Goal: Task Accomplishment & Management: Manage account settings

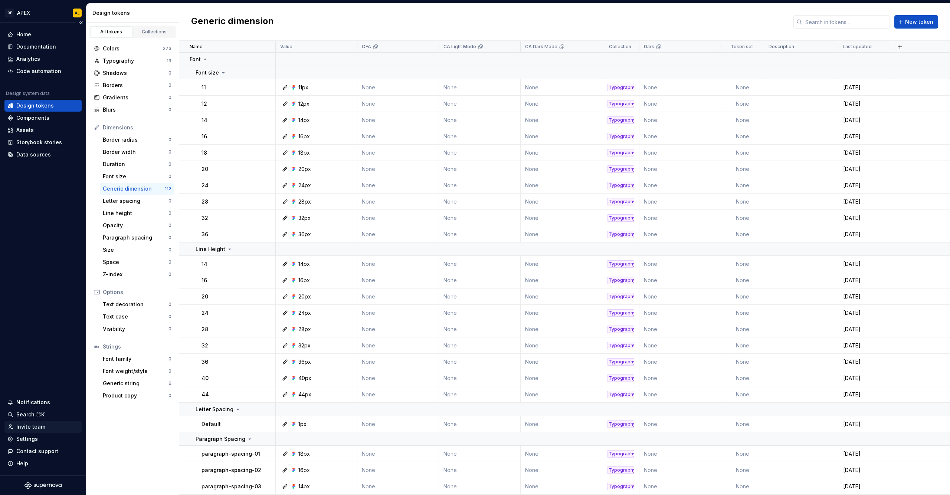
click at [32, 428] on div "Invite team" at bounding box center [30, 426] width 29 height 7
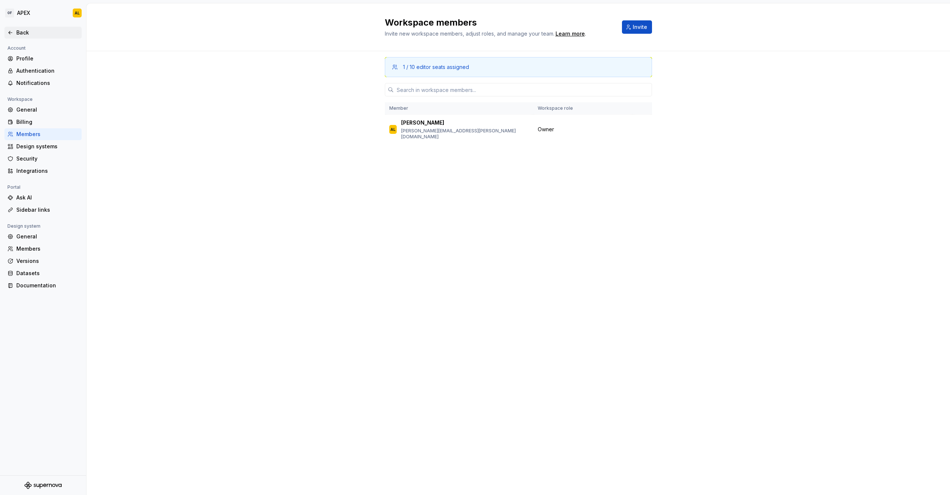
click at [27, 36] on div "Back" at bounding box center [47, 32] width 62 height 7
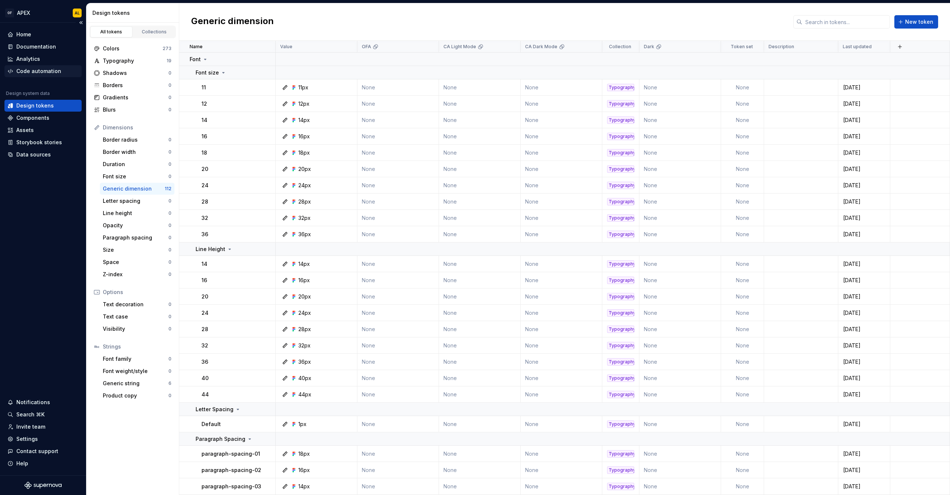
click at [30, 66] on div "Code automation" at bounding box center [42, 71] width 77 height 12
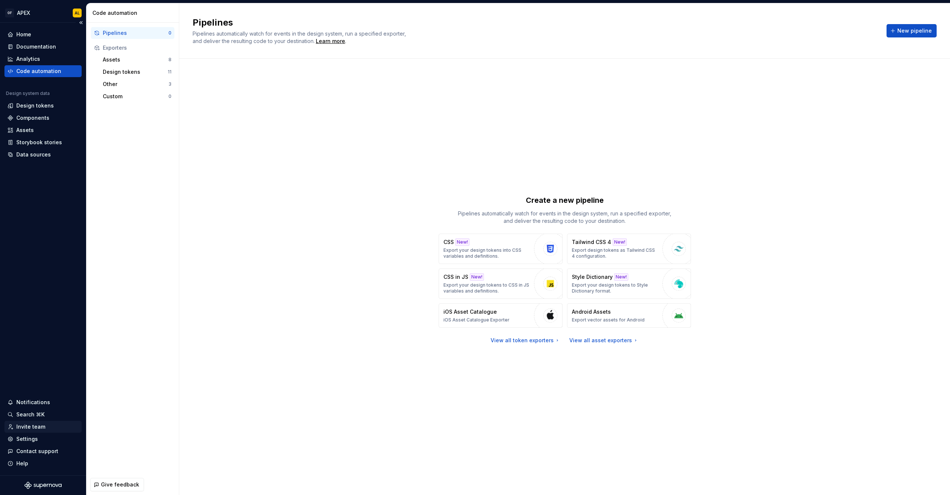
click at [34, 427] on div "Invite team" at bounding box center [30, 426] width 29 height 7
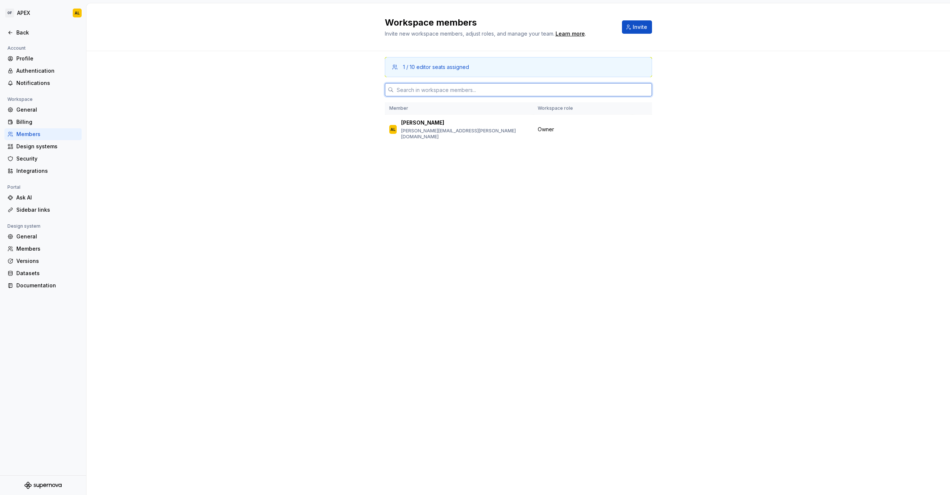
click at [430, 83] on input "text" at bounding box center [523, 89] width 258 height 13
click at [629, 23] on button "Invite" at bounding box center [637, 26] width 30 height 13
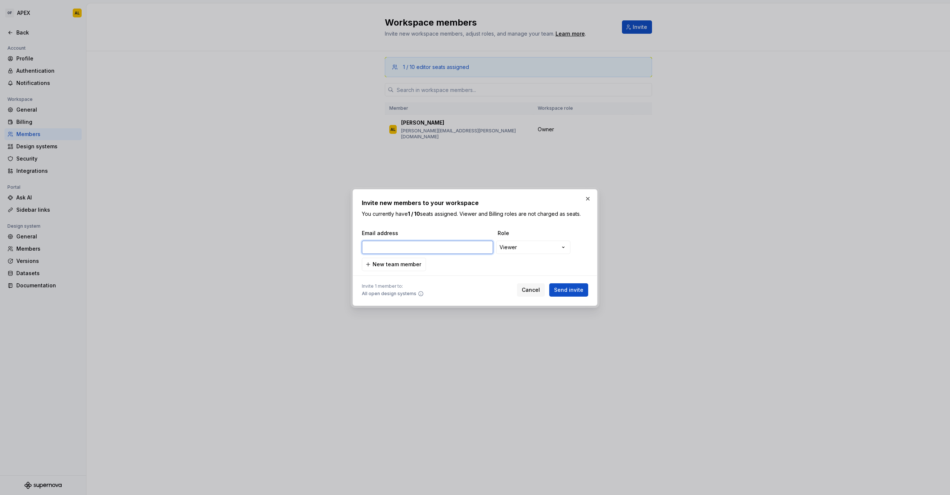
paste input "Claudio.Steppe@onceforall.com"
type input "Claudio.Steppe@onceforall.com"
click at [507, 249] on div "**********" at bounding box center [475, 247] width 950 height 495
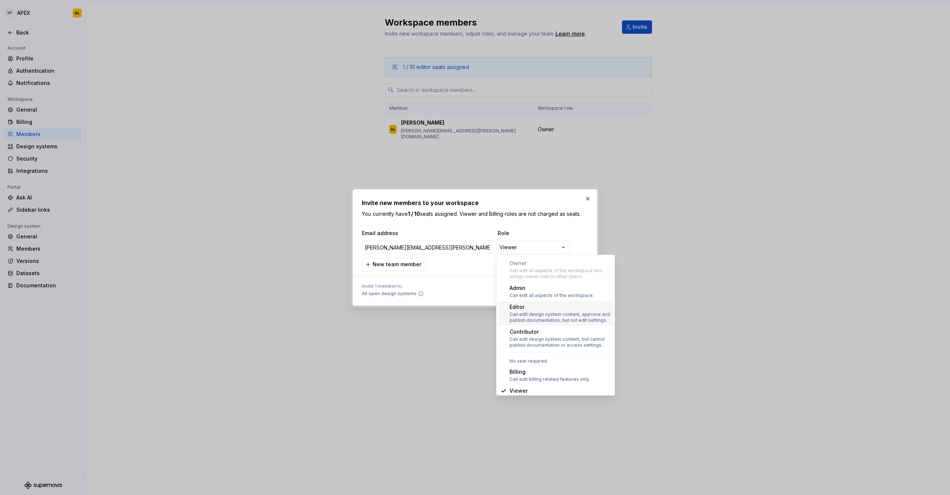
scroll to position [6, 0]
select select "*****"
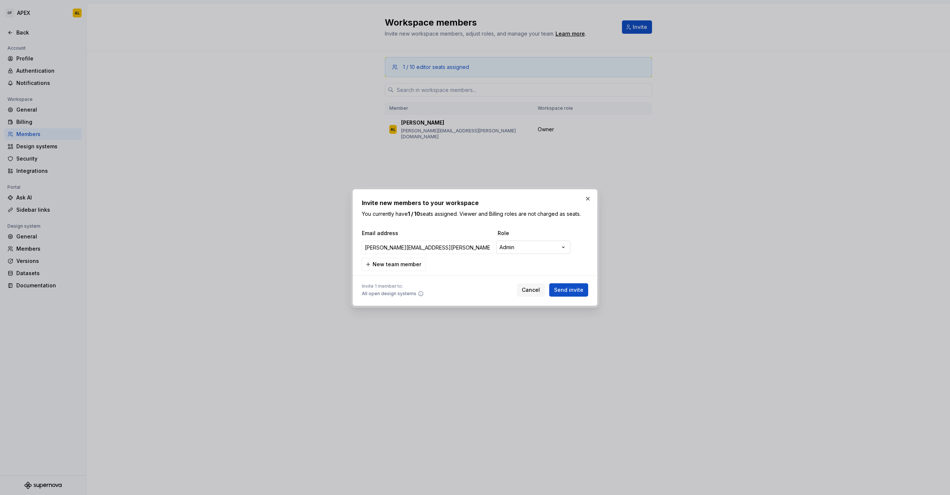
click at [525, 247] on div "**********" at bounding box center [475, 247] width 950 height 495
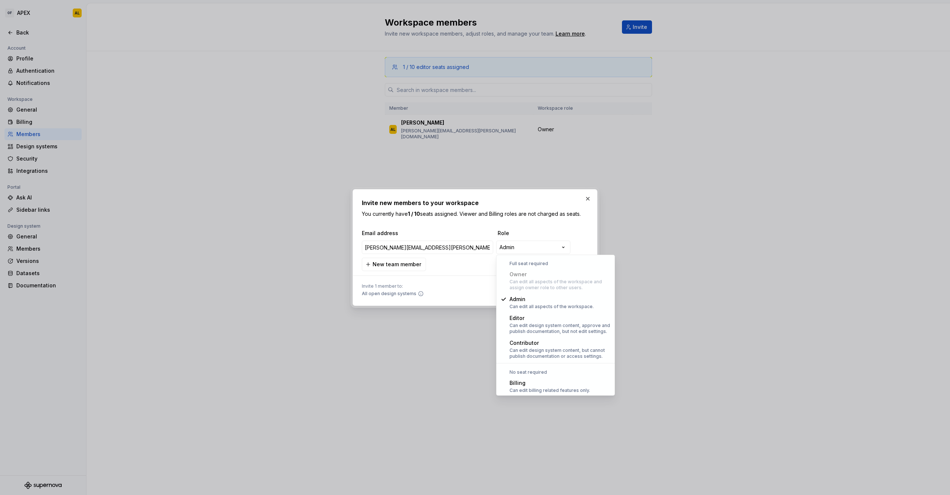
click at [563, 231] on div "**********" at bounding box center [475, 247] width 950 height 495
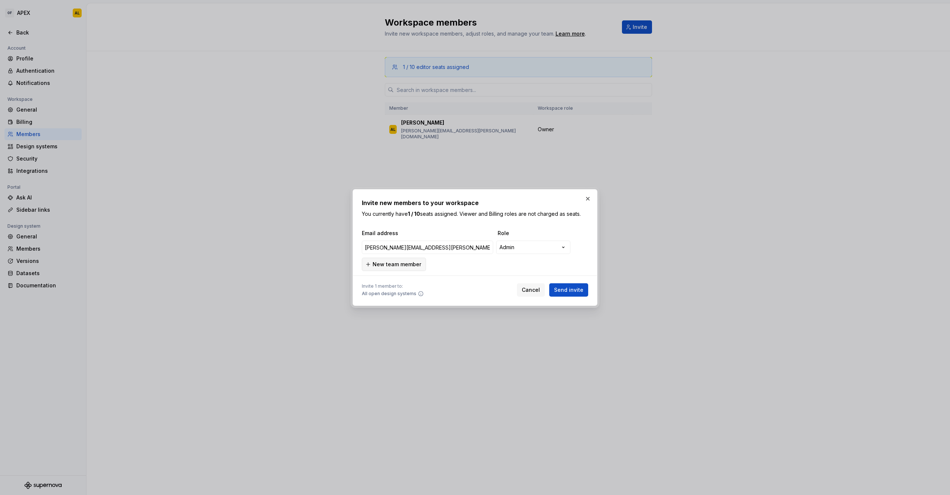
click at [406, 263] on span "New team member" at bounding box center [397, 264] width 49 height 7
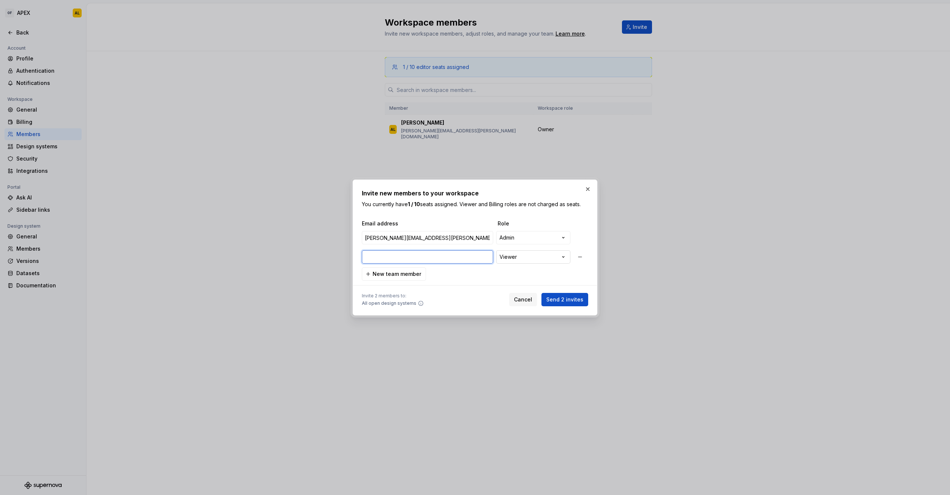
paste input "[PERSON_NAME][EMAIL_ADDRESS][PERSON_NAME][DOMAIN_NAME]"
type input "[PERSON_NAME][EMAIL_ADDRESS][PERSON_NAME][DOMAIN_NAME]"
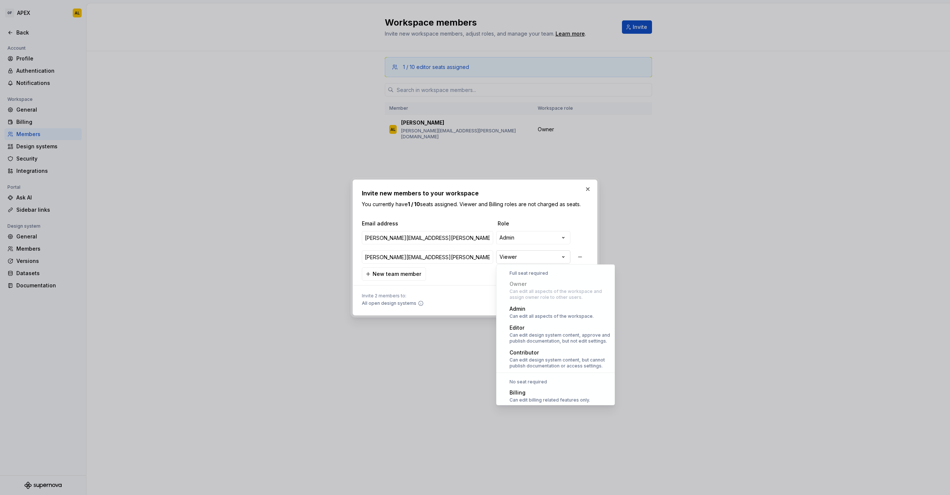
click at [522, 257] on div "**********" at bounding box center [475, 247] width 950 height 495
select select "*****"
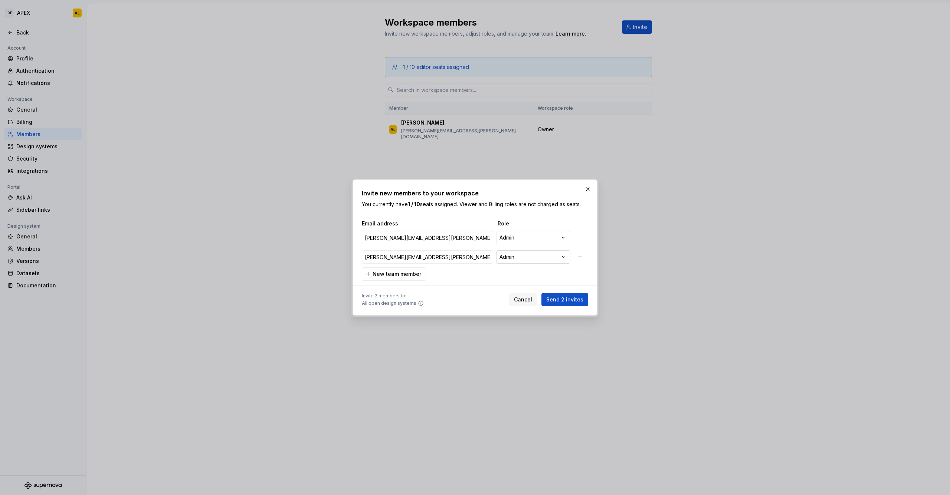
click at [531, 258] on div "**********" at bounding box center [475, 247] width 950 height 495
click at [449, 278] on div "**********" at bounding box center [475, 247] width 950 height 495
click at [411, 279] on button "New team member" at bounding box center [394, 274] width 64 height 13
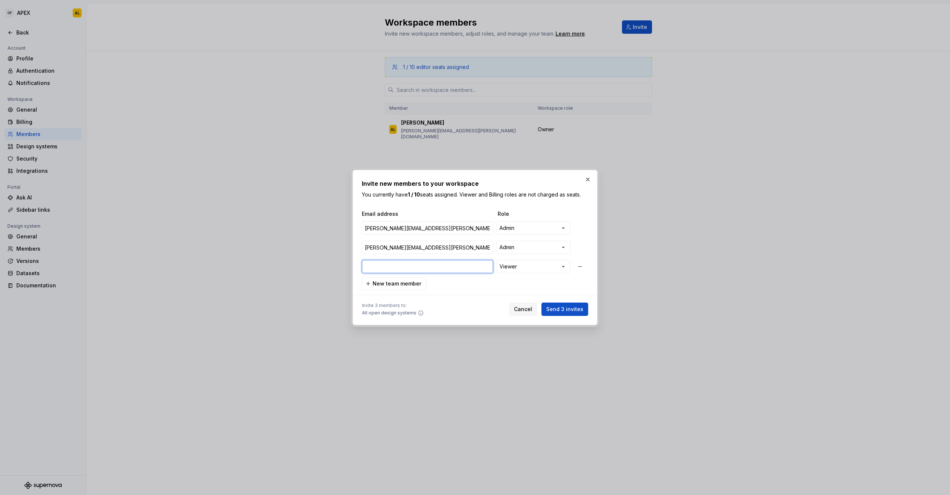
paste input "[EMAIL_ADDRESS][PERSON_NAME][DOMAIN_NAME]"
type input "[EMAIL_ADDRESS][PERSON_NAME][DOMAIN_NAME]"
click at [515, 266] on div "**********" at bounding box center [475, 247] width 950 height 495
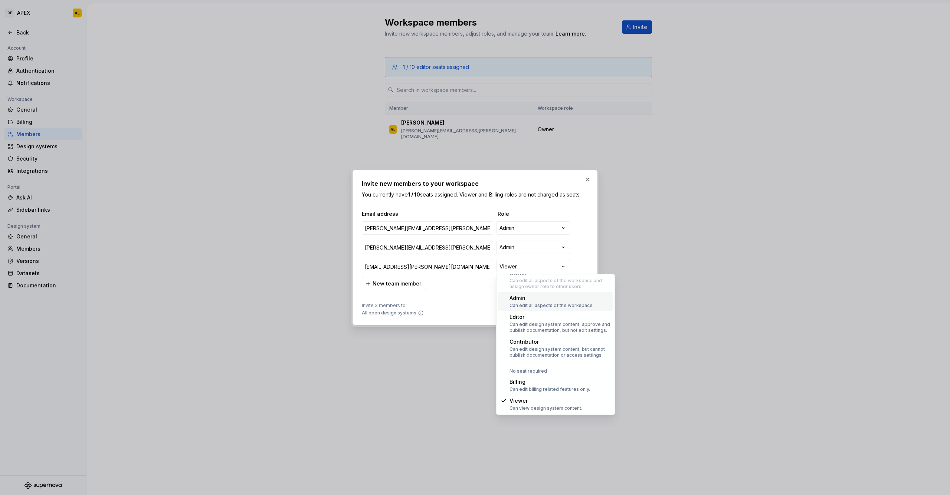
select select "*****"
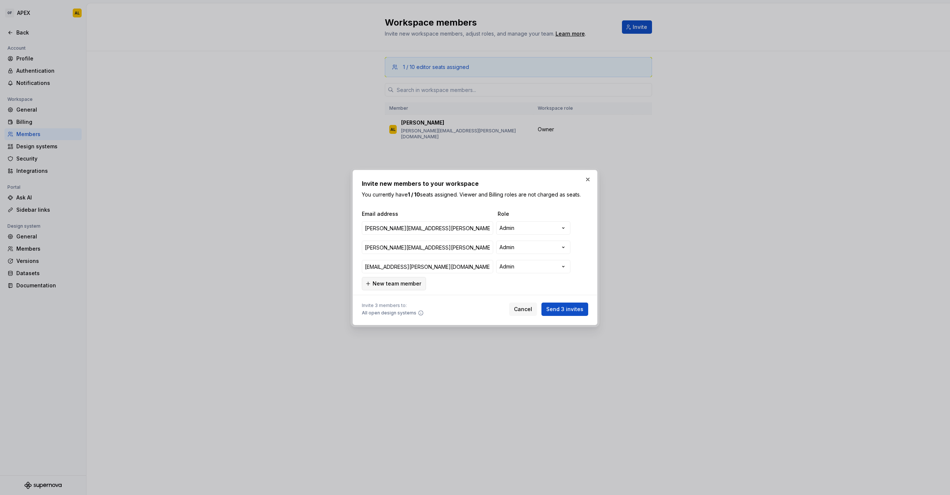
click at [393, 285] on span "New team member" at bounding box center [397, 283] width 49 height 7
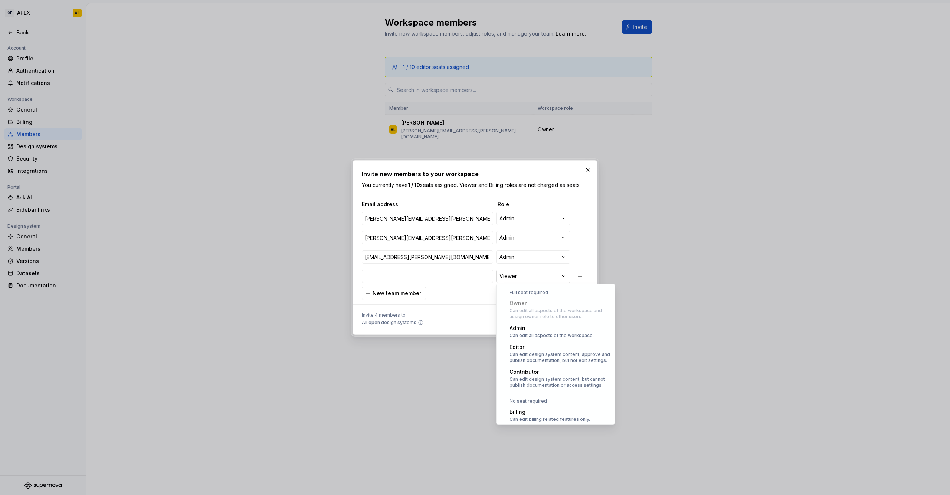
click at [530, 277] on div "**********" at bounding box center [475, 247] width 950 height 495
select select "*****"
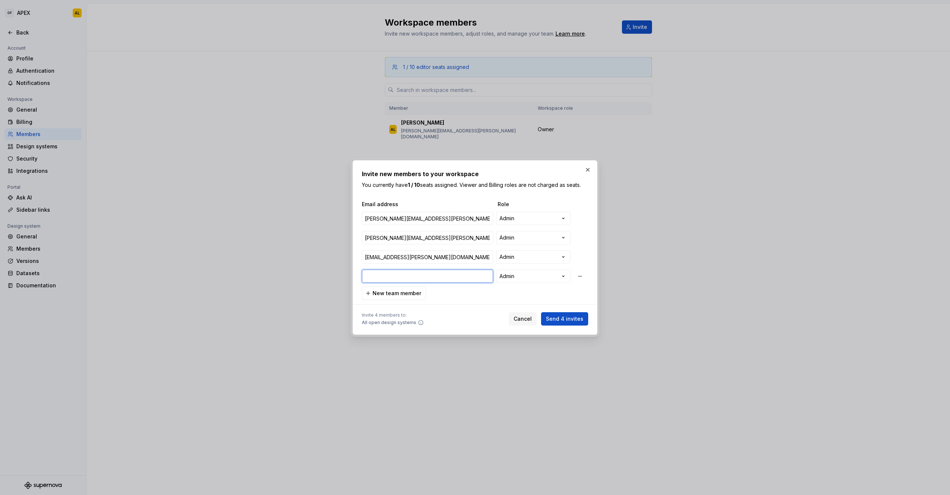
click at [432, 278] on input "email" at bounding box center [427, 276] width 131 height 13
paste input "Mark.Rothwell@onceforall.com"
type input "Mark.Rothwell@onceforall.com"
click at [496, 290] on div "**********" at bounding box center [475, 250] width 226 height 99
click at [563, 318] on span "Send 4 invites" at bounding box center [564, 318] width 37 height 7
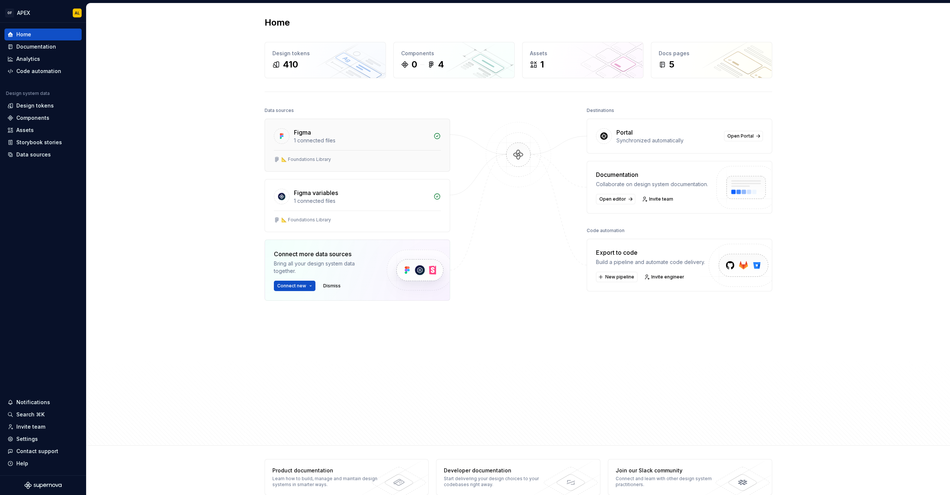
click at [298, 154] on div "📐 Foundations Library" at bounding box center [357, 160] width 185 height 21
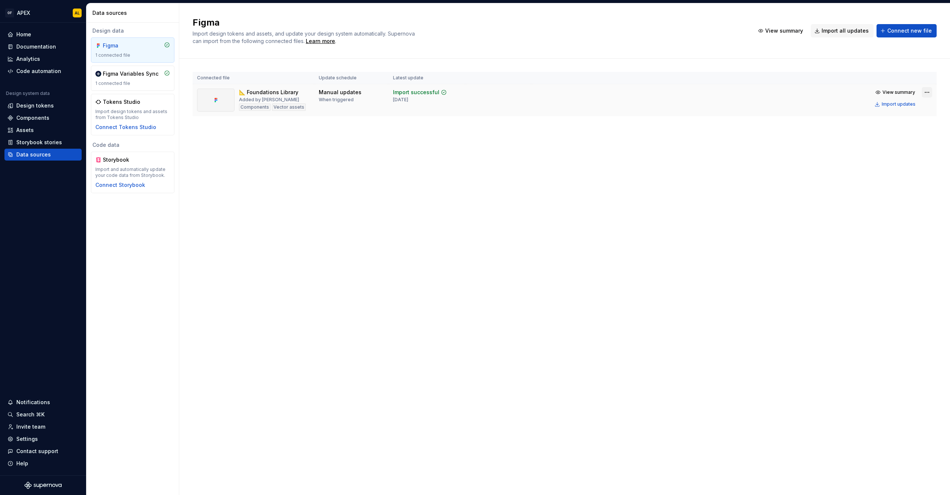
click at [928, 90] on html "OF APEX AL Home Documentation Analytics Code automation Design system data Desi…" at bounding box center [475, 247] width 950 height 495
click at [896, 157] on div "Remove Figma file" at bounding box center [905, 157] width 85 height 7
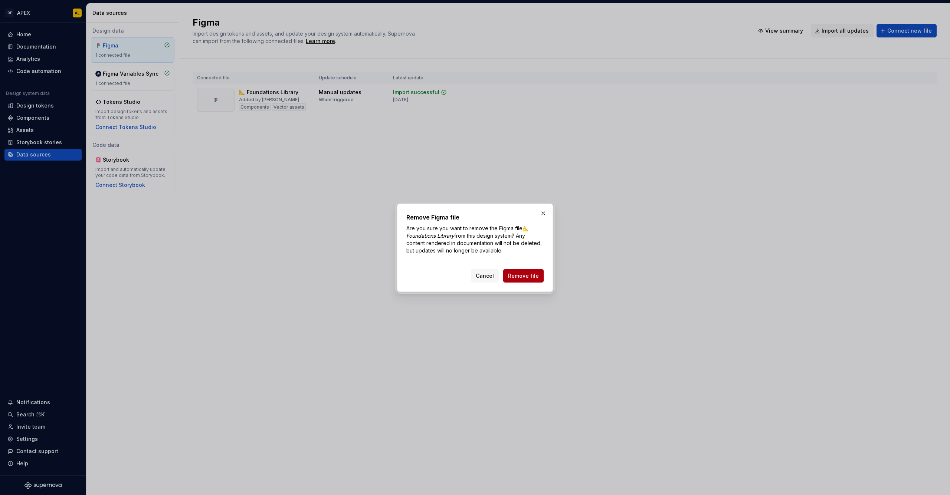
click at [532, 278] on span "Remove file" at bounding box center [523, 275] width 31 height 7
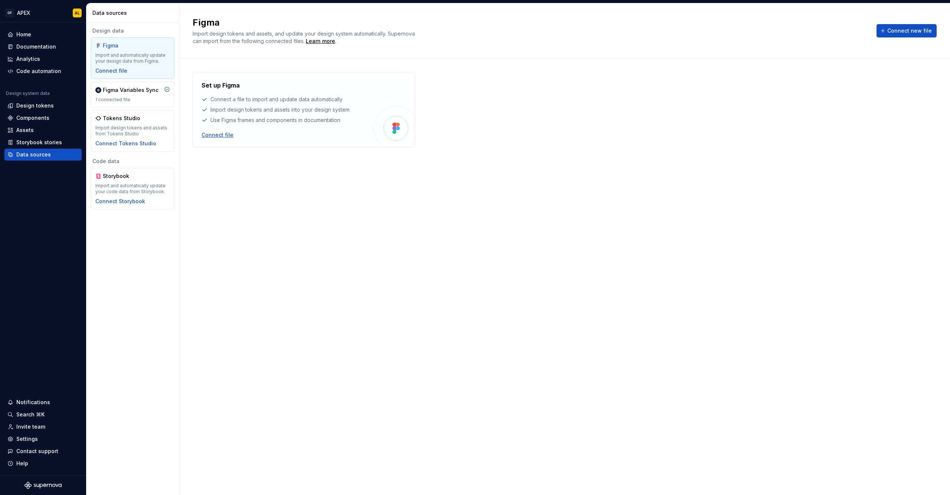
click at [214, 136] on div "Connect file" at bounding box center [217, 134] width 32 height 7
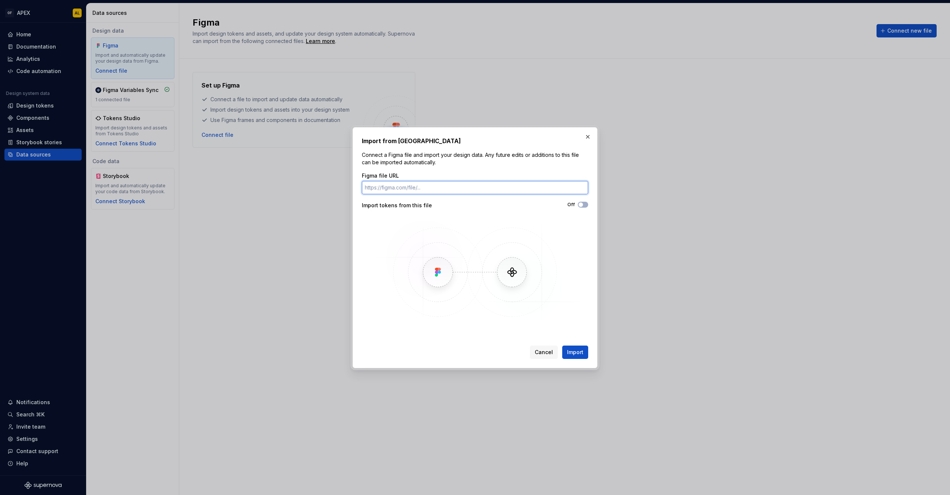
paste input "[URL][DOMAIN_NAME]"
type input "[URL][DOMAIN_NAME]"
click at [578, 354] on span "Import" at bounding box center [575, 352] width 16 height 7
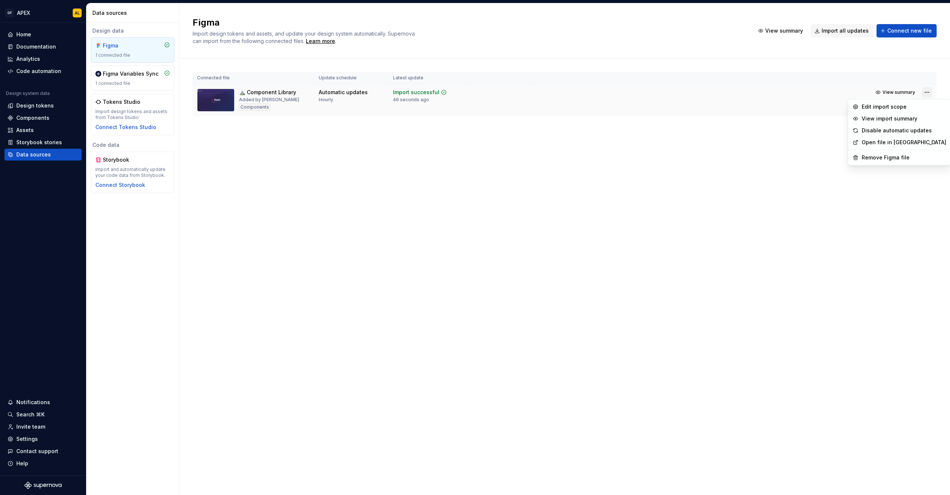
click at [926, 92] on html "OF APEX AL Home Documentation Analytics Code automation Design system data Desi…" at bounding box center [475, 247] width 950 height 495
click at [906, 129] on div "Disable automatic updates" at bounding box center [904, 130] width 85 height 7
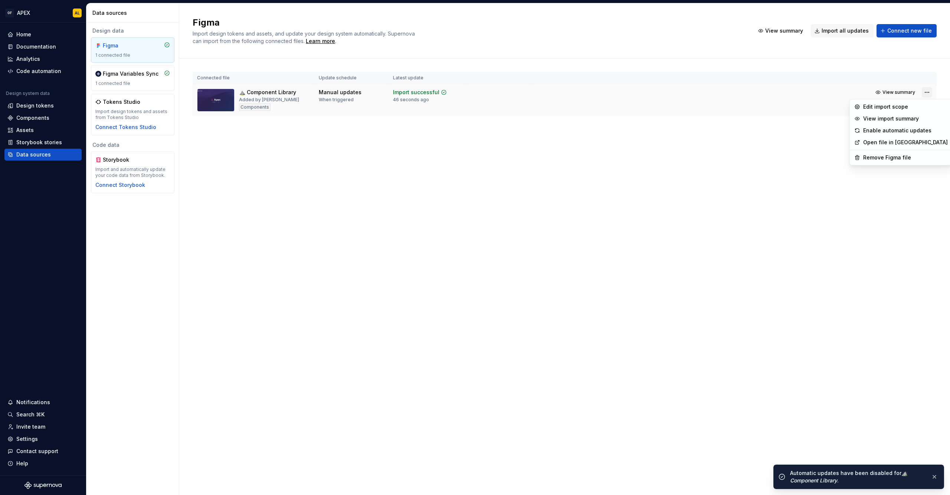
click at [930, 92] on html "OF APEX AL Home Documentation Analytics Code automation Design system data Desi…" at bounding box center [475, 247] width 950 height 495
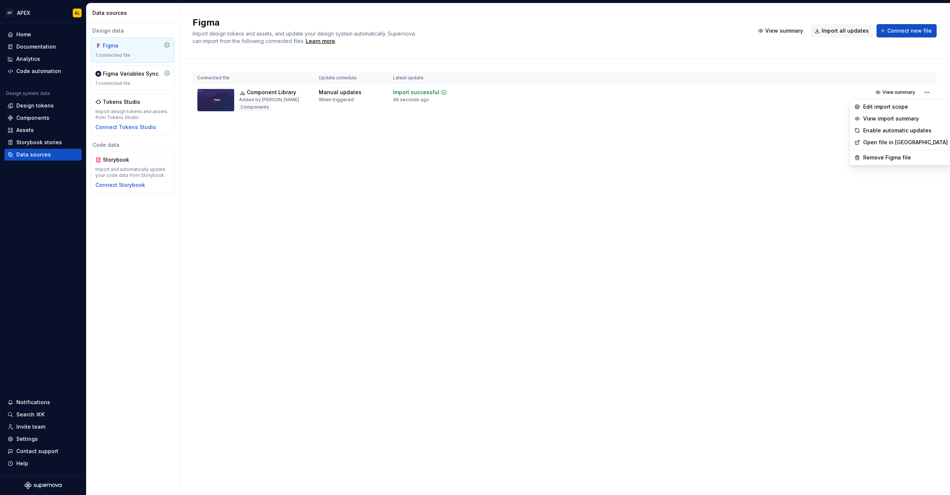
click at [685, 157] on html "OF APEX AL Home Documentation Analytics Code automation Design system data Desi…" at bounding box center [475, 247] width 950 height 495
click at [28, 106] on div "Design tokens" at bounding box center [34, 105] width 37 height 7
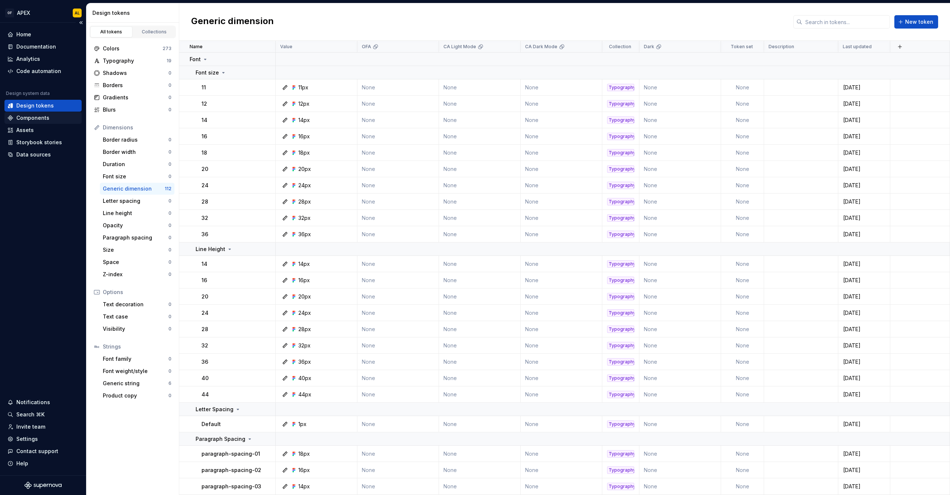
click at [36, 118] on div "Components" at bounding box center [32, 117] width 33 height 7
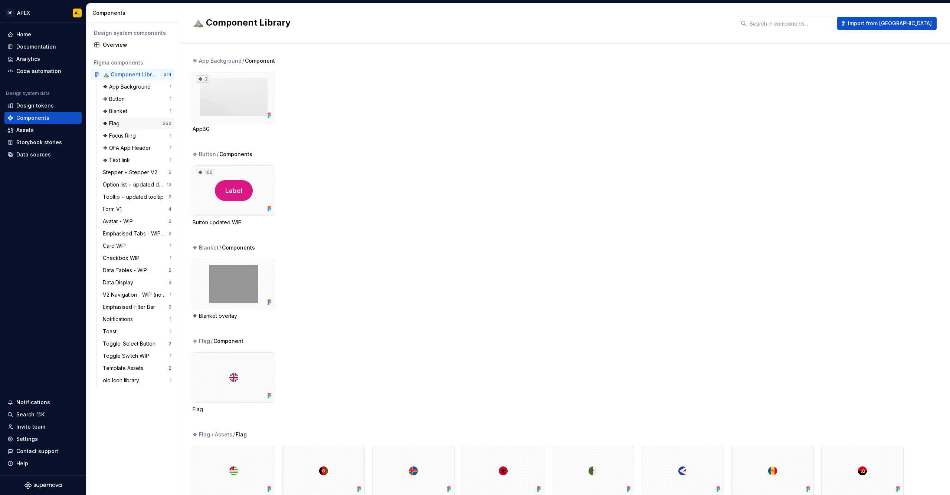
click at [131, 125] on div "❖ Flag" at bounding box center [133, 123] width 60 height 7
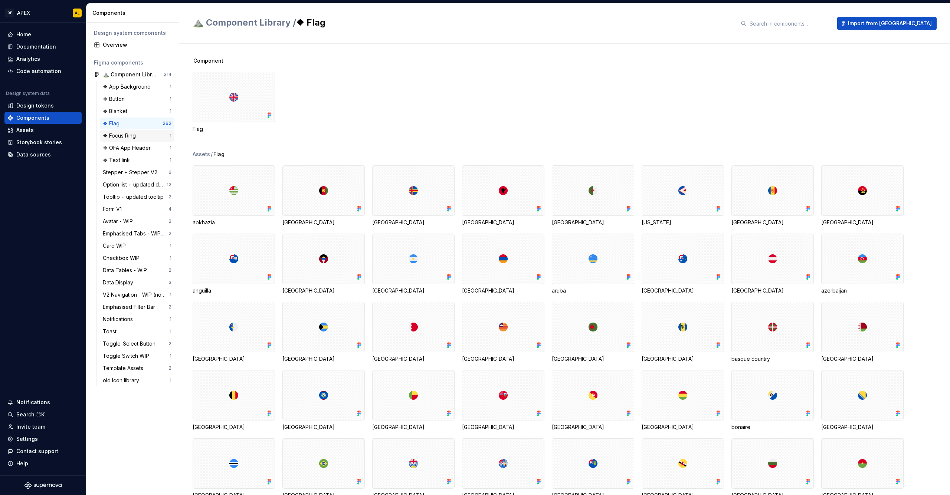
click at [131, 136] on div "❖ Focus Ring" at bounding box center [121, 135] width 36 height 7
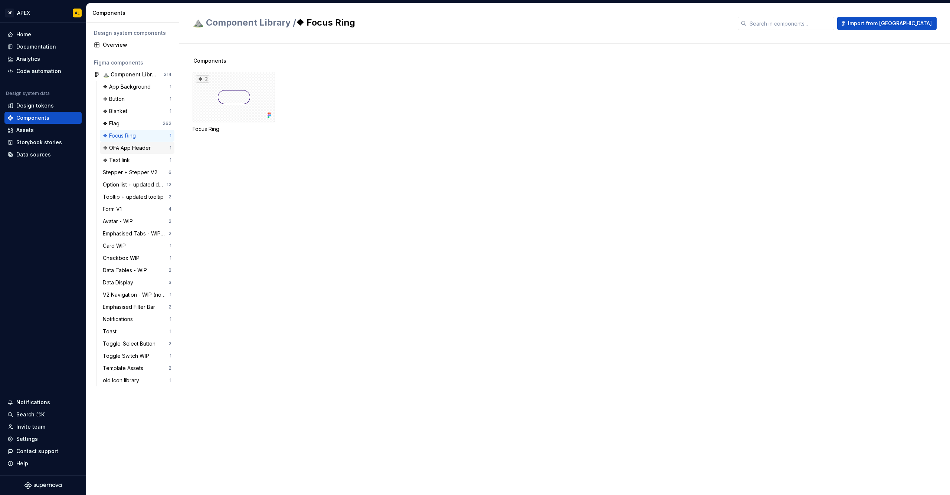
click at [138, 145] on div "❖ OFA App Header" at bounding box center [128, 147] width 51 height 7
click at [126, 92] on div "❖ App Background 1" at bounding box center [137, 87] width 75 height 12
click at [132, 100] on div "❖ Button" at bounding box center [136, 98] width 67 height 7
click at [239, 119] on div "160" at bounding box center [234, 97] width 82 height 50
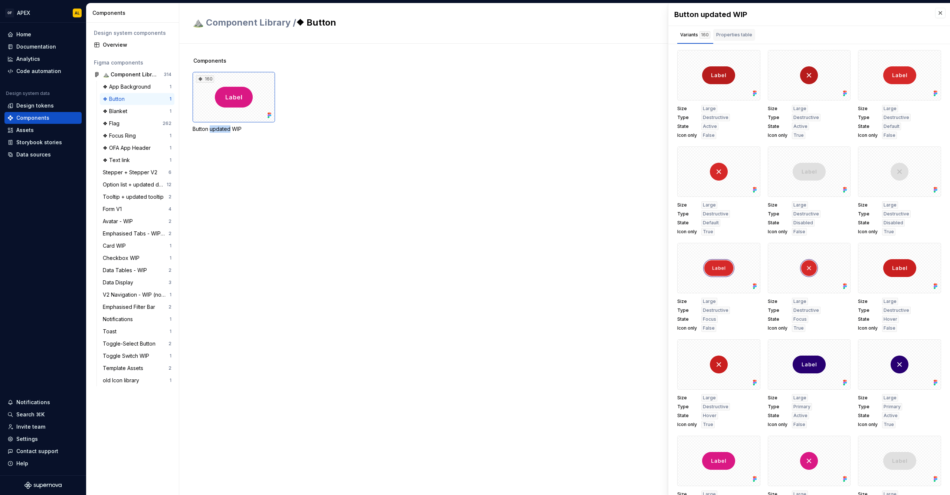
click at [727, 33] on div "Properties table" at bounding box center [734, 34] width 36 height 7
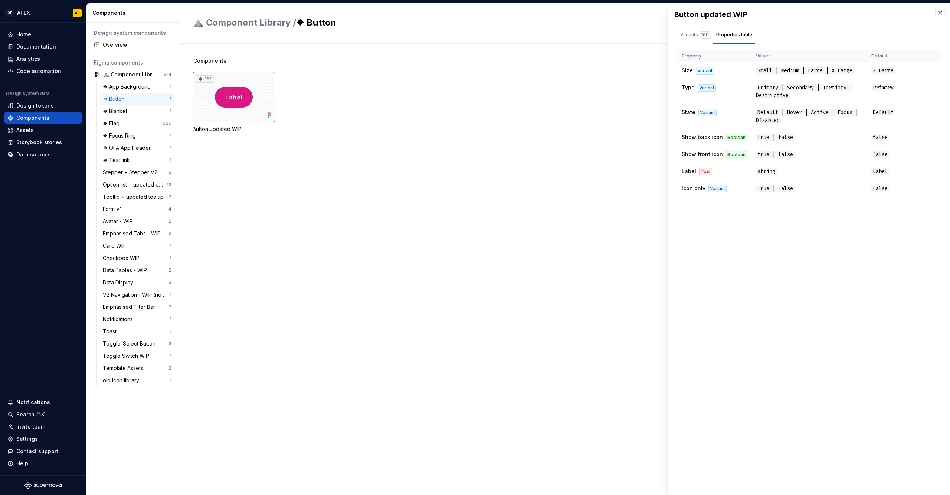
click at [220, 159] on div "Components 160 Button updated WIP" at bounding box center [571, 270] width 757 height 452
click at [224, 129] on div "Button updated WIP" at bounding box center [234, 128] width 82 height 7
click at [495, 168] on div "Components 160 Button updated WIP" at bounding box center [571, 270] width 757 height 452
click at [40, 73] on div "Code automation" at bounding box center [38, 71] width 45 height 7
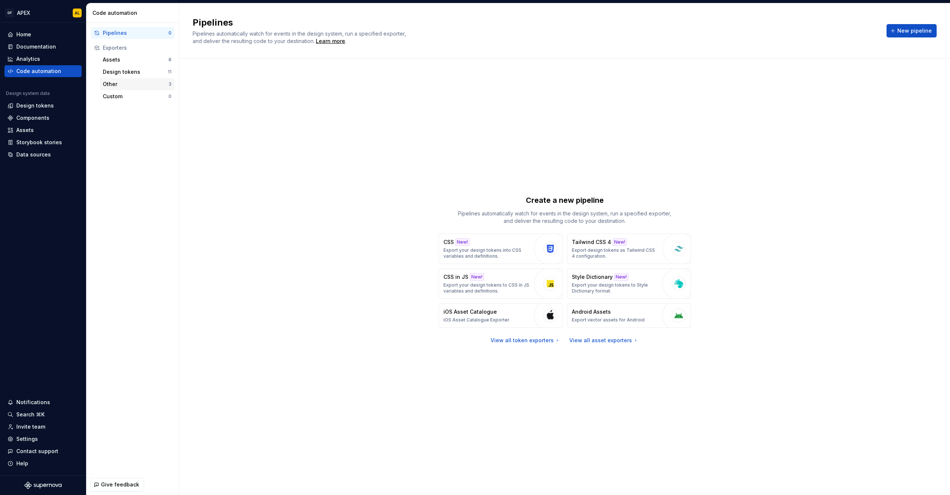
click at [129, 86] on div "Other" at bounding box center [136, 84] width 66 height 7
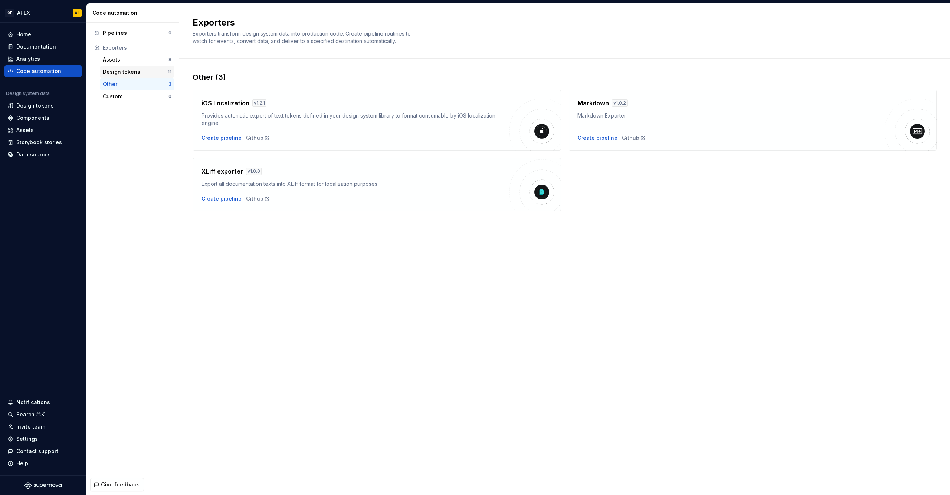
click at [129, 76] on div "Design tokens 11" at bounding box center [137, 72] width 75 height 12
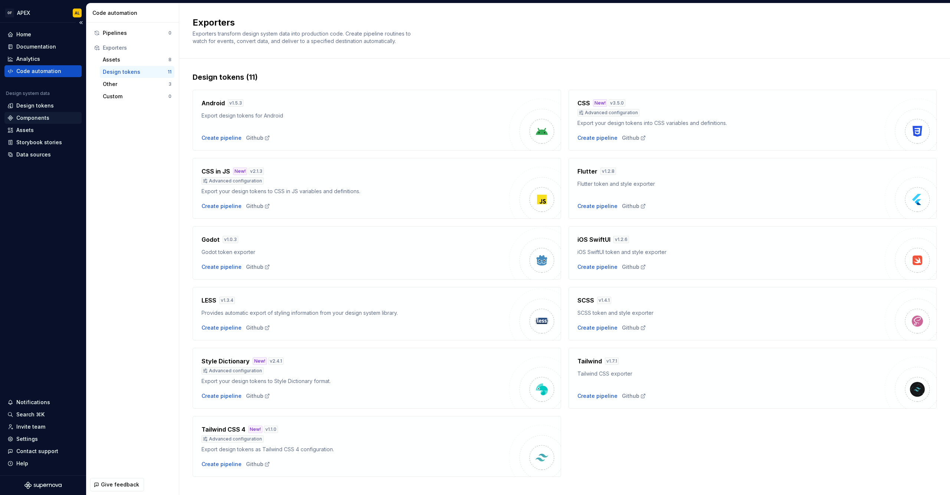
click at [27, 118] on div "Components" at bounding box center [32, 117] width 33 height 7
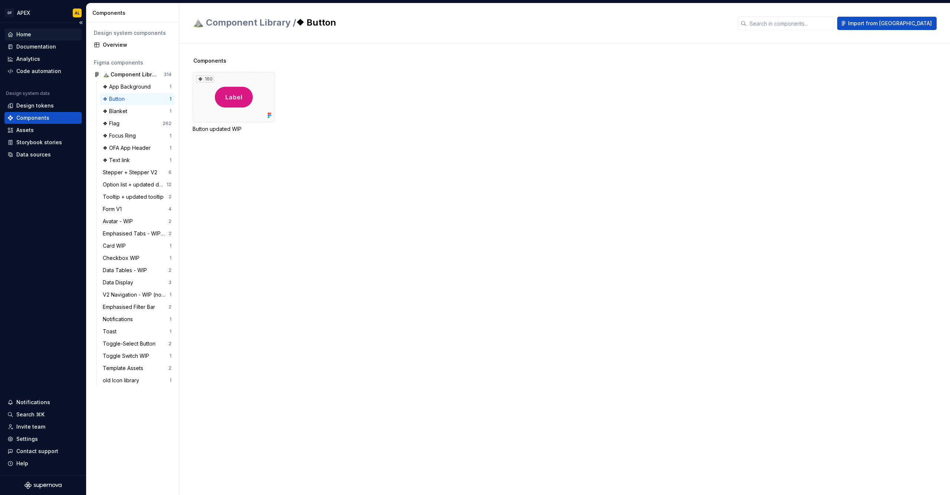
click at [44, 35] on div "Home" at bounding box center [42, 34] width 71 height 7
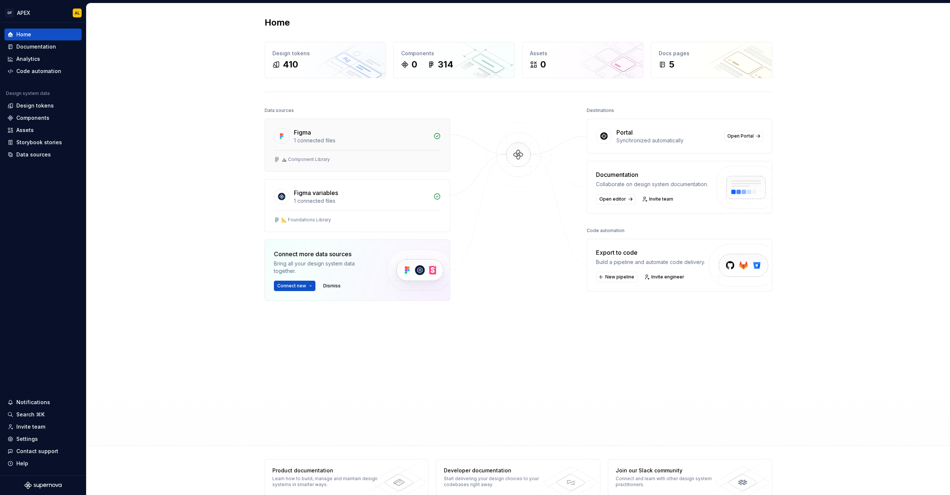
click at [318, 146] on div "Figma 1 connected files" at bounding box center [357, 134] width 185 height 31
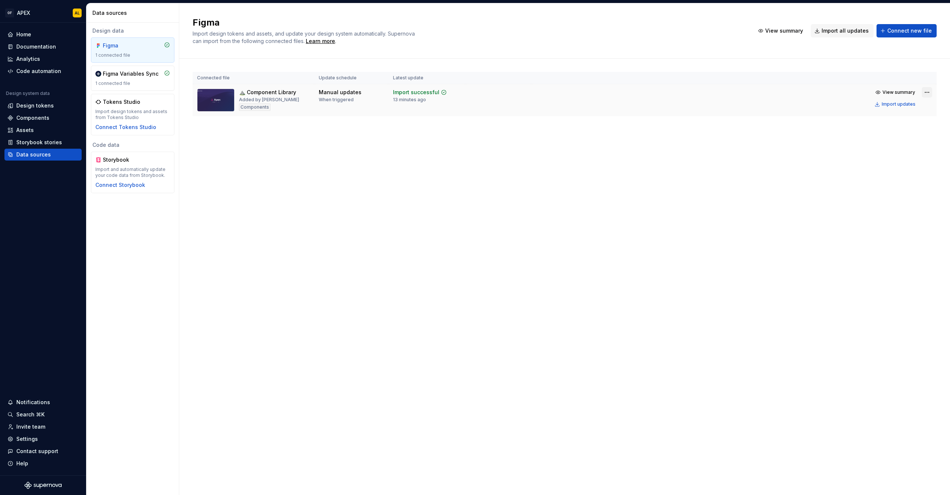
click at [927, 90] on html "OF APEX AL Home Documentation Analytics Code automation Design system data Desi…" at bounding box center [475, 247] width 950 height 495
drag, startPoint x: 747, startPoint y: 135, endPoint x: 796, endPoint y: 123, distance: 50.8
click at [747, 135] on html "OF APEX AL Home Documentation Analytics Code automation Design system data Desi…" at bounding box center [475, 247] width 950 height 495
click at [891, 105] on div "Import updates" at bounding box center [899, 104] width 34 height 6
click at [32, 114] on div "Components" at bounding box center [42, 118] width 77 height 12
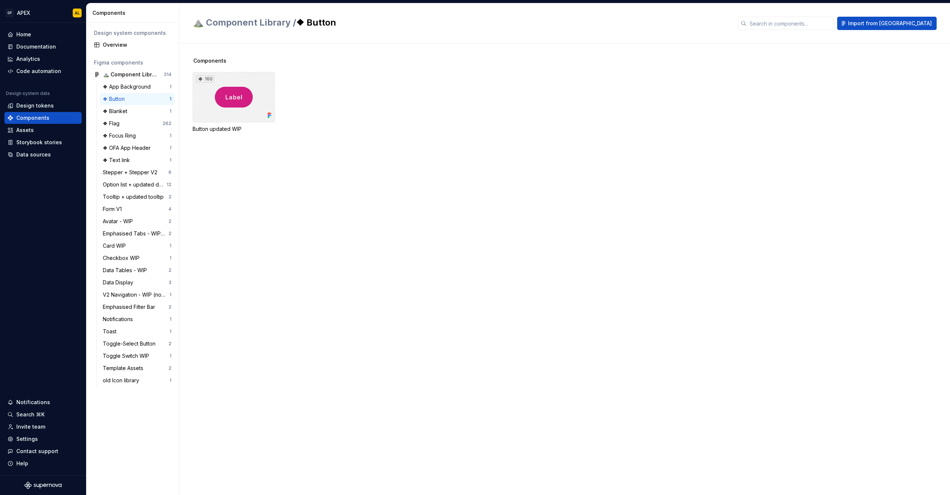
click at [228, 109] on div "160" at bounding box center [234, 97] width 82 height 50
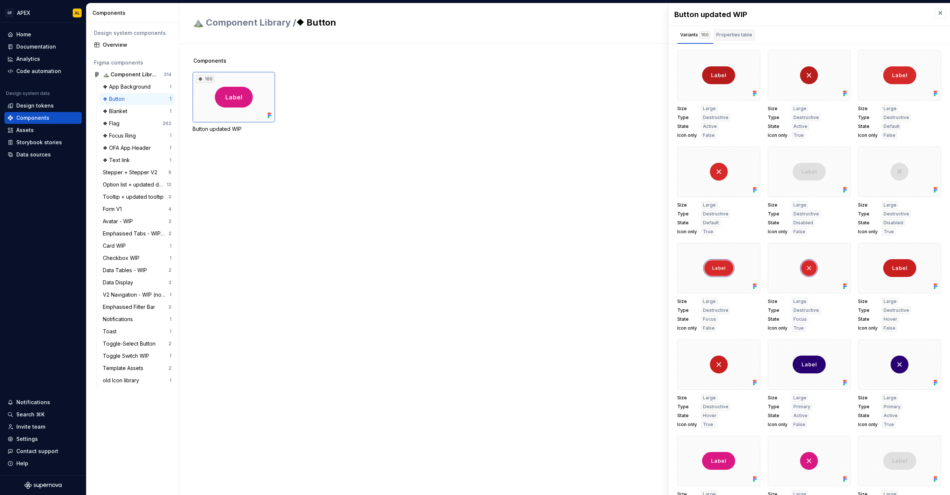
click at [734, 32] on div "Properties table" at bounding box center [734, 34] width 36 height 7
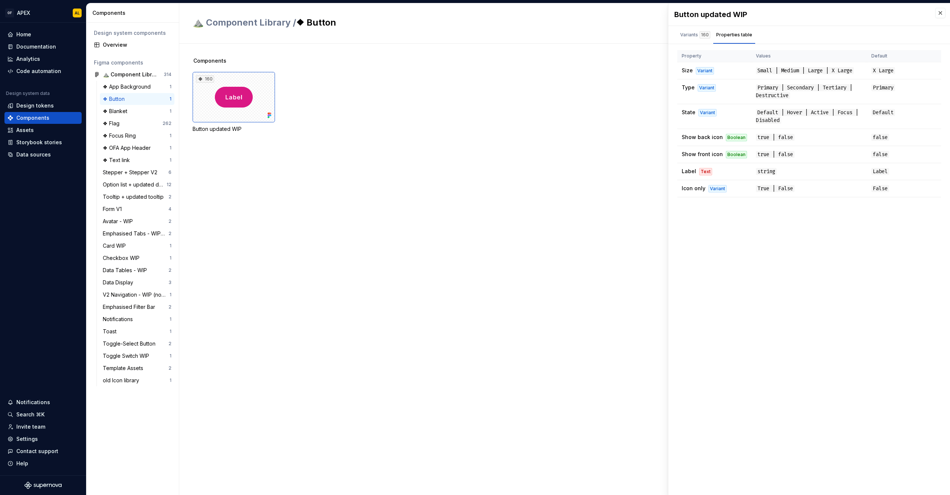
click at [403, 275] on div "Components 160 Button updated WIP" at bounding box center [571, 270] width 757 height 452
click at [27, 32] on div "Home" at bounding box center [23, 34] width 15 height 7
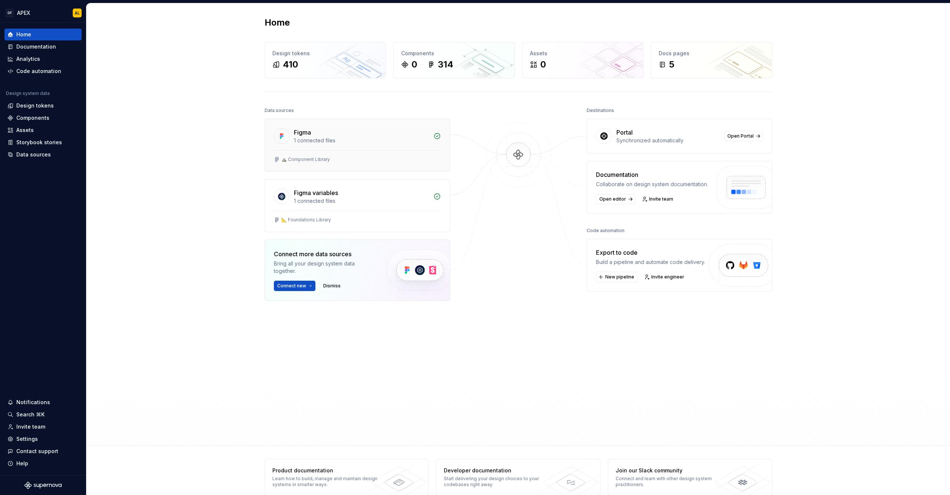
click at [305, 138] on div "1 connected files" at bounding box center [361, 140] width 135 height 7
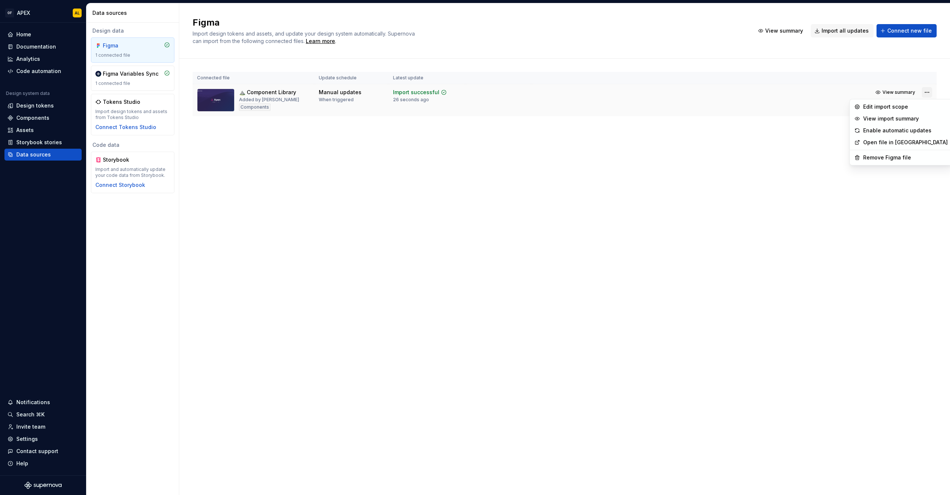
click at [926, 91] on html "OF APEX AL Home Documentation Analytics Code automation Design system data Desi…" at bounding box center [475, 247] width 950 height 495
click at [574, 158] on html "OF APEX AL Home Documentation Analytics Code automation Design system data Desi…" at bounding box center [475, 247] width 950 height 495
click at [257, 96] on div "⛰️ Component Library Added by [PERSON_NAME] Components" at bounding box center [269, 100] width 60 height 23
click at [34, 119] on div "Components" at bounding box center [32, 117] width 33 height 7
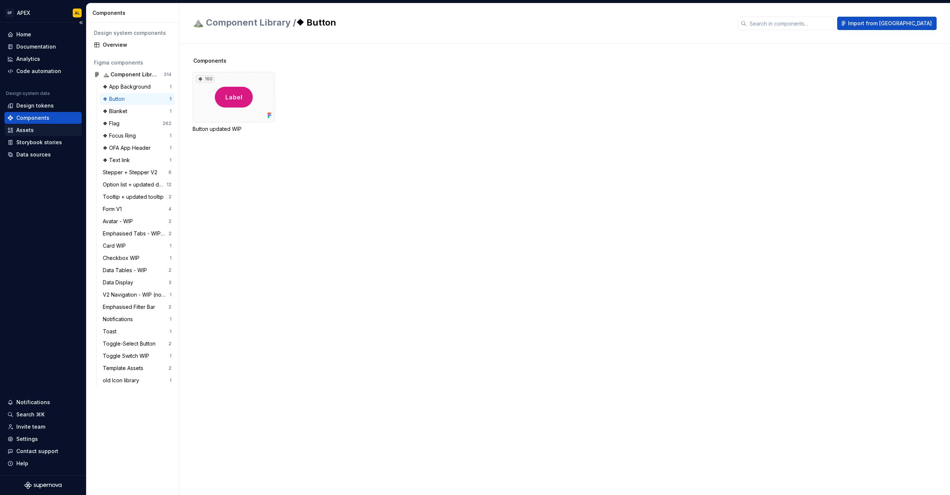
click at [34, 127] on div "Assets" at bounding box center [42, 130] width 71 height 7
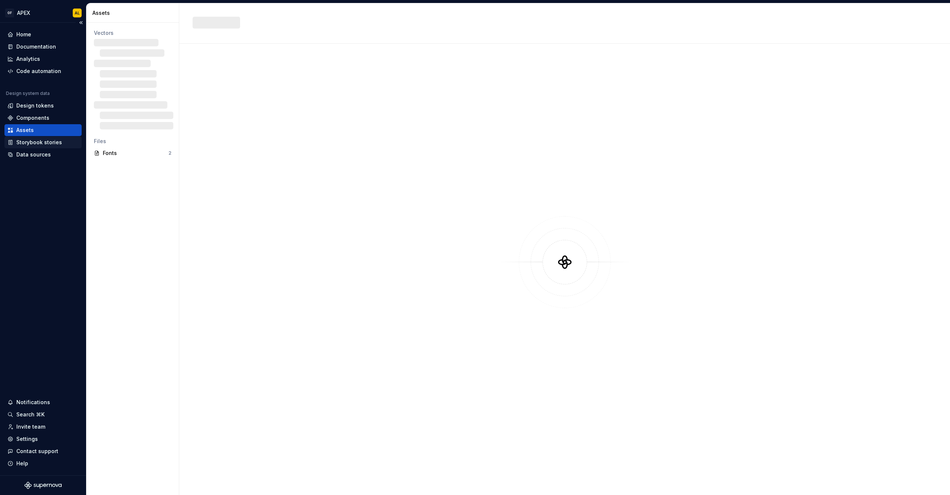
click at [32, 141] on div "Storybook stories" at bounding box center [39, 142] width 46 height 7
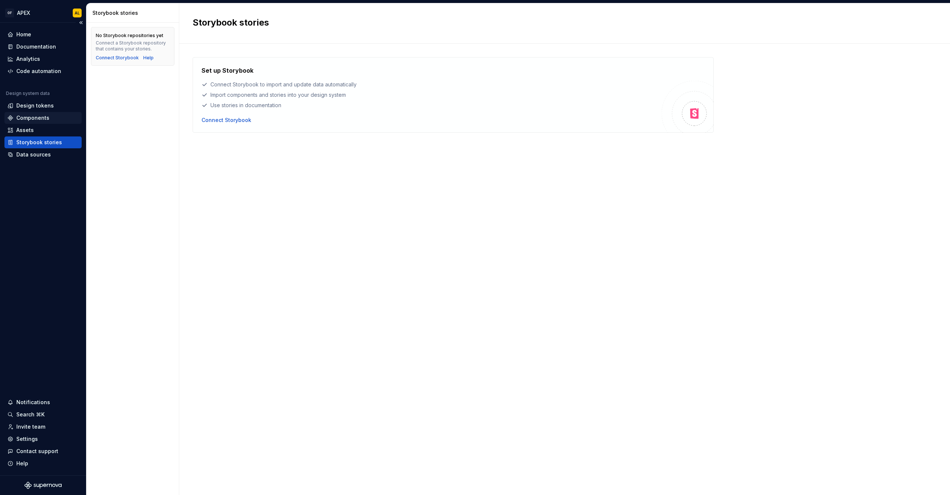
click at [28, 118] on div "Components" at bounding box center [32, 117] width 33 height 7
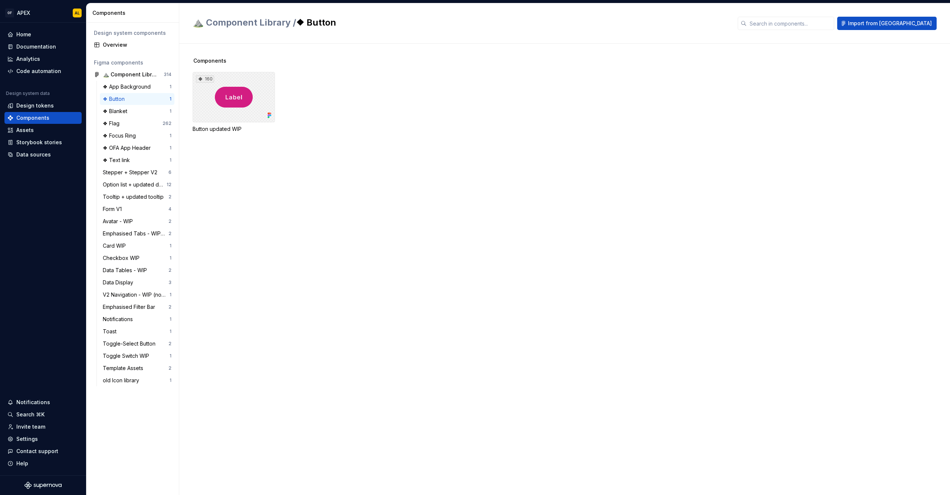
click at [207, 118] on div "160" at bounding box center [234, 97] width 82 height 50
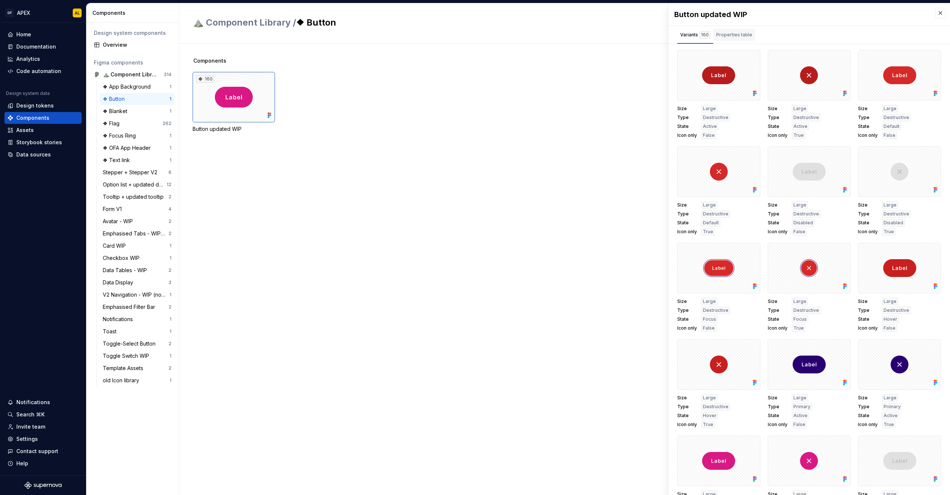
click at [721, 26] on button "Properties table" at bounding box center [734, 35] width 42 height 18
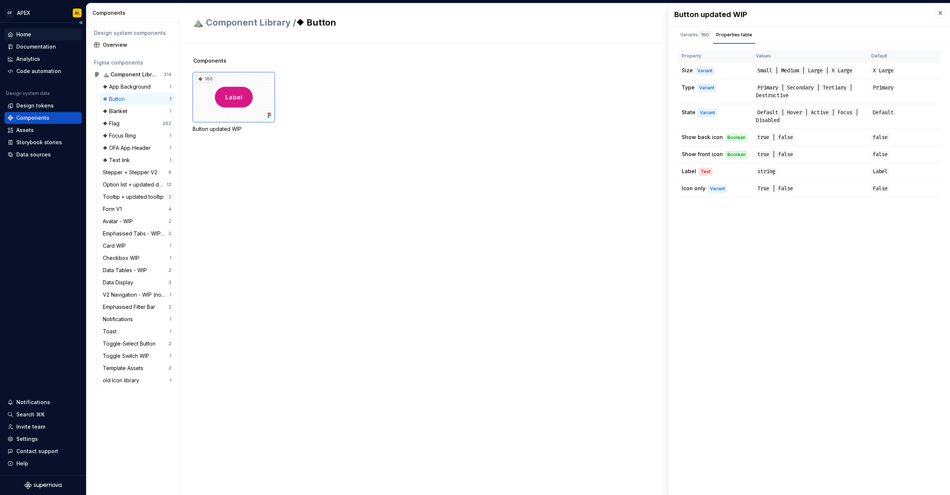
click at [32, 34] on div "Home" at bounding box center [42, 34] width 71 height 7
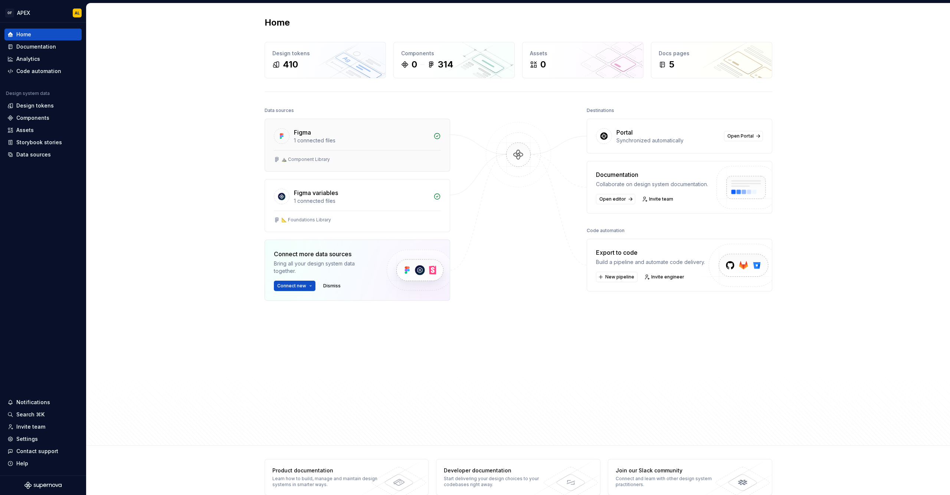
click at [351, 140] on div "1 connected files" at bounding box center [361, 140] width 135 height 7
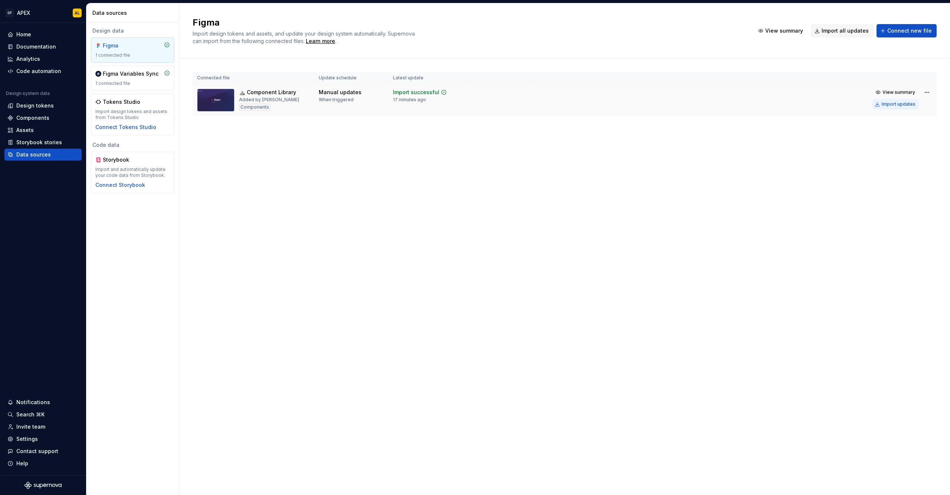
click at [906, 103] on div "Import updates" at bounding box center [899, 104] width 34 height 6
click at [37, 30] on div "Home" at bounding box center [42, 35] width 77 height 12
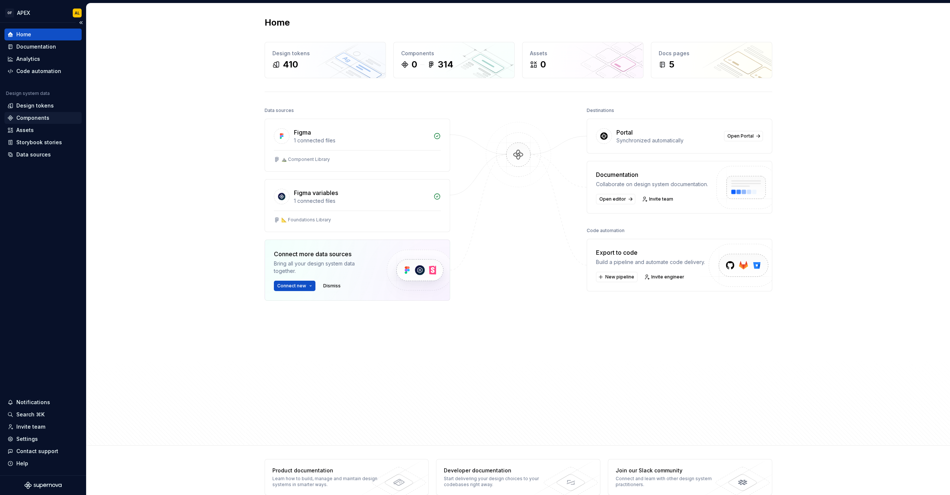
click at [39, 120] on div "Components" at bounding box center [32, 117] width 33 height 7
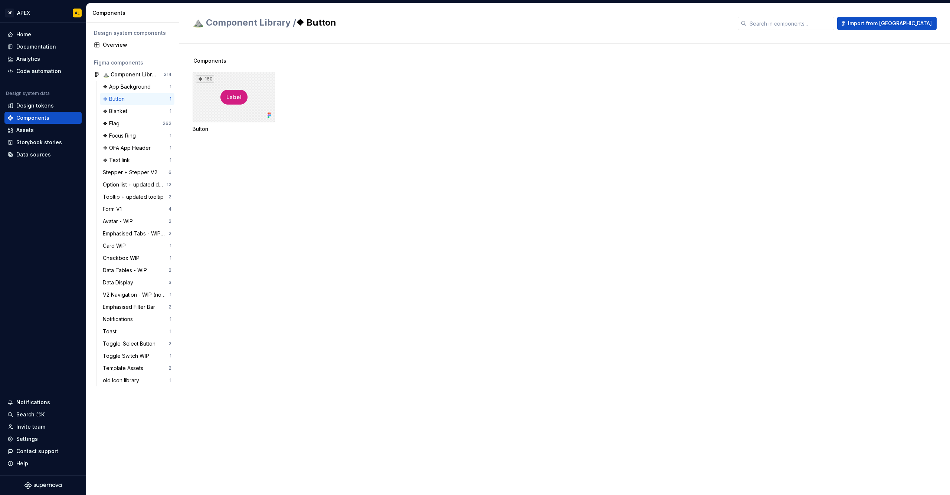
click at [222, 114] on div "160" at bounding box center [234, 97] width 82 height 50
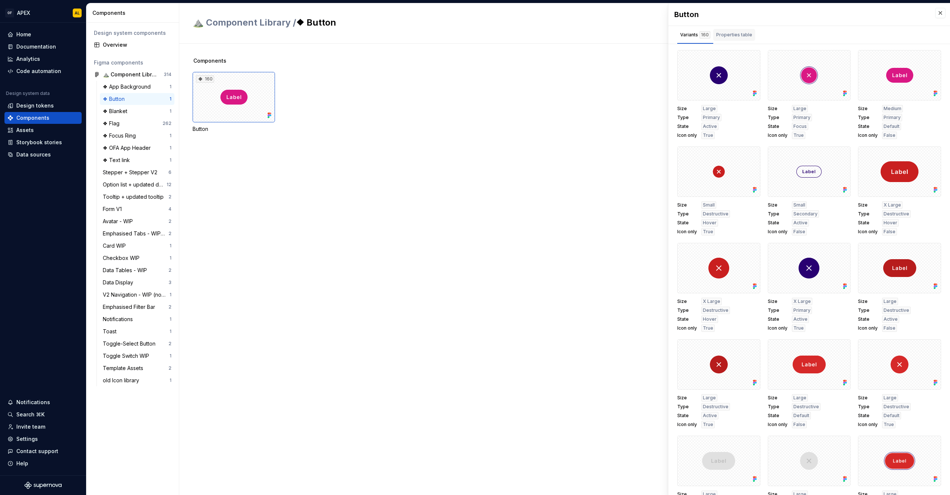
click at [730, 33] on div "Properties table" at bounding box center [734, 34] width 36 height 7
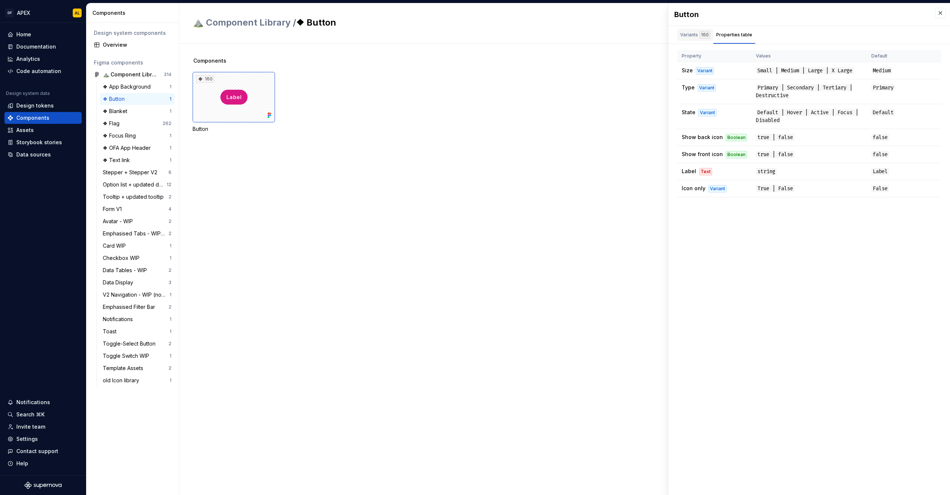
click at [688, 36] on div "Variants 160" at bounding box center [695, 34] width 30 height 7
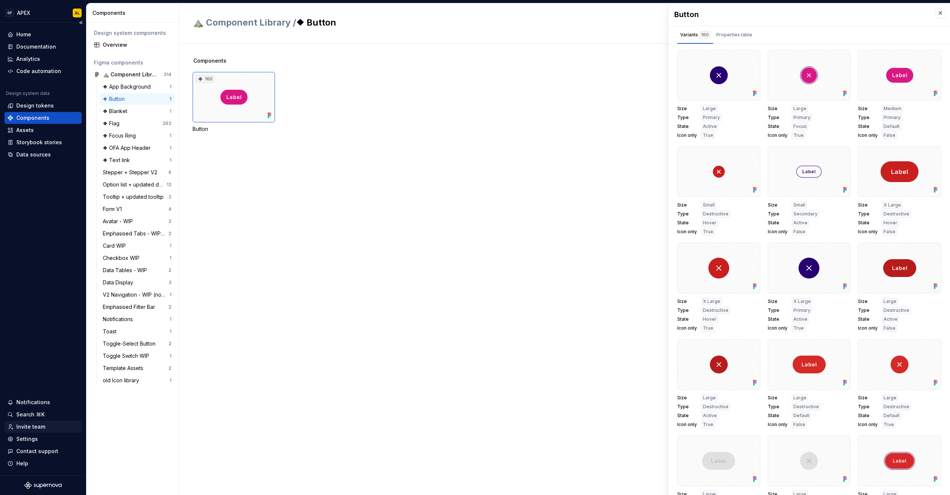
click at [29, 423] on div "Invite team" at bounding box center [42, 427] width 77 height 12
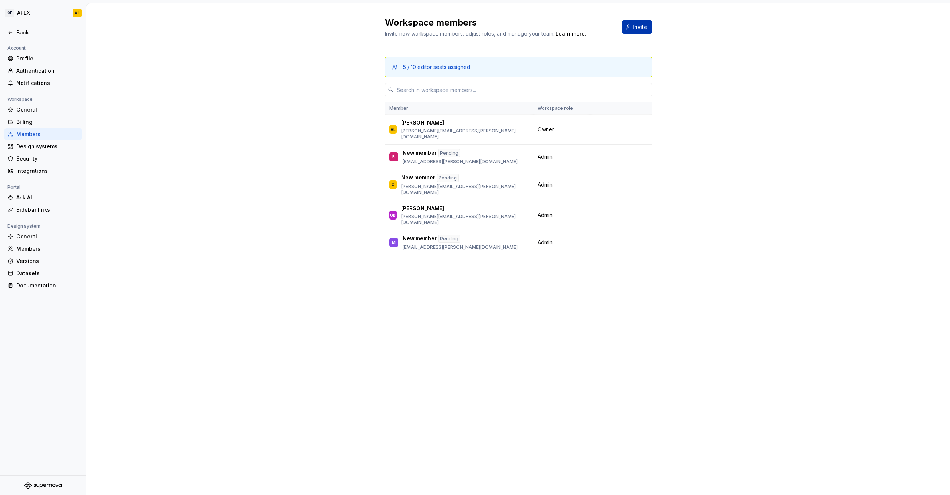
click at [632, 28] on button "Invite" at bounding box center [637, 26] width 30 height 13
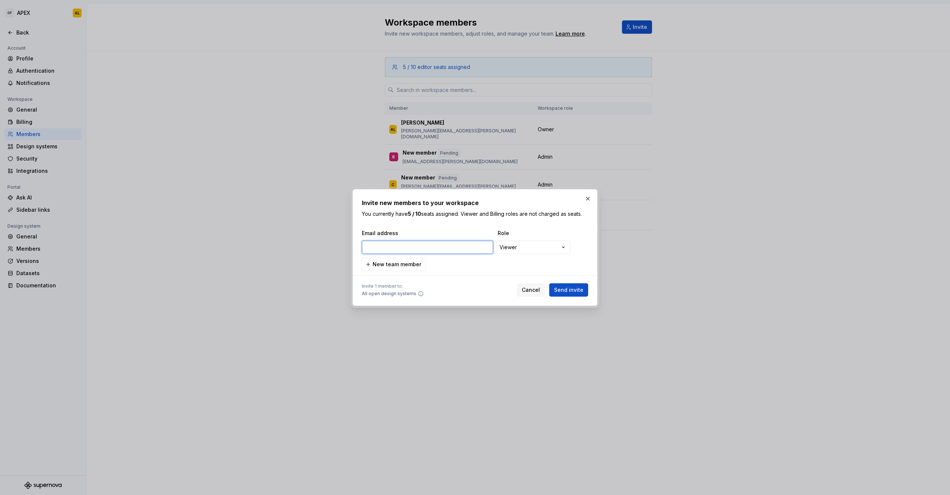
paste input "[PERSON_NAME][EMAIL_ADDRESS][PERSON_NAME][DOMAIN_NAME]"
type input "[PERSON_NAME][EMAIL_ADDRESS][PERSON_NAME][DOMAIN_NAME]"
click at [512, 248] on div "**********" at bounding box center [475, 247] width 950 height 495
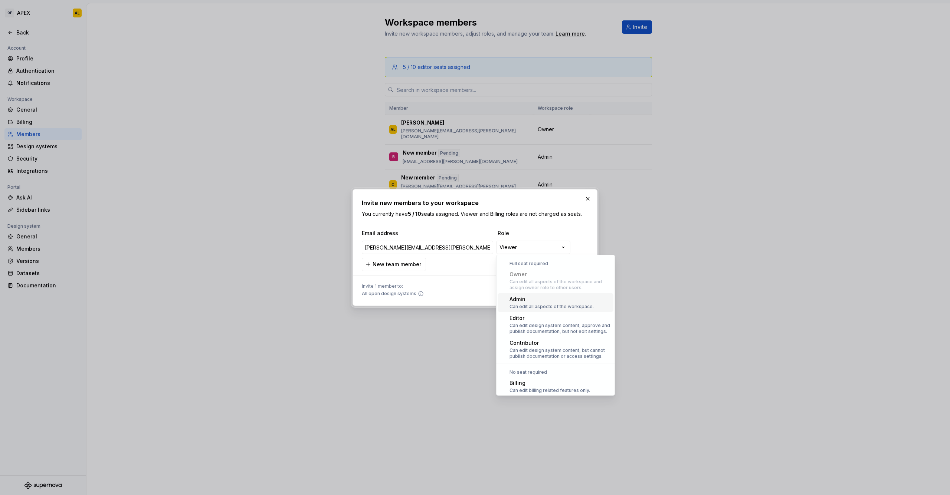
scroll to position [20, 0]
select select "*****"
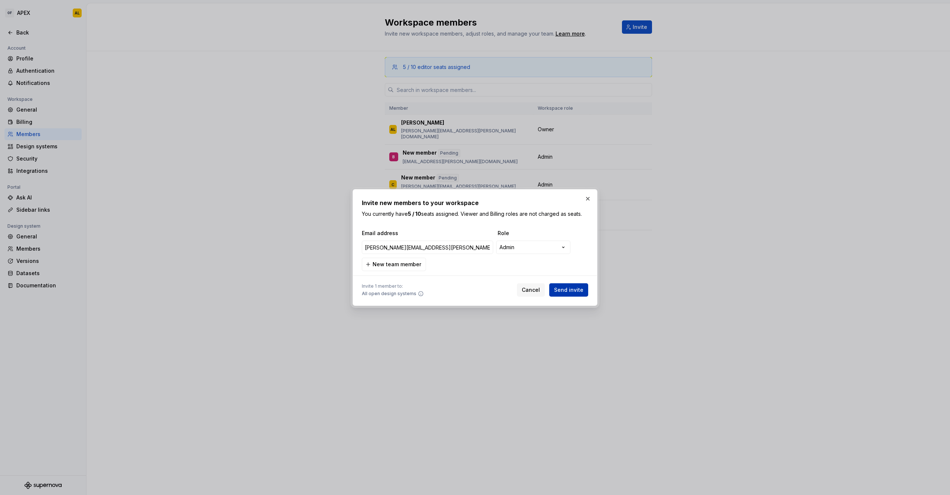
click at [561, 291] on span "Send invite" at bounding box center [568, 289] width 29 height 7
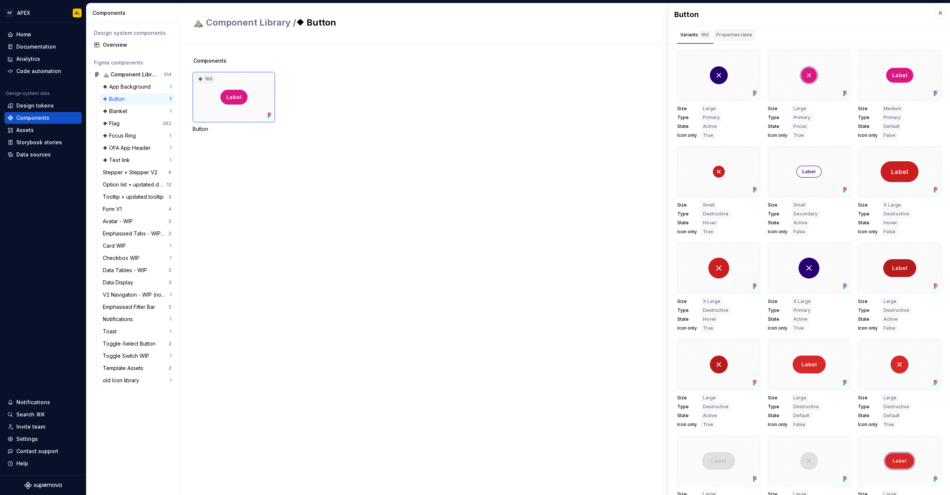
click at [725, 36] on div "Properties table" at bounding box center [734, 34] width 36 height 7
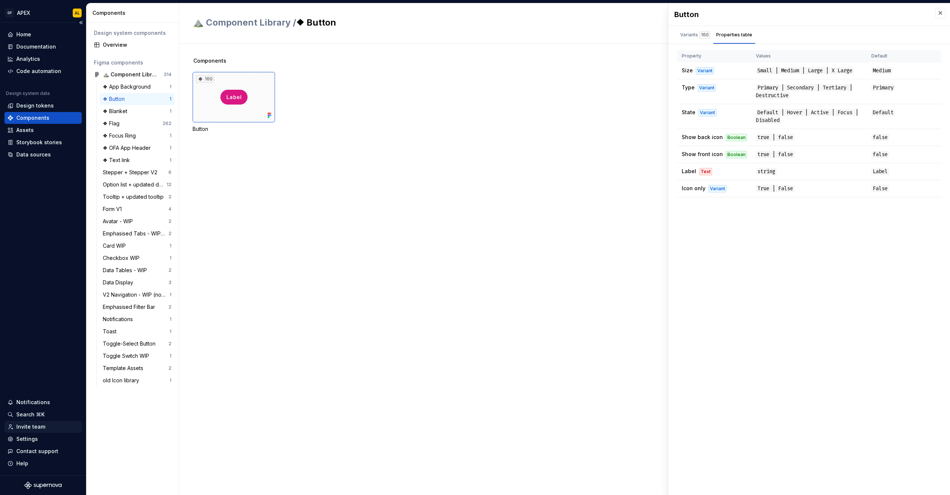
click at [43, 428] on div "Invite team" at bounding box center [30, 426] width 29 height 7
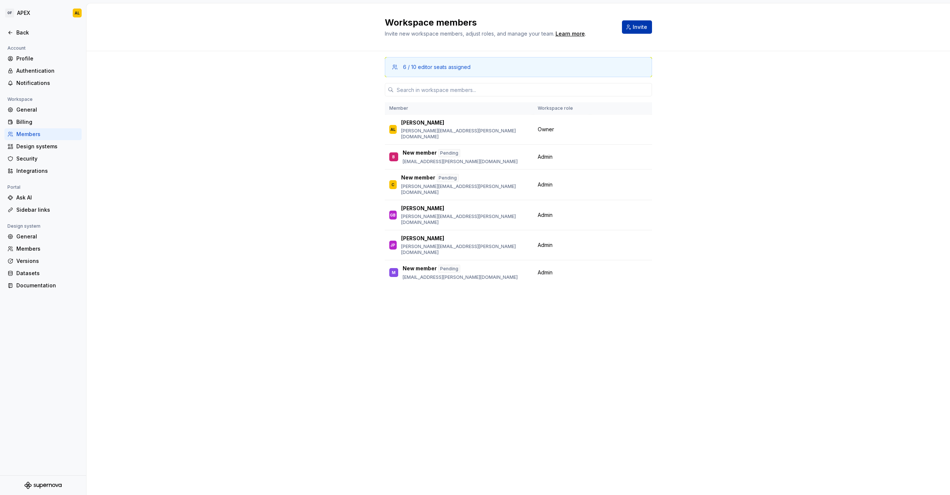
click at [637, 26] on span "Invite" at bounding box center [640, 26] width 14 height 7
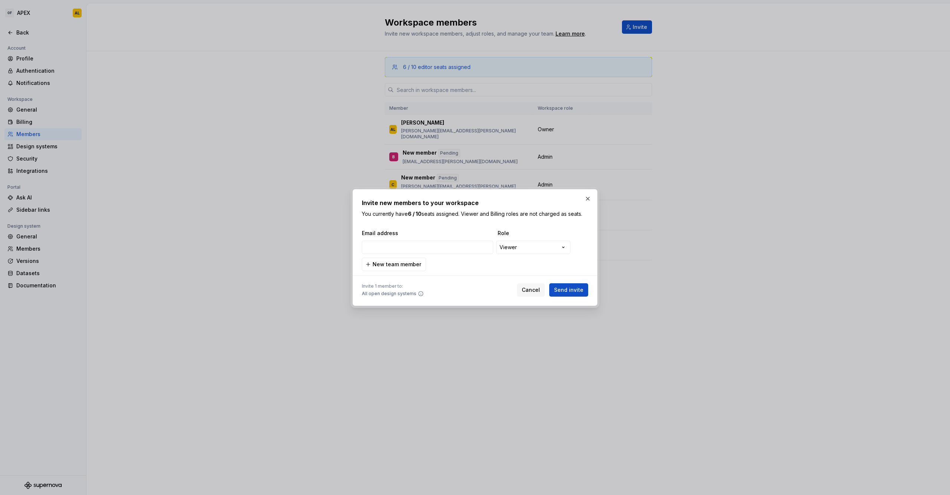
type input "[PERSON_NAME][EMAIL_ADDRESS][DOMAIN_NAME]"
click at [529, 247] on div "**********" at bounding box center [475, 247] width 950 height 495
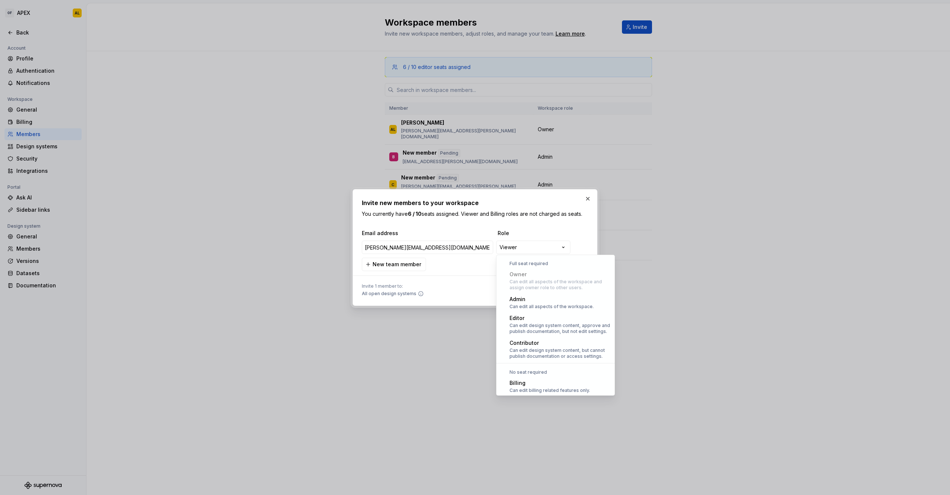
scroll to position [20, 0]
select select "*****"
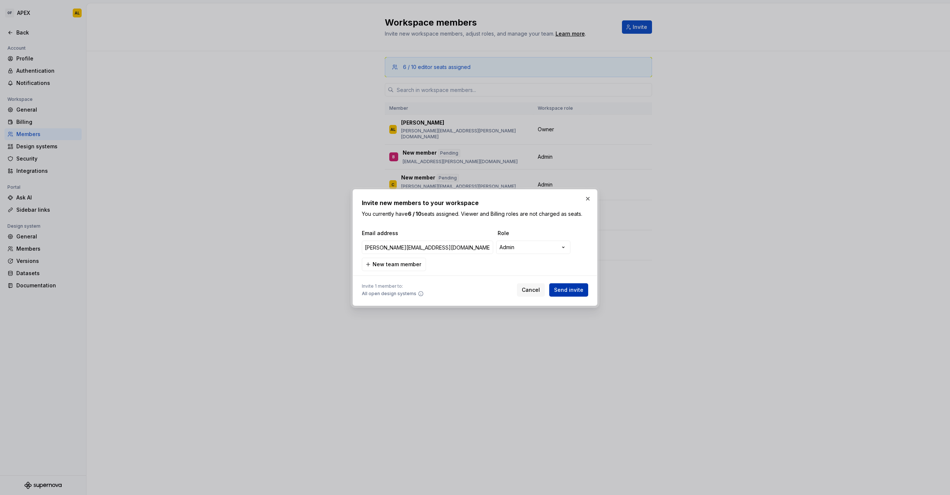
click at [562, 294] on span "Send invite" at bounding box center [568, 289] width 29 height 7
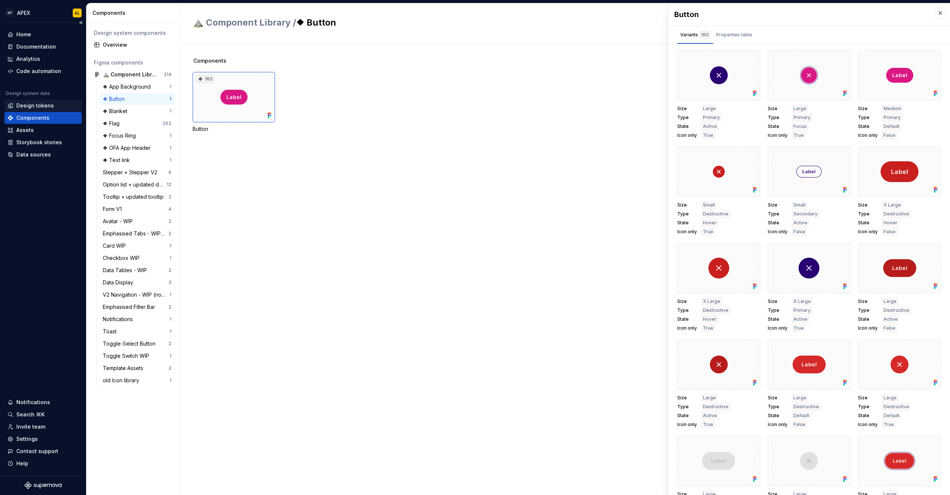
click at [33, 105] on div "Design tokens" at bounding box center [34, 105] width 37 height 7
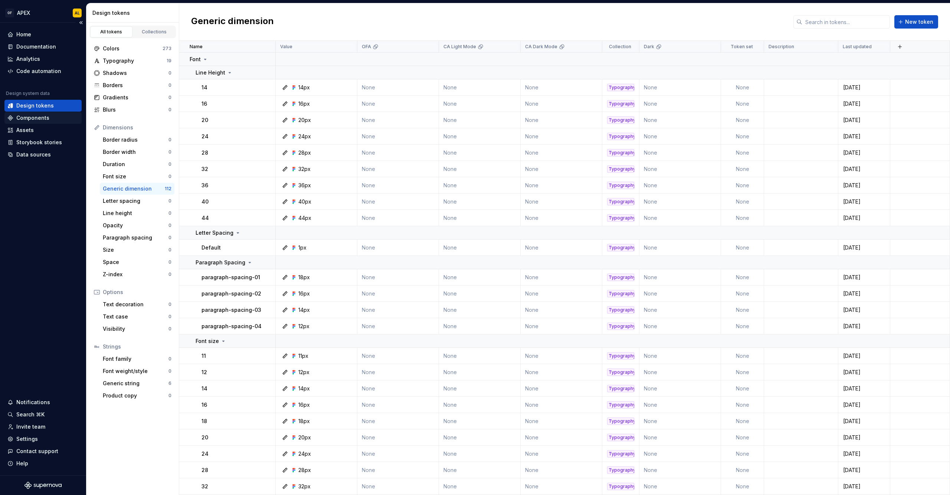
click at [35, 117] on div "Components" at bounding box center [32, 117] width 33 height 7
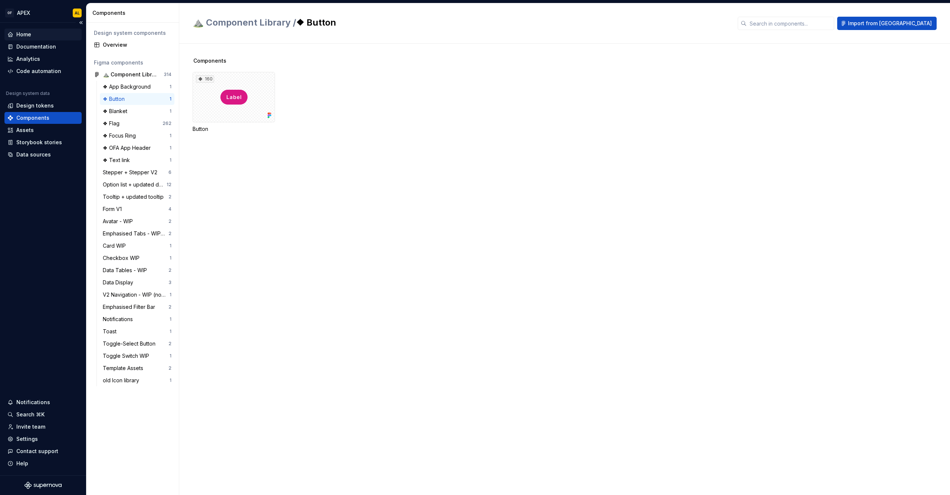
click at [39, 35] on div "Home" at bounding box center [42, 34] width 71 height 7
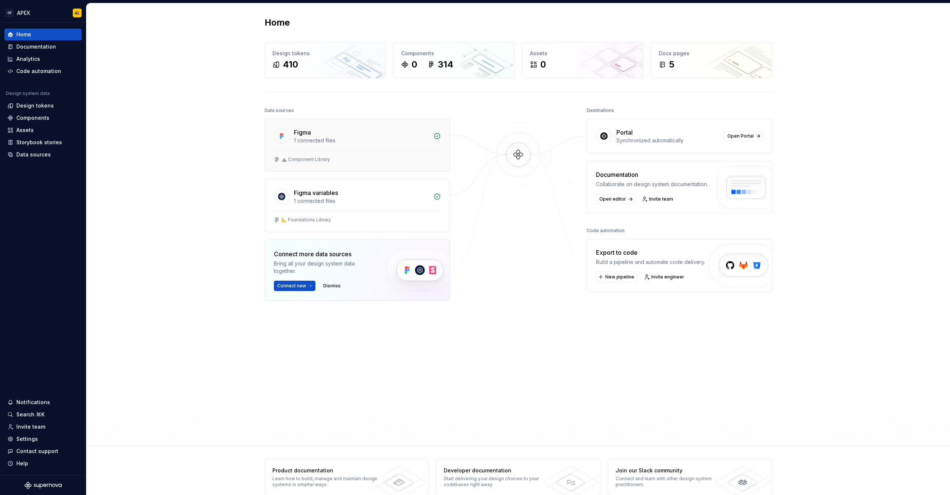
click at [344, 157] on div "⛰️ Component Library" at bounding box center [357, 160] width 167 height 6
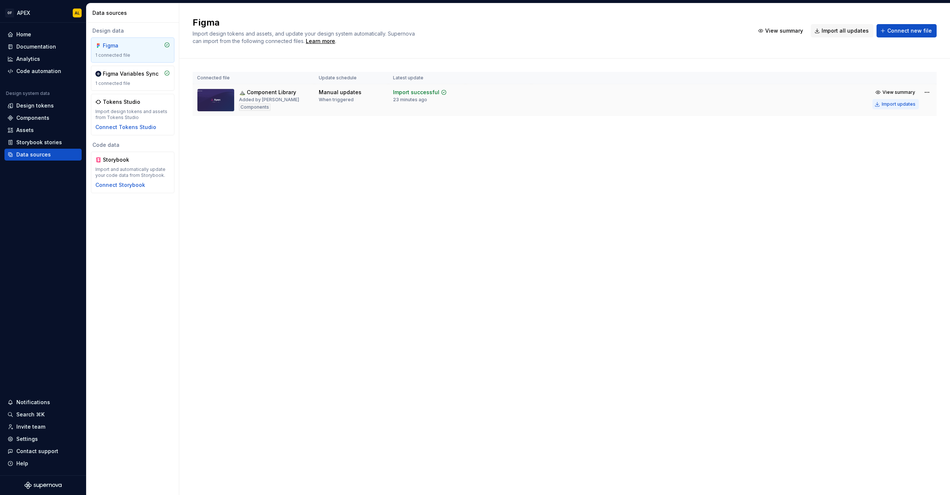
click at [909, 103] on div "Import updates" at bounding box center [899, 104] width 34 height 6
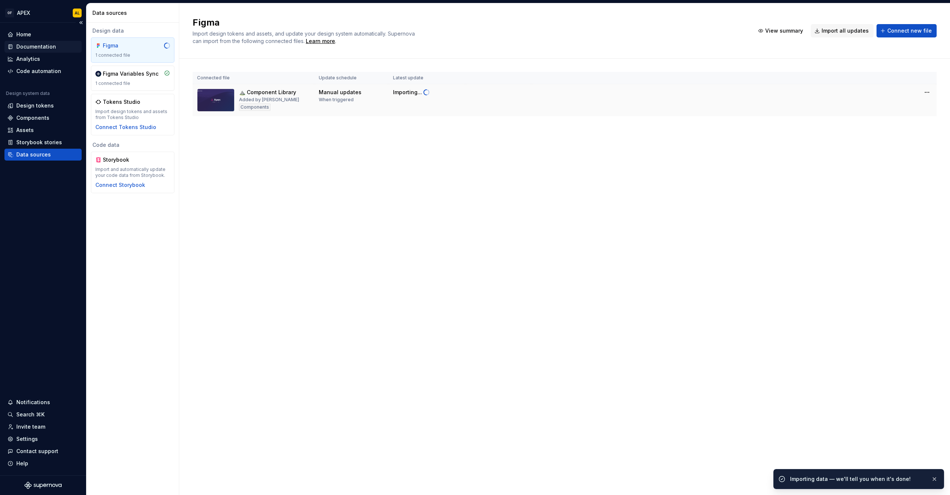
click at [43, 41] on div "Documentation" at bounding box center [42, 47] width 77 height 12
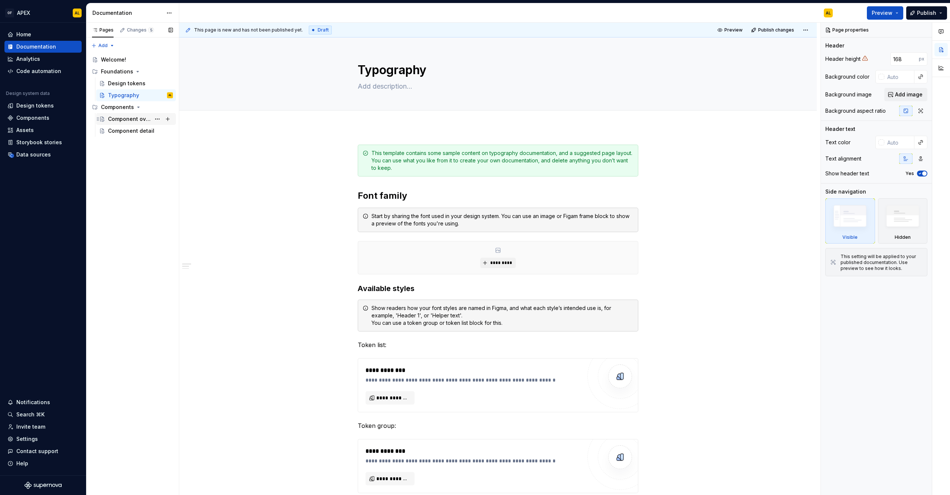
click at [147, 118] on div "Component overview" at bounding box center [129, 118] width 43 height 7
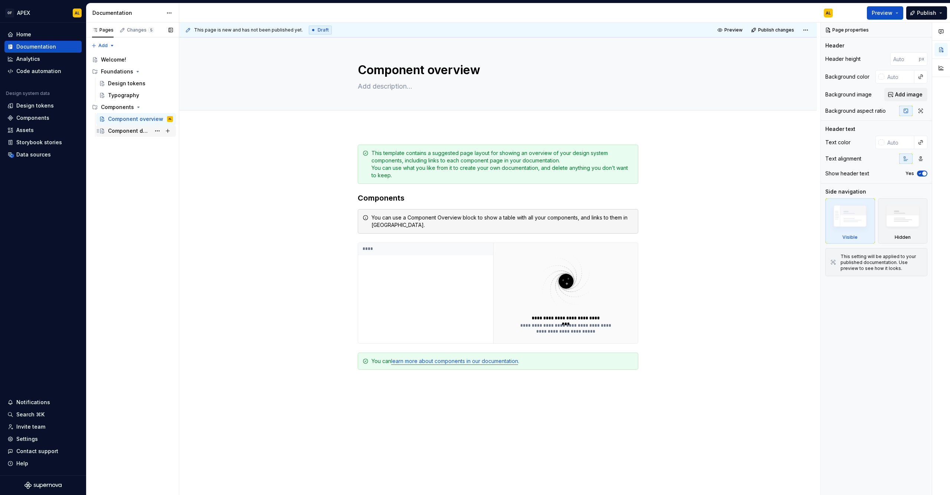
click at [131, 129] on div "Component detail" at bounding box center [129, 130] width 43 height 7
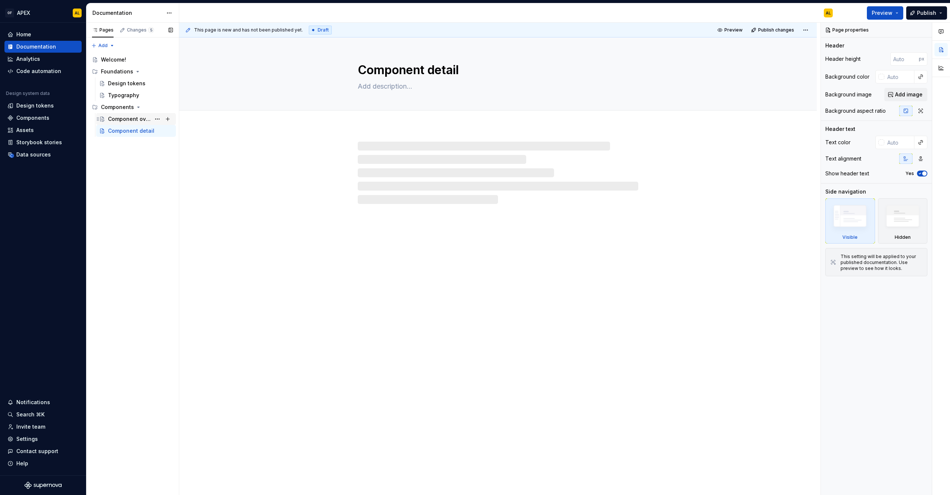
click at [124, 115] on div "Component overview AL" at bounding box center [140, 119] width 65 height 10
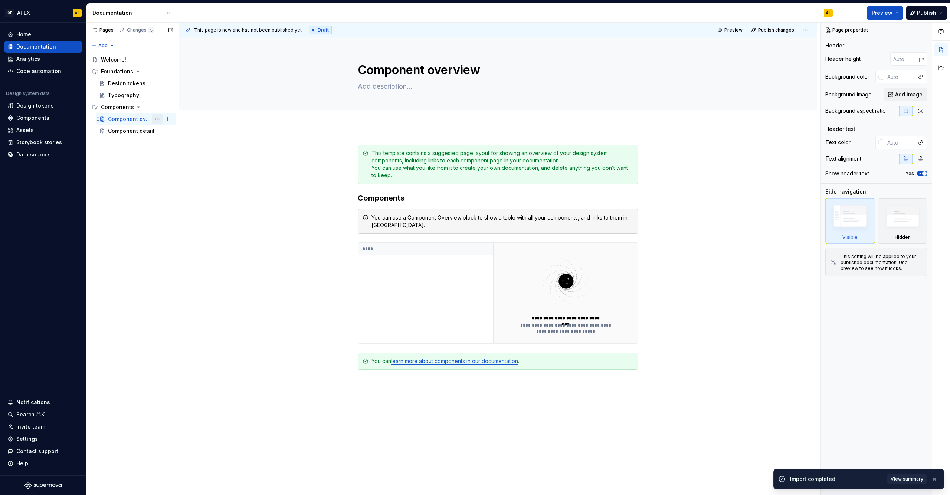
click at [156, 119] on button "Page tree" at bounding box center [157, 119] width 10 height 10
click at [181, 143] on div "Duplicate page" at bounding box center [202, 143] width 73 height 7
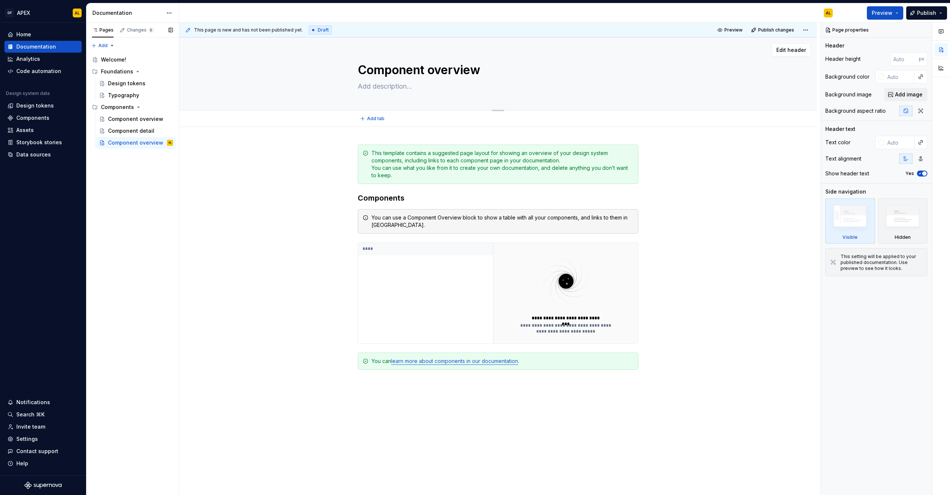
click at [430, 70] on textarea "Component overview" at bounding box center [496, 70] width 281 height 18
type textarea "*"
type textarea "B"
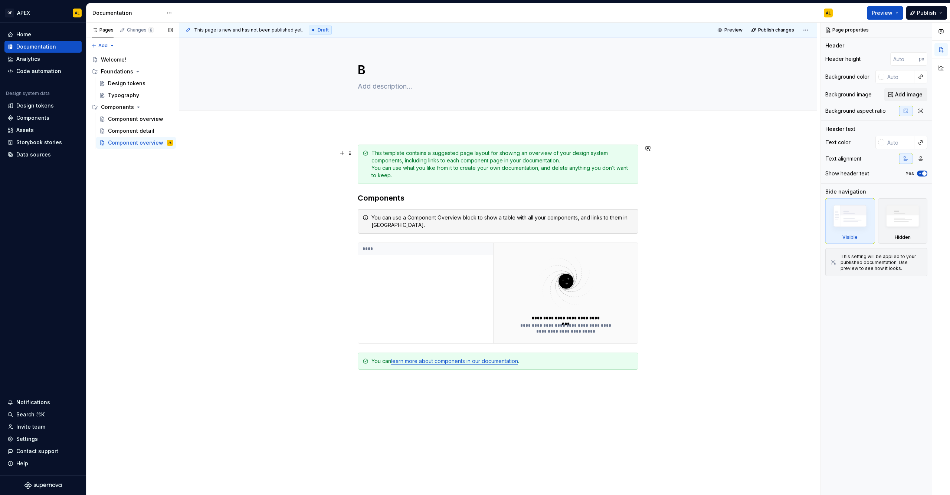
type textarea "*"
type textarea "Bu"
type textarea "*"
type textarea "But"
type textarea "*"
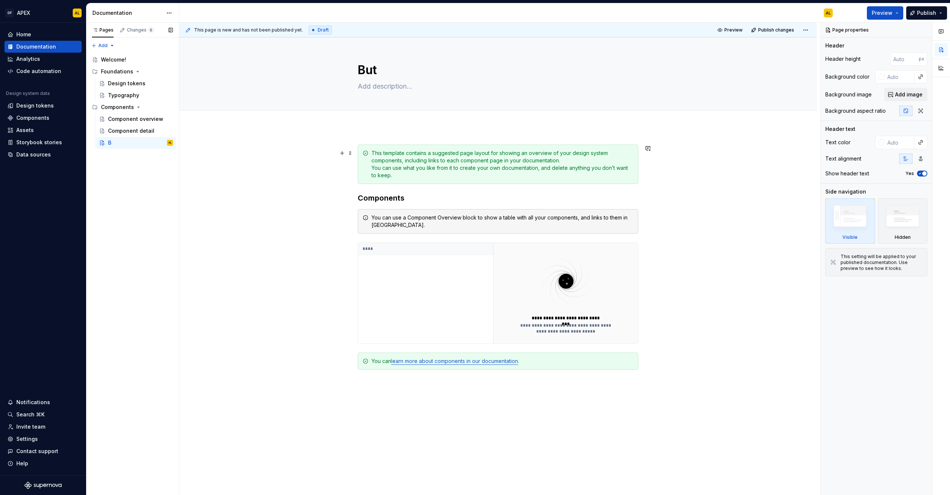
type textarea "Butt"
type textarea "*"
type textarea "Butto"
type textarea "*"
type textarea "Button"
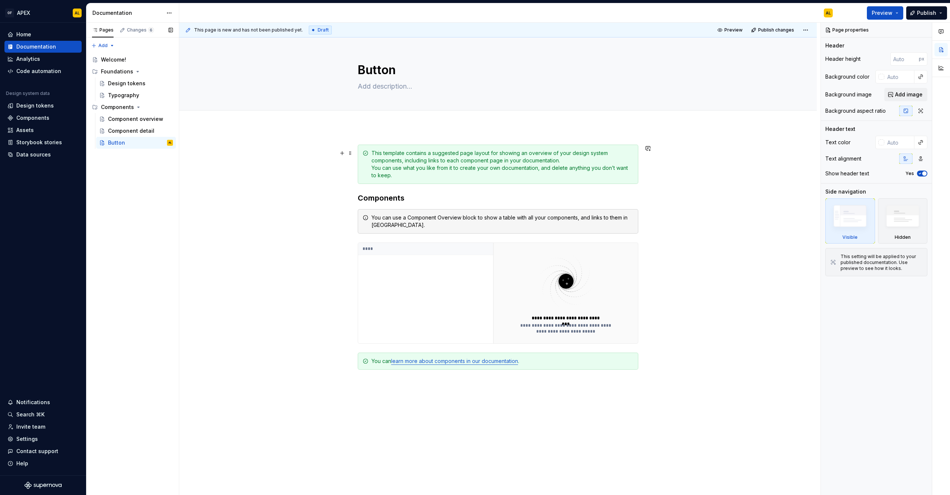
type textarea "*"
type textarea "Button"
click at [389, 162] on div "This template contains a suggested page layout for showing an overview of your …" at bounding box center [502, 165] width 262 height 30
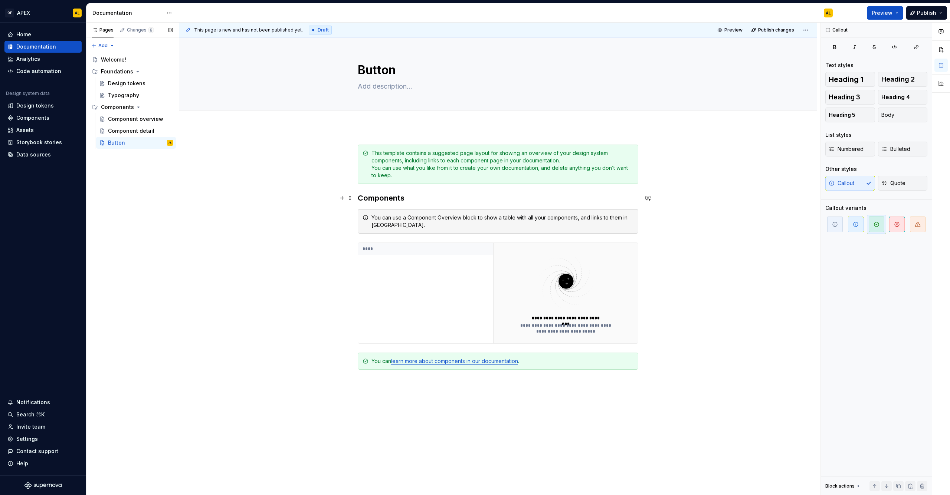
click at [390, 201] on h3 "Components" at bounding box center [498, 198] width 281 height 10
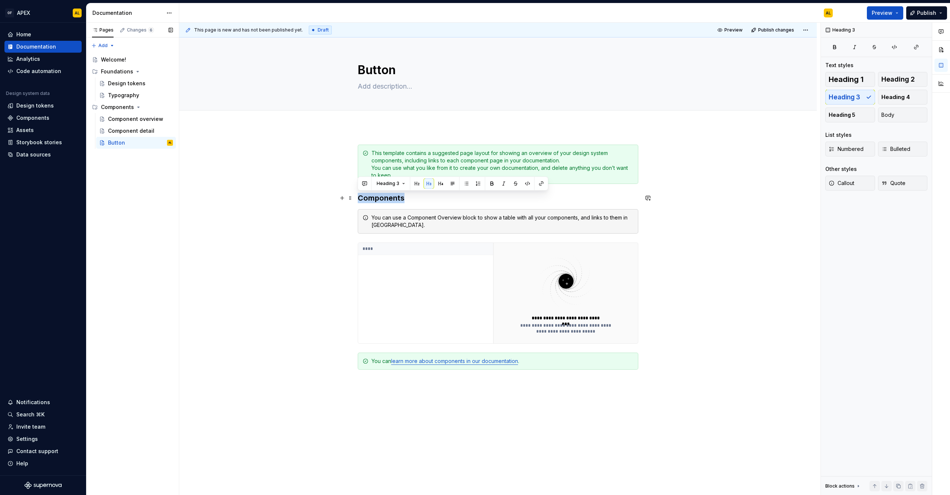
click at [390, 201] on h3 "Components" at bounding box center [498, 198] width 281 height 10
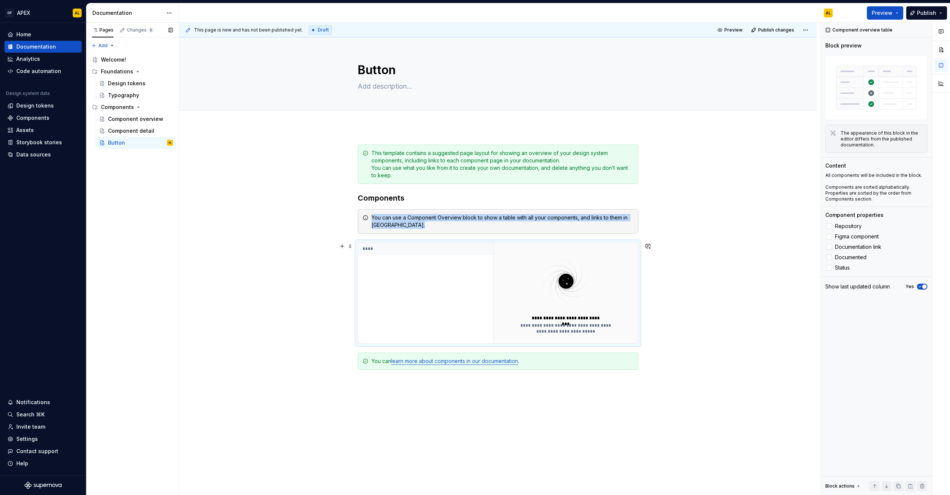
click at [430, 289] on div "****" at bounding box center [425, 293] width 135 height 101
click at [863, 236] on span "Figma component" at bounding box center [857, 237] width 44 height 6
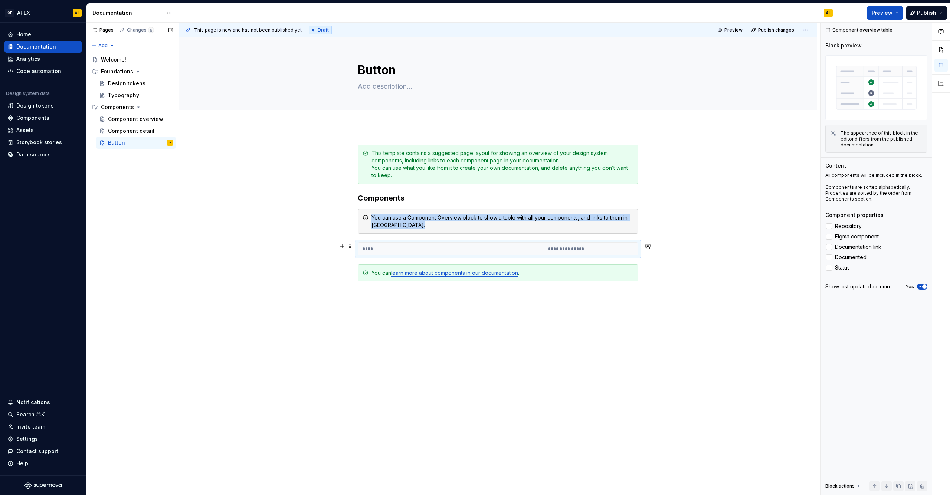
click at [424, 251] on th "****" at bounding box center [451, 249] width 186 height 12
click at [565, 251] on th "**********" at bounding box center [591, 249] width 94 height 12
click at [407, 248] on th "****" at bounding box center [451, 249] width 186 height 12
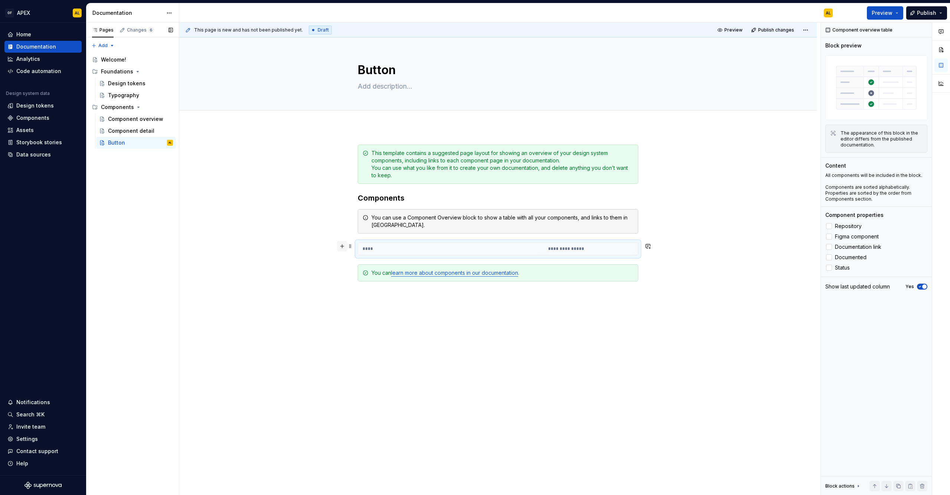
click at [339, 247] on button "button" at bounding box center [342, 246] width 10 height 10
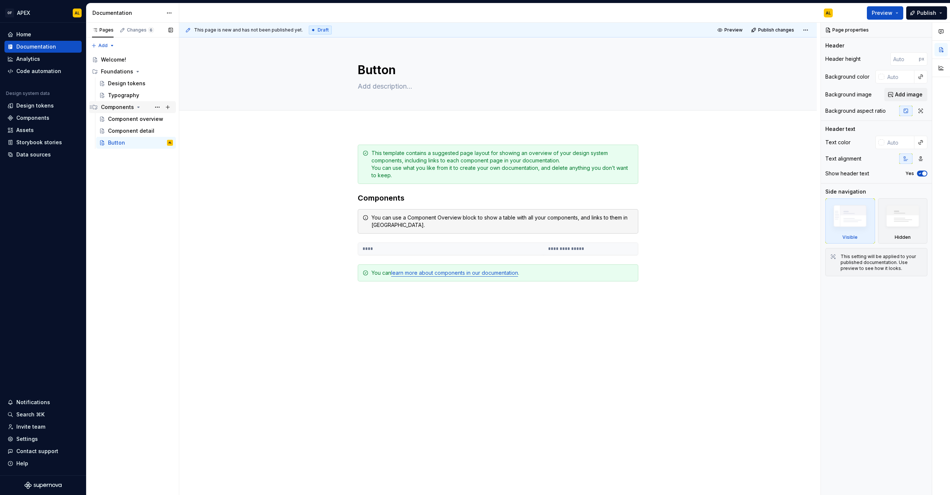
type textarea "*"
click at [25, 128] on div "Assets" at bounding box center [24, 130] width 17 height 7
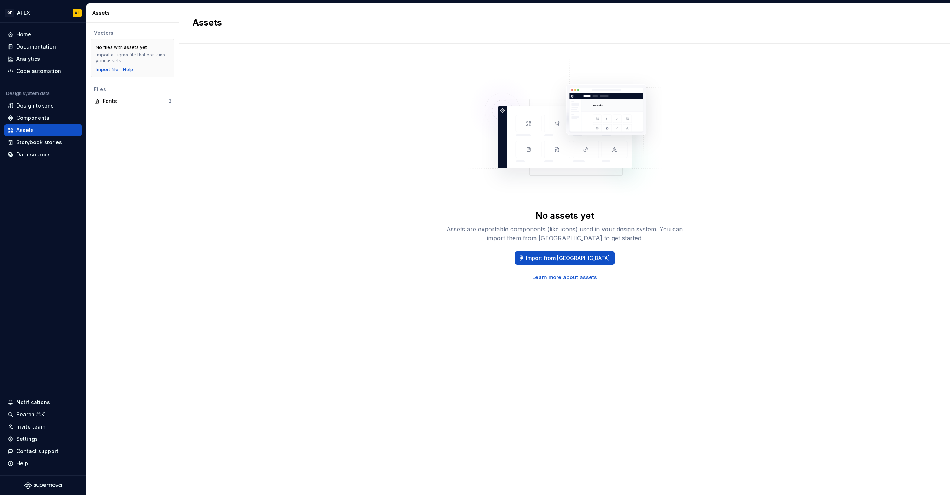
click at [108, 69] on div "Import file" at bounding box center [107, 70] width 23 height 6
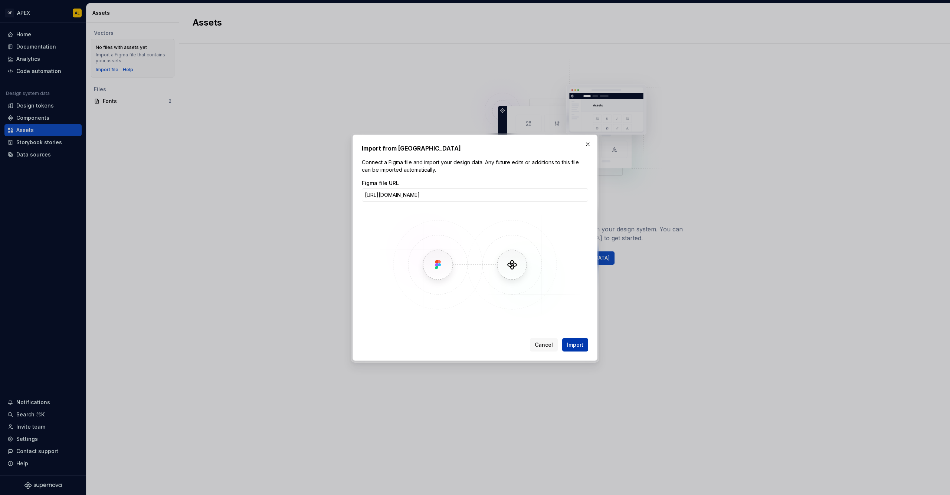
type input "[URL][DOMAIN_NAME]"
click at [571, 341] on span "Import" at bounding box center [575, 344] width 16 height 7
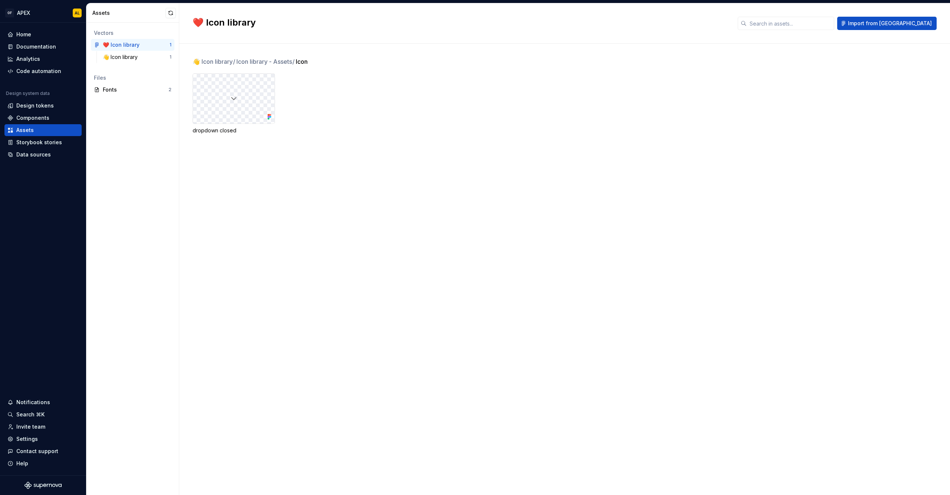
click at [219, 111] on div at bounding box center [234, 99] width 82 height 50
click at [238, 101] on img at bounding box center [233, 98] width 9 height 9
click at [246, 175] on div "👋 Icon library / Icon library - Assets / Icon dropdown closed" at bounding box center [571, 270] width 757 height 452
click at [147, 53] on div "👋 Icon library 1" at bounding box center [137, 57] width 75 height 12
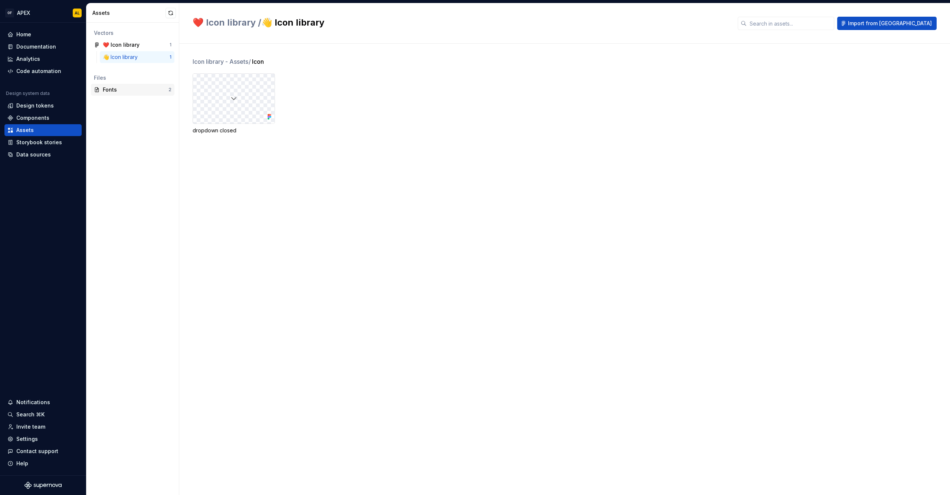
click at [122, 87] on div "Fonts" at bounding box center [136, 89] width 66 height 7
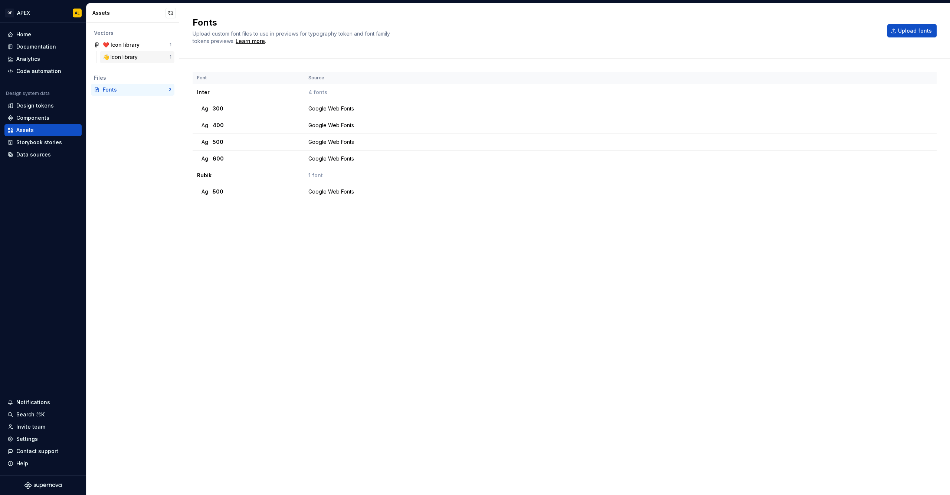
click at [138, 56] on div "👋 Icon library" at bounding box center [122, 56] width 38 height 7
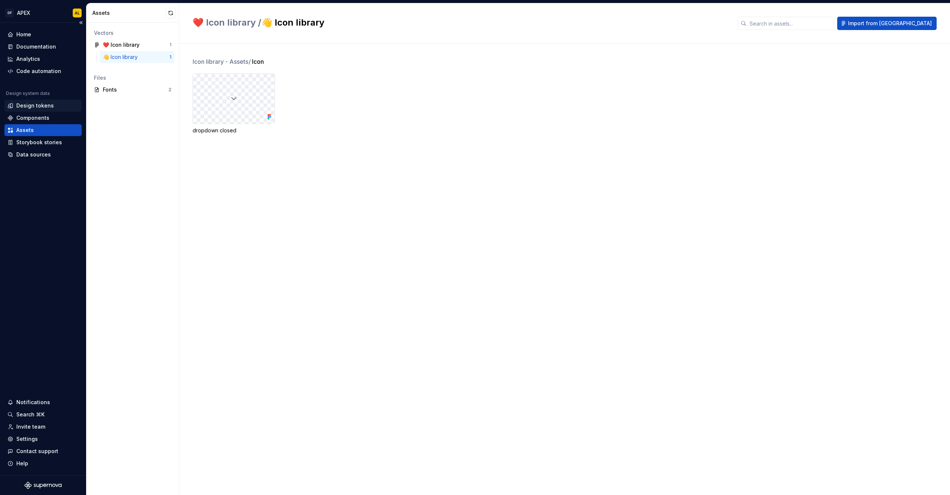
click at [45, 107] on div "Design tokens" at bounding box center [34, 105] width 37 height 7
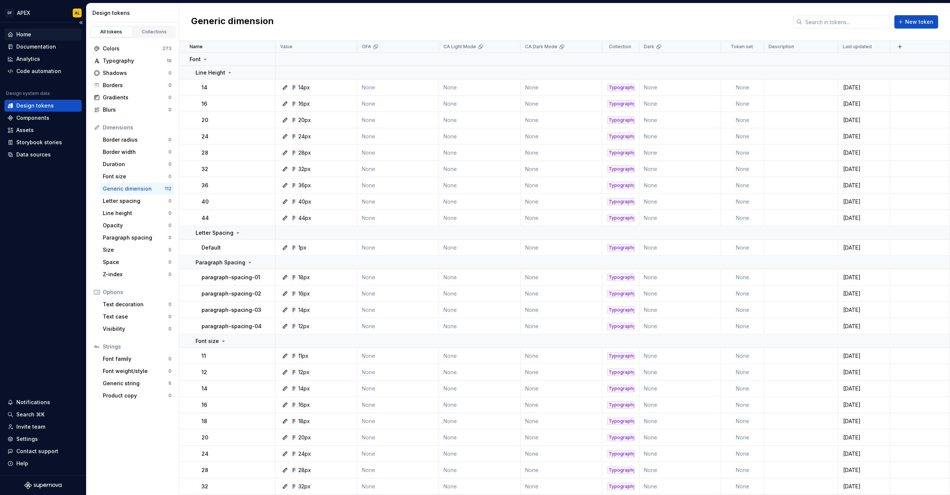
click at [40, 34] on div "Home" at bounding box center [42, 34] width 71 height 7
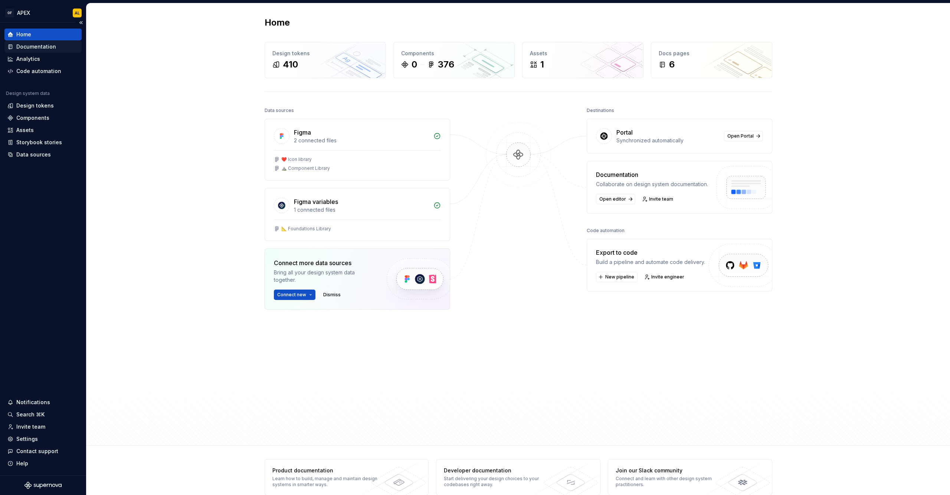
click at [43, 47] on div "Documentation" at bounding box center [36, 46] width 40 height 7
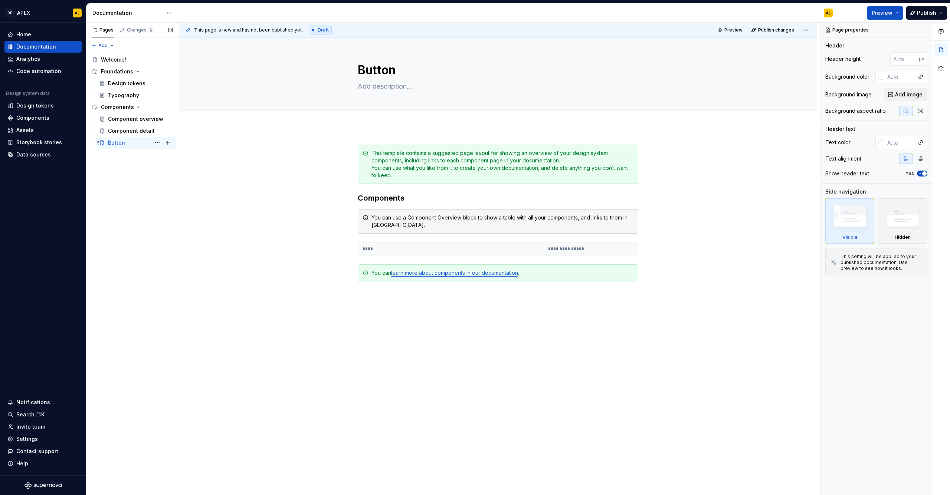
click at [129, 146] on div "Button AL" at bounding box center [140, 143] width 65 height 10
click at [439, 256] on div "**********" at bounding box center [498, 249] width 281 height 13
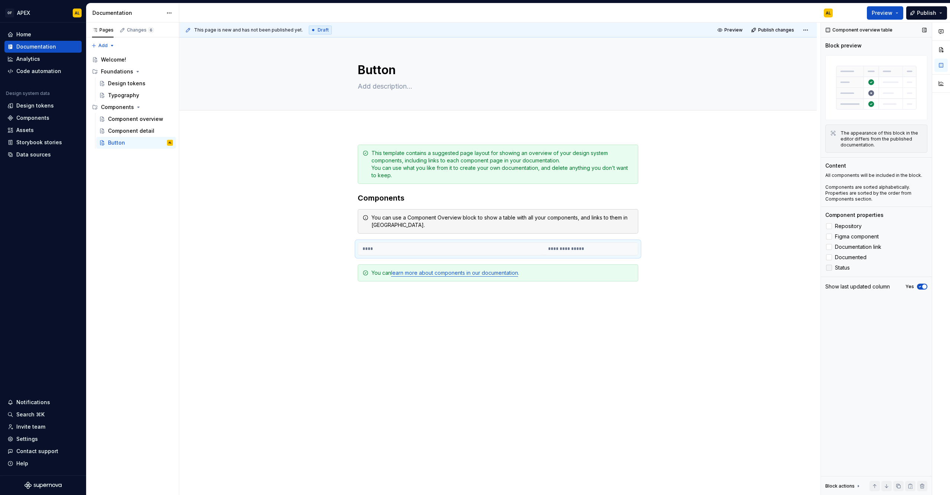
click at [830, 270] on div at bounding box center [829, 268] width 6 height 6
click at [829, 268] on icon at bounding box center [829, 268] width 0 height 0
click at [801, 31] on html "OF APEX AL Home Documentation Analytics Code automation Design system data Desi…" at bounding box center [475, 247] width 950 height 495
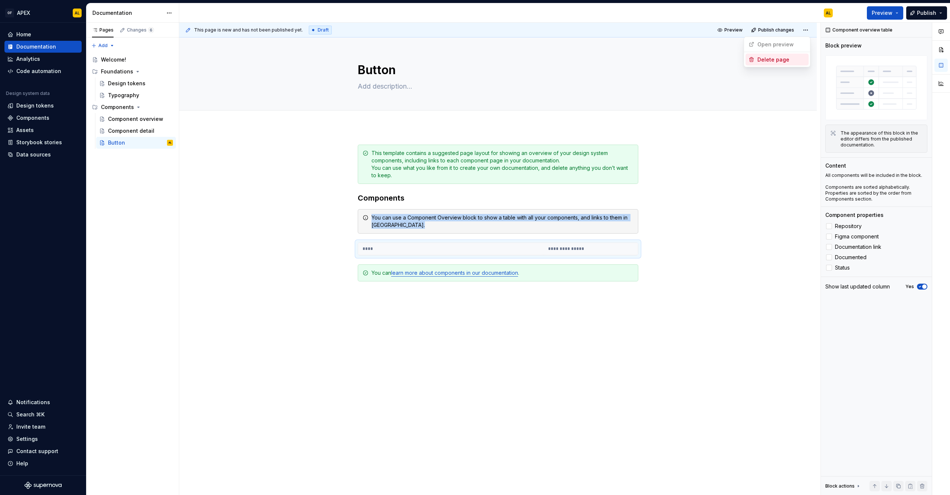
click at [786, 58] on div "Delete page" at bounding box center [781, 59] width 48 height 7
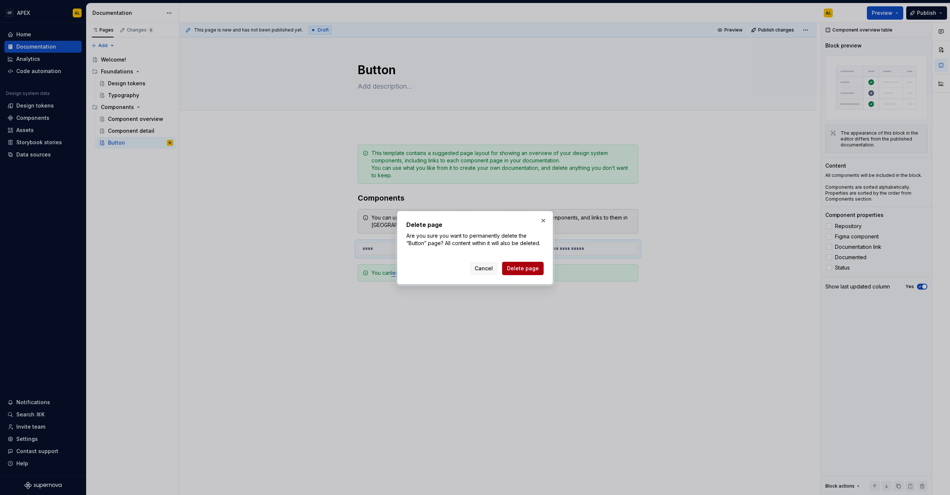
click at [523, 270] on span "Delete page" at bounding box center [523, 268] width 32 height 7
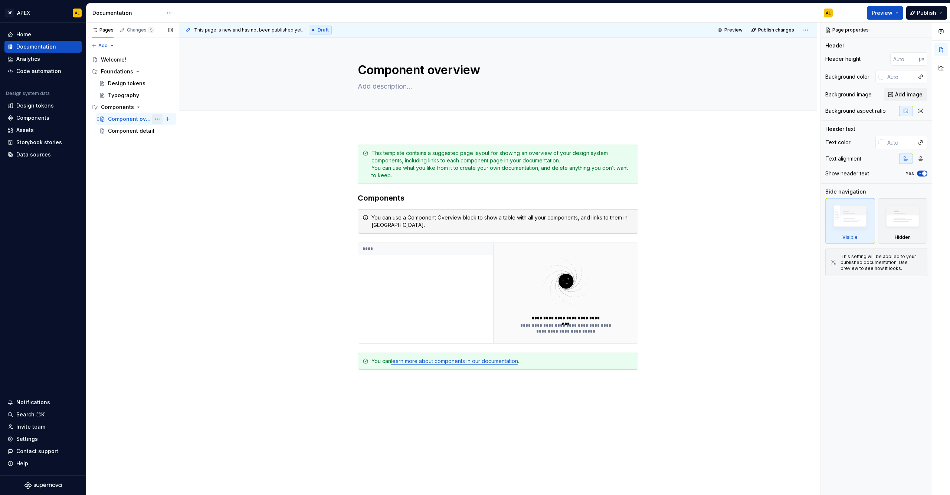
click at [155, 118] on button "Page tree" at bounding box center [157, 119] width 10 height 10
click at [130, 173] on div "Pages Changes 5 Add Accessibility guide for tree Page tree. Navigate the tree w…" at bounding box center [132, 259] width 93 height 473
click at [135, 134] on div "Component detail" at bounding box center [129, 130] width 43 height 7
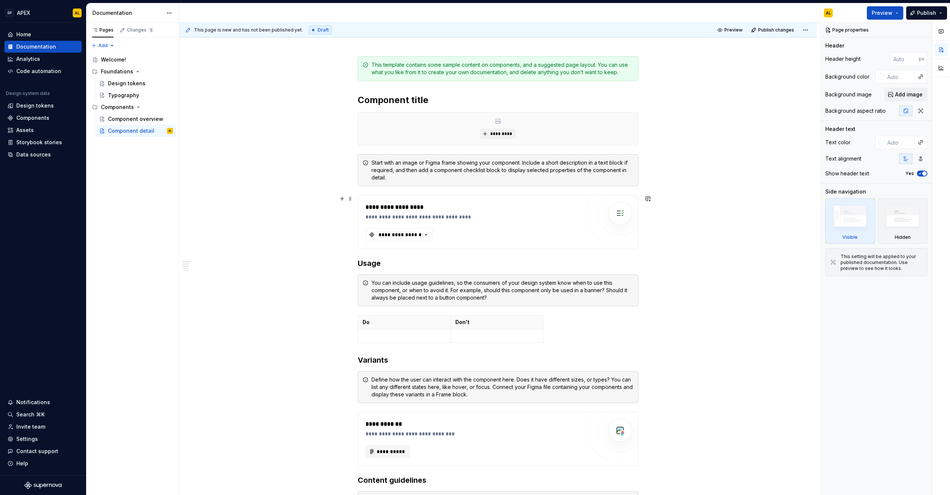
scroll to position [57, 0]
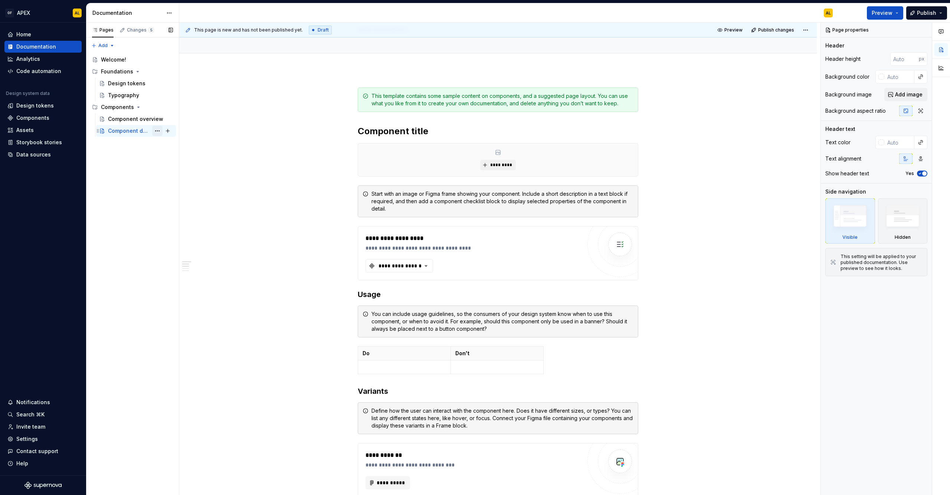
click at [157, 131] on button "Page tree" at bounding box center [157, 131] width 10 height 10
click at [165, 158] on div "Duplicate page" at bounding box center [198, 156] width 88 height 12
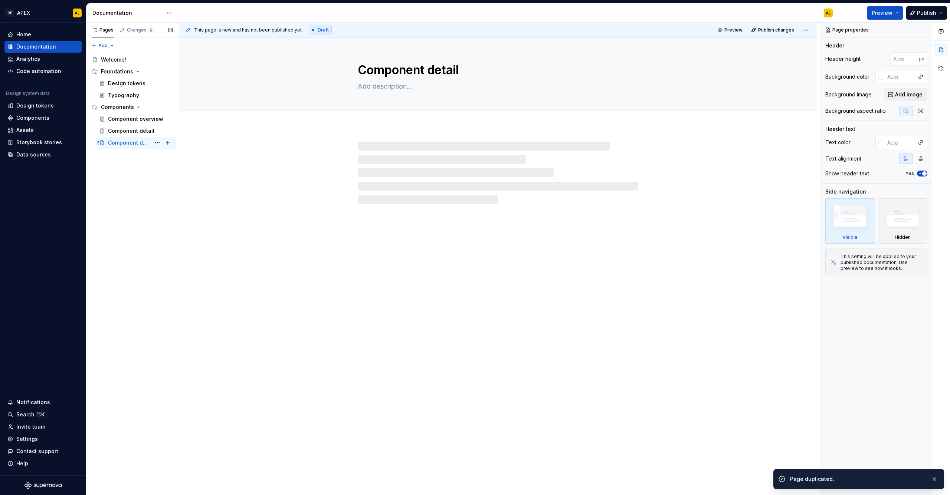
click at [140, 142] on div "Component detail" at bounding box center [129, 142] width 43 height 7
click at [415, 71] on textarea "Component detail" at bounding box center [496, 70] width 281 height 18
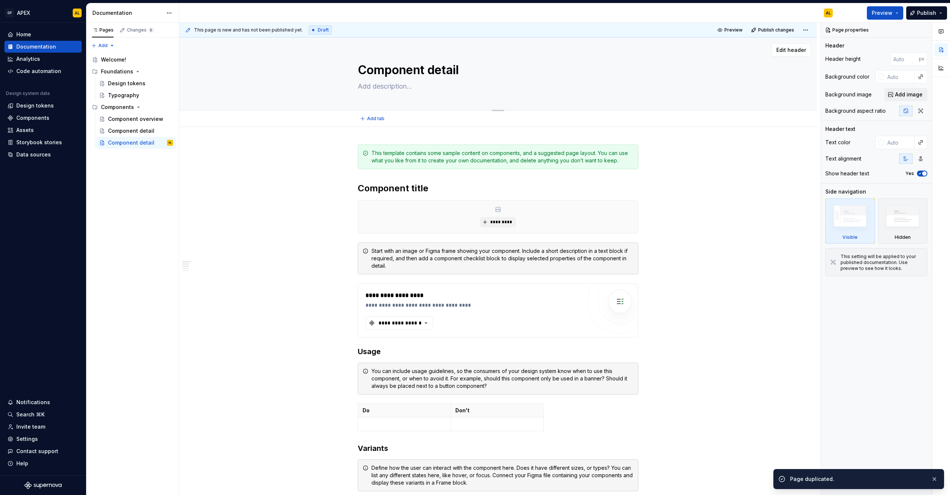
click at [415, 71] on textarea "Component detail" at bounding box center [496, 70] width 281 height 18
click at [427, 73] on textarea "Component detail" at bounding box center [496, 70] width 281 height 18
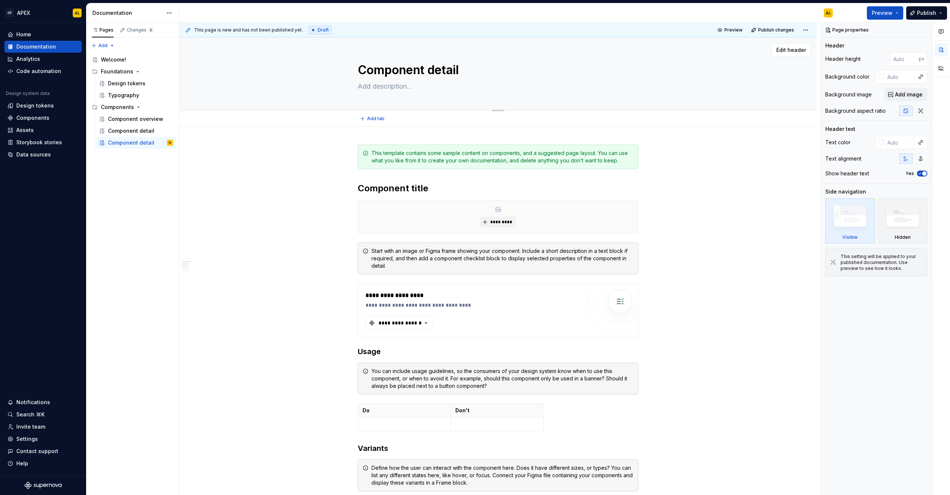
click at [427, 73] on textarea "Component detail" at bounding box center [496, 70] width 281 height 18
type textarea "*"
type textarea "B"
type textarea "*"
type textarea "Bu"
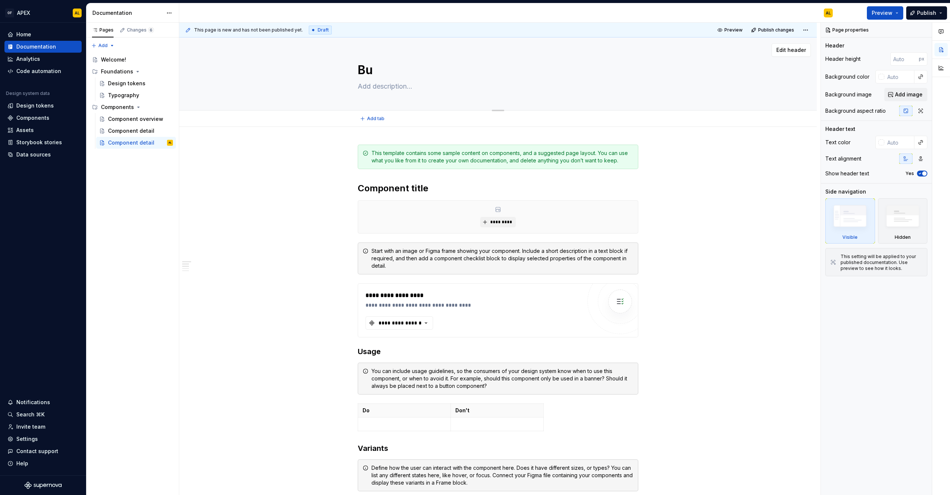
type textarea "*"
type textarea "But"
type textarea "*"
type textarea "Butt"
type textarea "*"
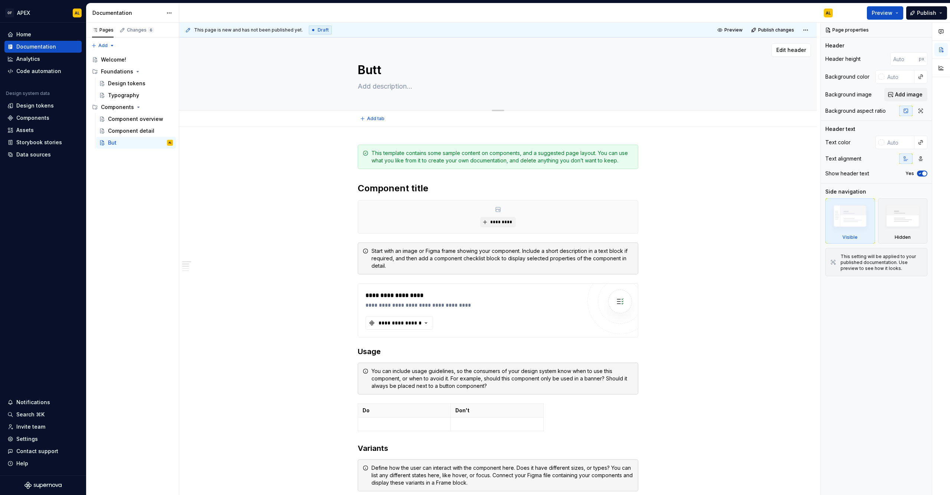
type textarea "Butto"
type textarea "*"
type textarea "Button"
type textarea "*"
type textarea "Button"
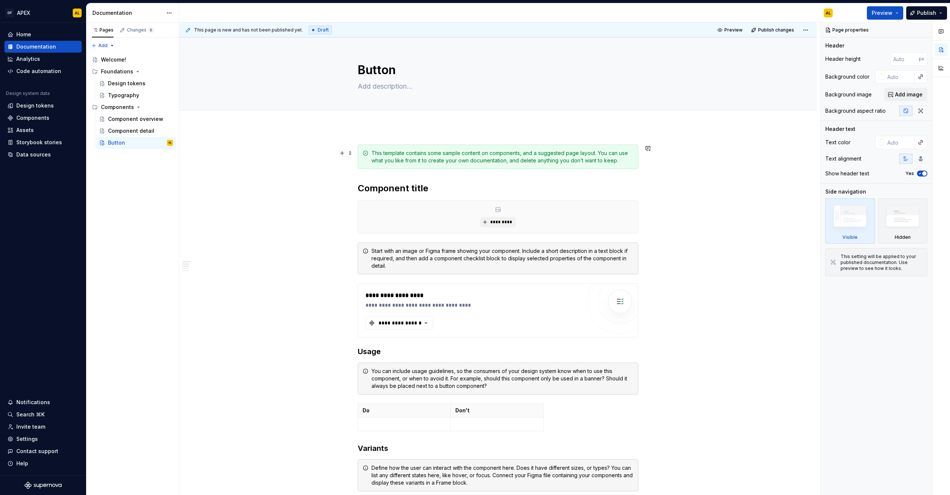
click at [543, 147] on div "This template contains some sample content on components, and a suggested page …" at bounding box center [498, 157] width 281 height 24
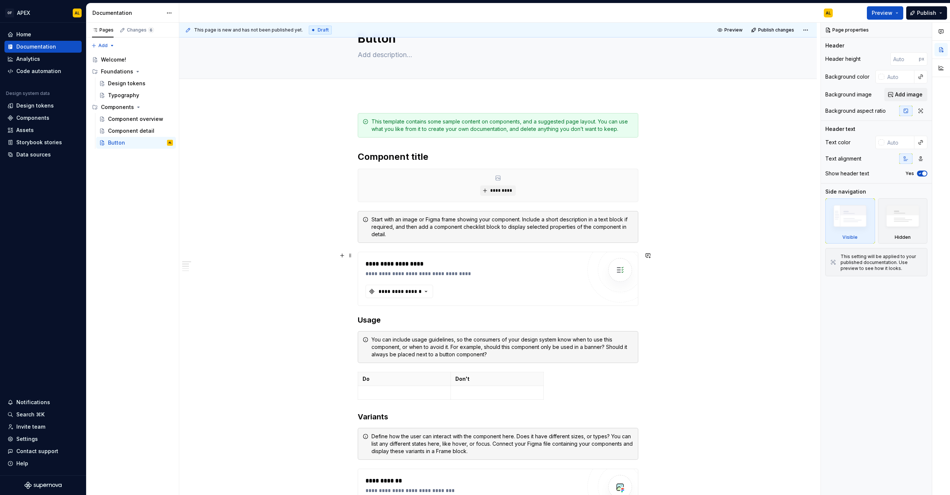
scroll to position [63, 0]
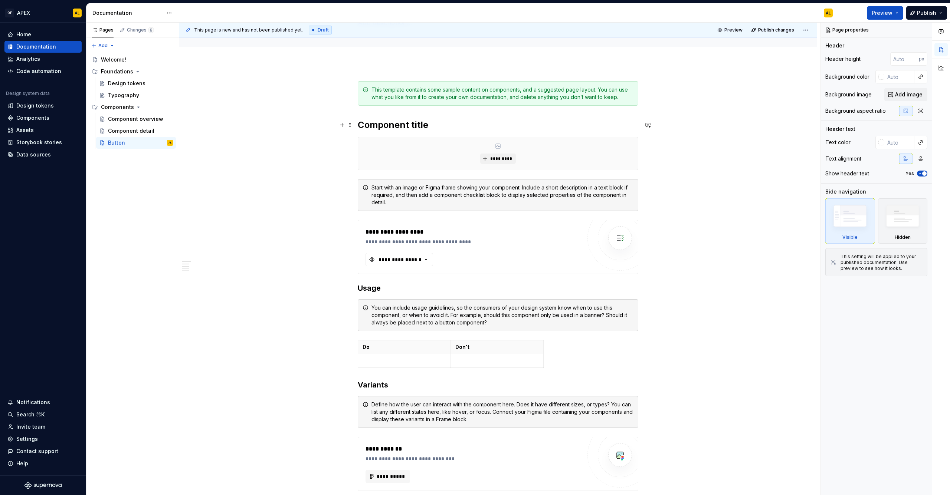
click at [401, 129] on h2 "Component title" at bounding box center [498, 125] width 281 height 12
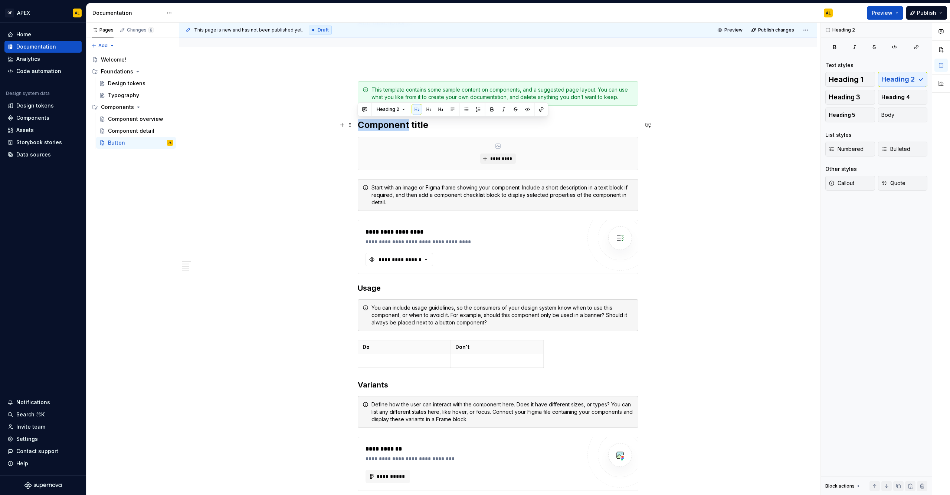
click at [401, 129] on h2 "Component title" at bounding box center [498, 125] width 281 height 12
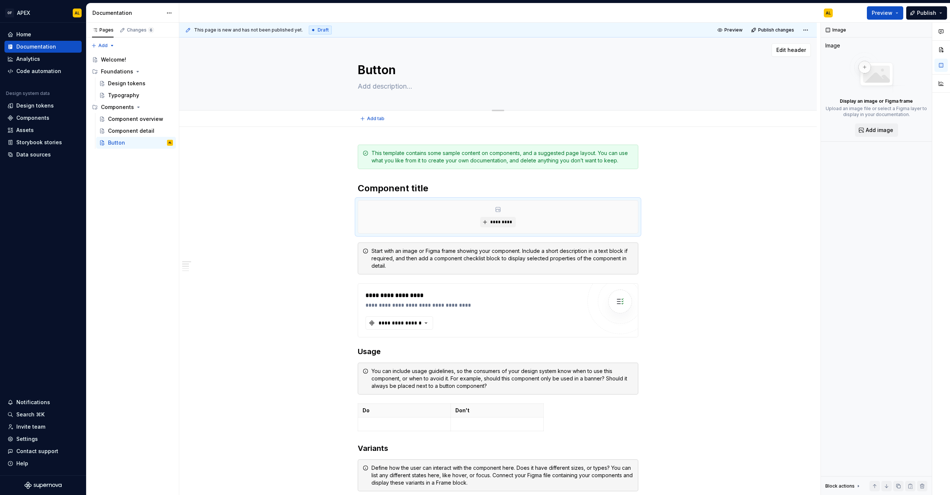
click at [369, 74] on textarea "Button" at bounding box center [496, 70] width 281 height 18
click at [133, 132] on div "Component detail" at bounding box center [129, 130] width 43 height 7
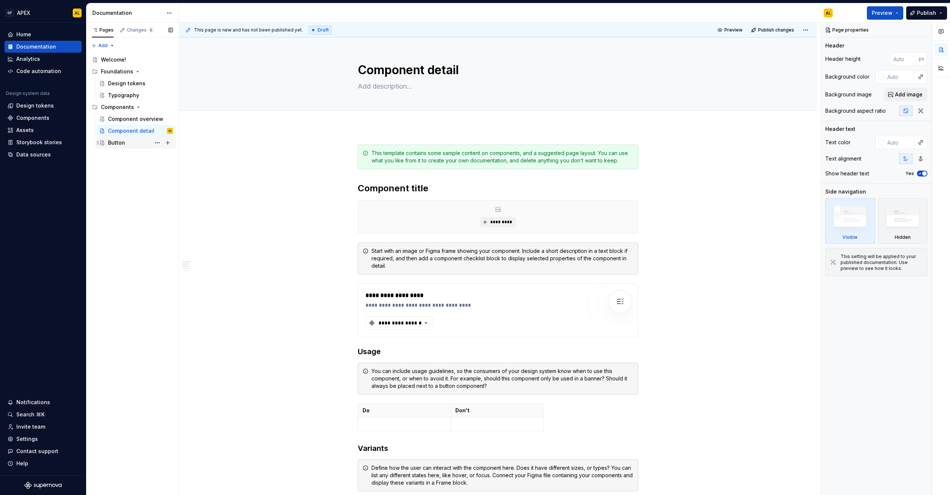
click at [123, 145] on div "Button" at bounding box center [116, 142] width 17 height 7
click at [395, 70] on textarea "Button" at bounding box center [496, 70] width 281 height 18
type textarea "*"
type textarea "Button"
type textarea "*"
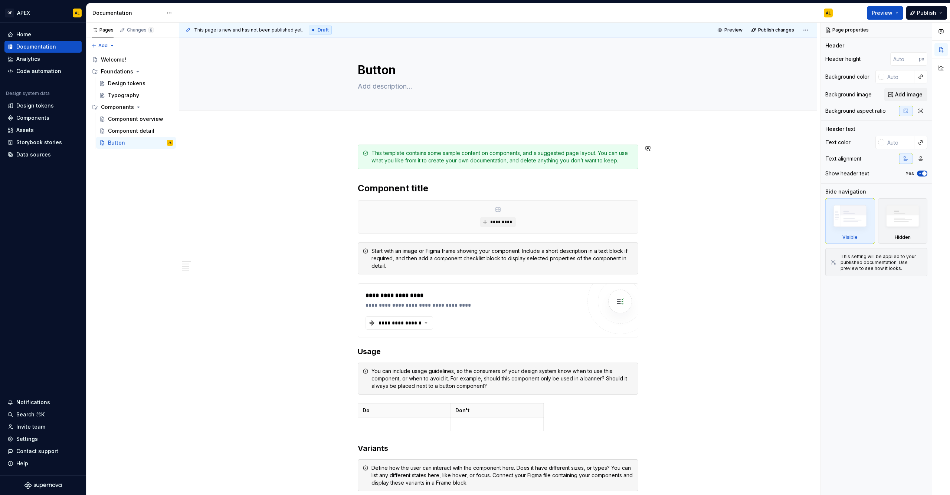
type textarea "Button D"
type textarea "*"
type textarea "Button De"
type textarea "*"
type textarea "Button Det"
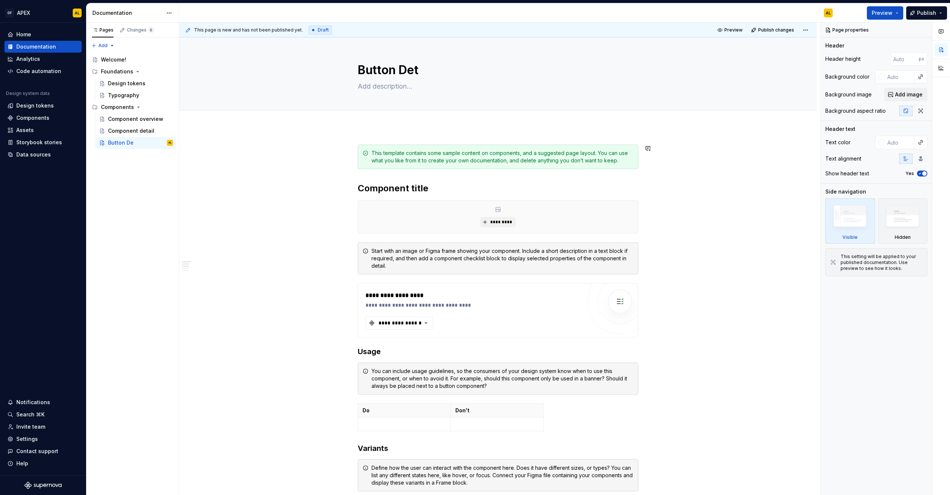
type textarea "*"
type textarea "Button Deta"
type textarea "*"
type textarea "Button Detai"
type textarea "*"
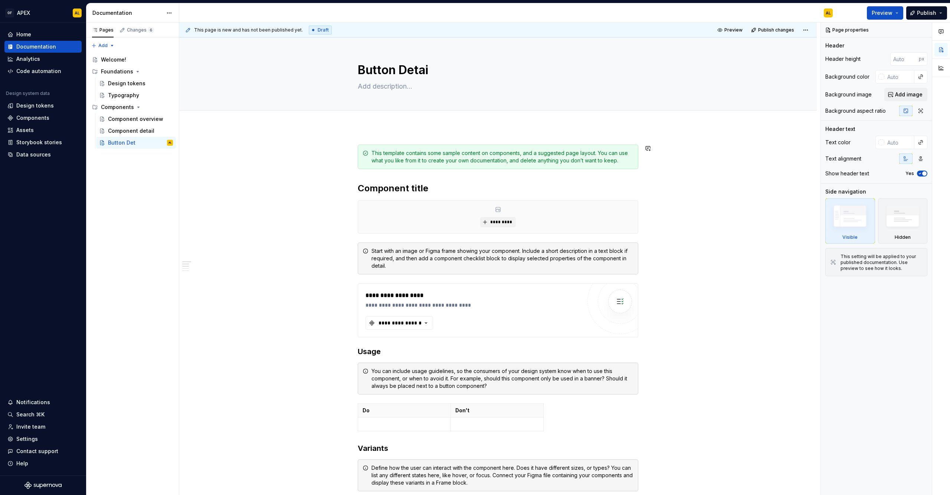
type textarea "Button Detail"
type textarea "*"
type textarea "Button Details"
type textarea "*"
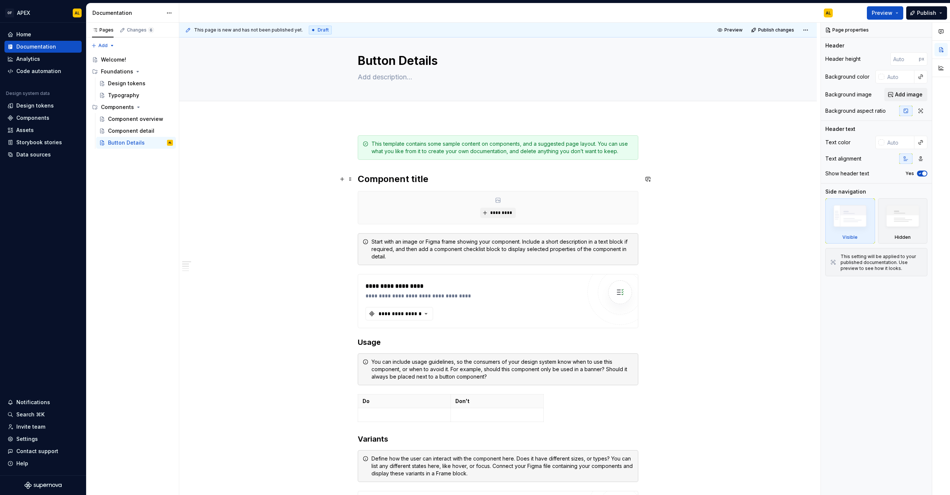
type textarea "Button Details"
click at [399, 179] on h2 "Component title" at bounding box center [498, 179] width 281 height 12
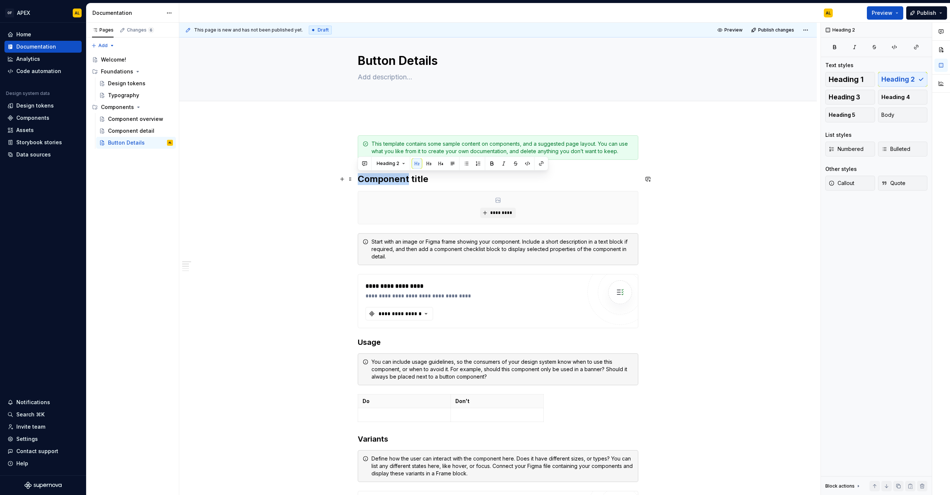
click at [399, 179] on h2 "Component title" at bounding box center [498, 179] width 281 height 12
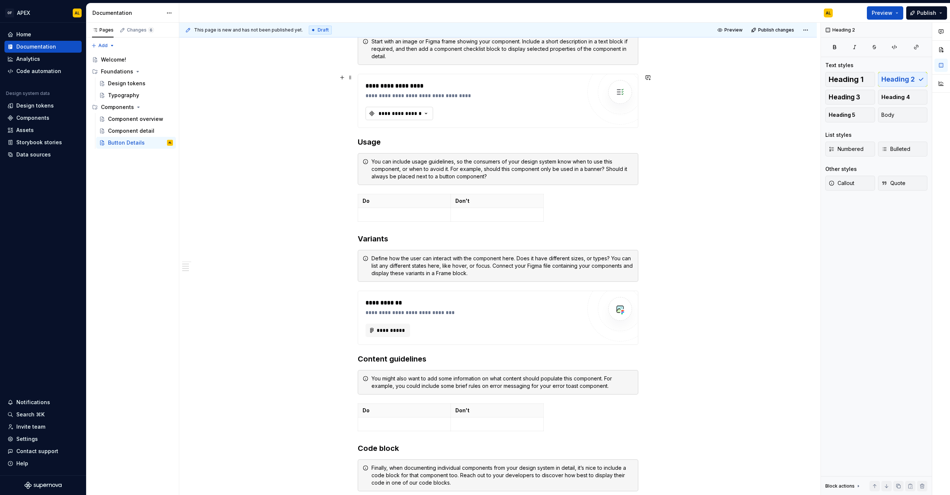
click at [413, 113] on div "**********" at bounding box center [400, 113] width 45 height 7
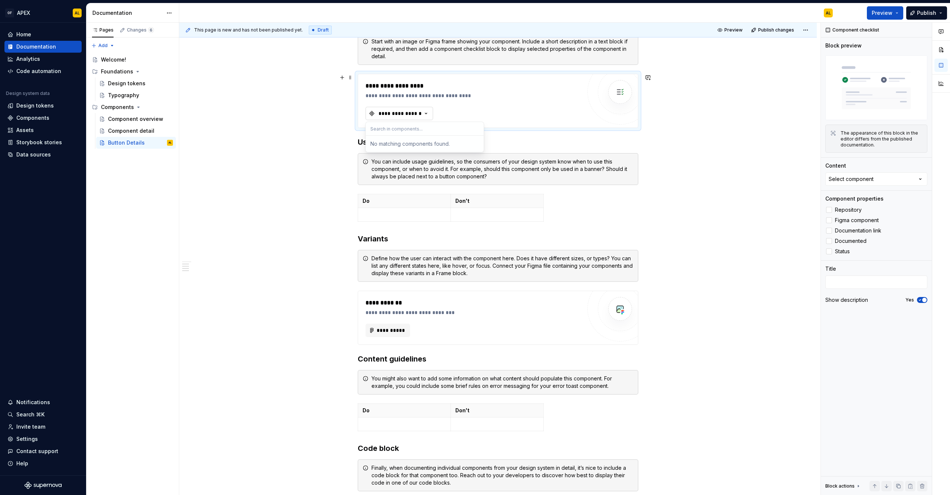
type textarea "*"
click at [293, 173] on div "**********" at bounding box center [497, 305] width 637 height 776
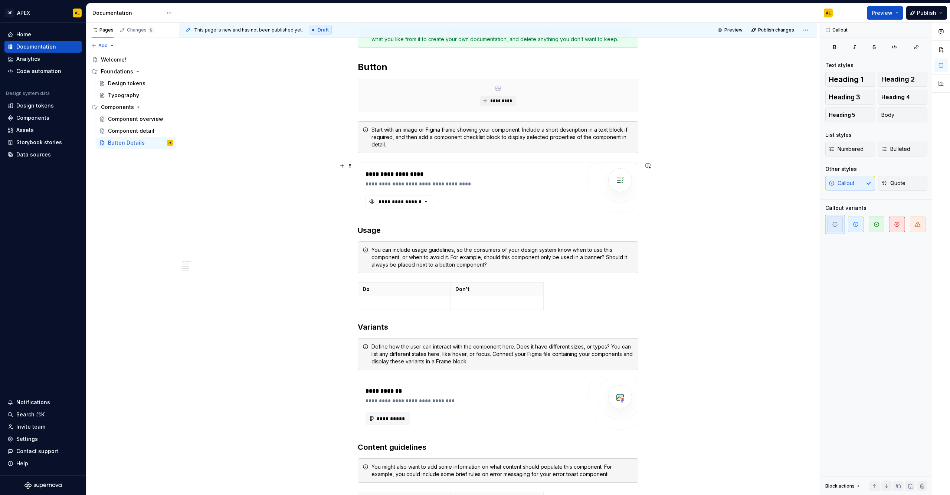
click at [322, 216] on div "**********" at bounding box center [497, 394] width 637 height 776
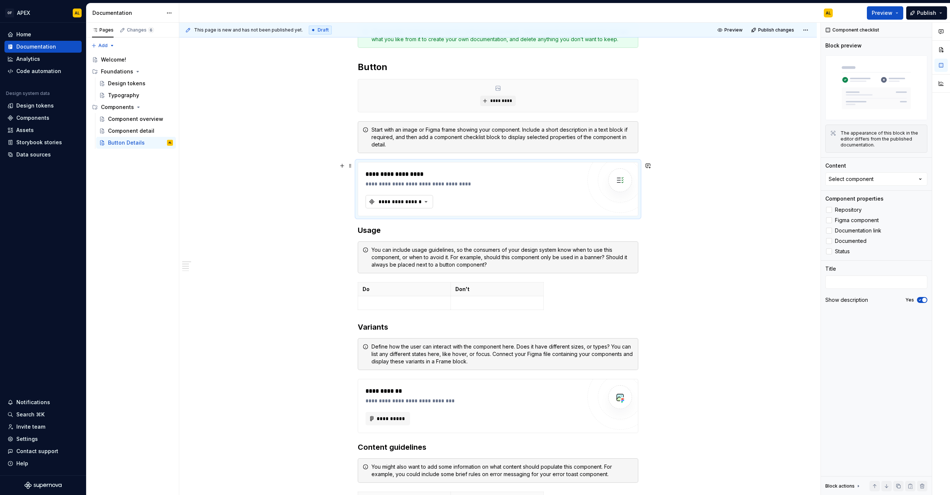
click at [401, 200] on div "**********" at bounding box center [400, 201] width 45 height 7
type input "button"
click at [281, 249] on div "**********" at bounding box center [497, 394] width 637 height 776
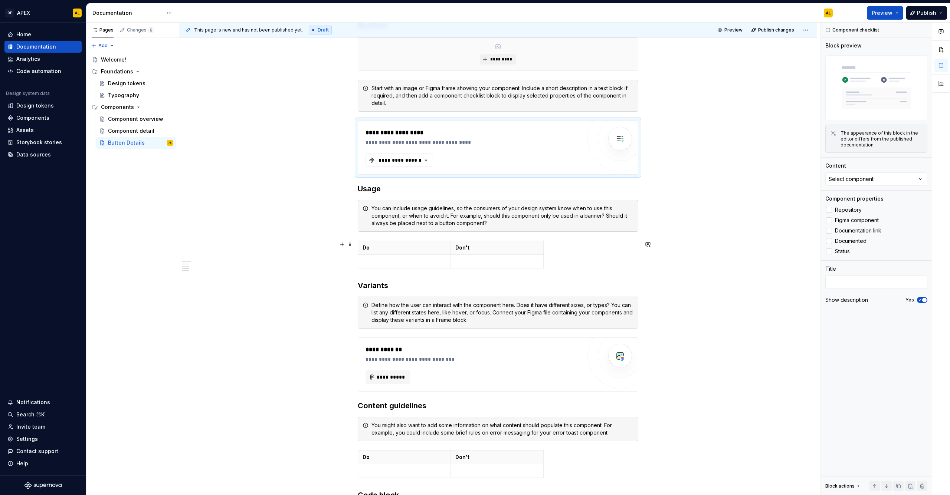
scroll to position [286, 0]
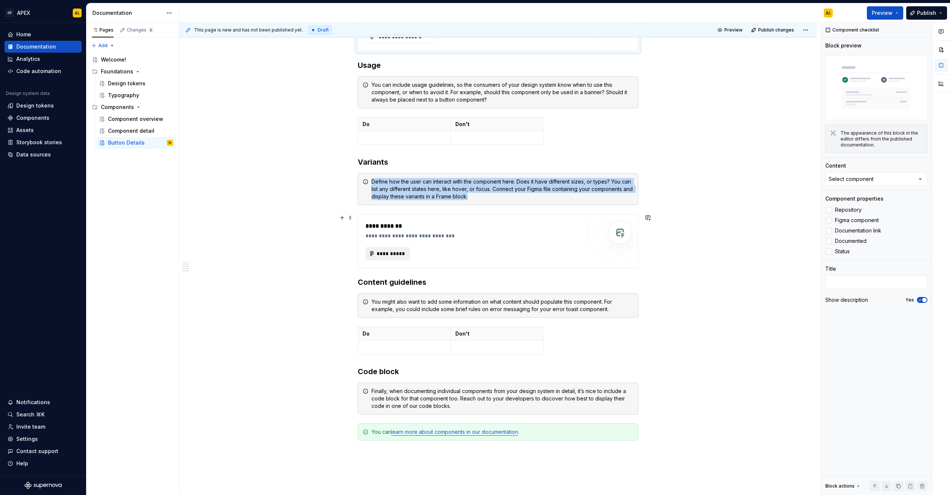
click at [398, 256] on span "**********" at bounding box center [390, 253] width 29 height 7
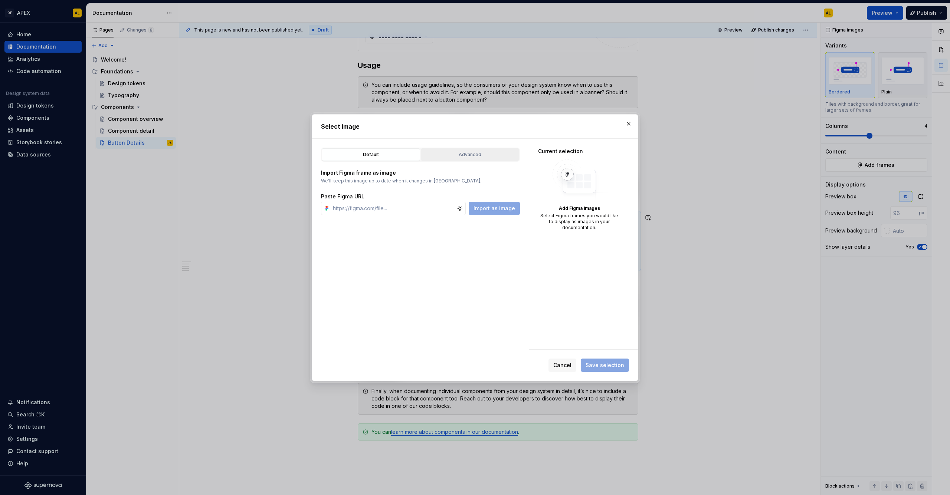
click at [437, 160] on button "Advanced" at bounding box center [470, 154] width 98 height 13
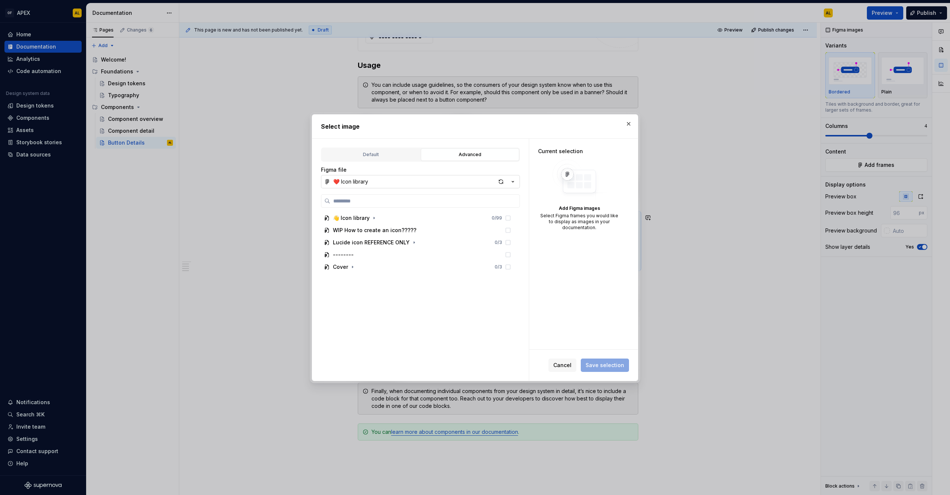
click at [417, 181] on button "❤️ Icon library" at bounding box center [420, 181] width 199 height 13
click at [408, 208] on div "⛰️ Component Library" at bounding box center [428, 209] width 173 height 7
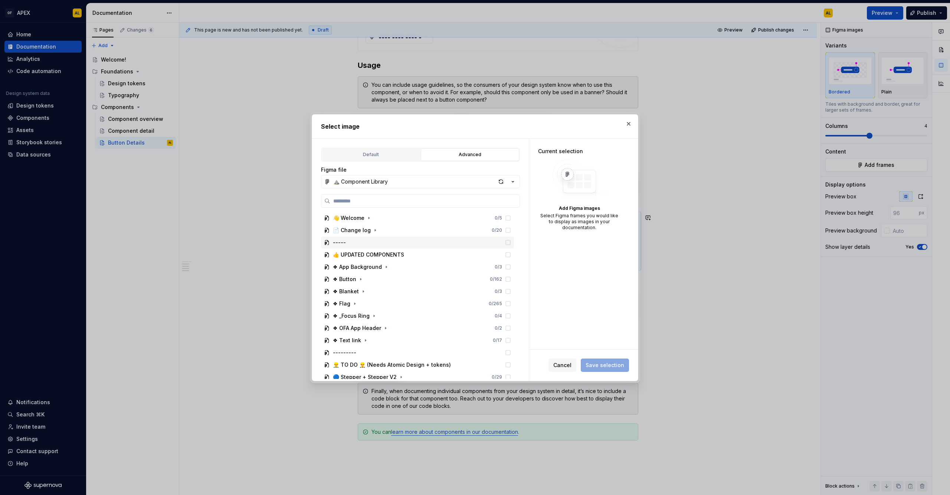
scroll to position [33, 0]
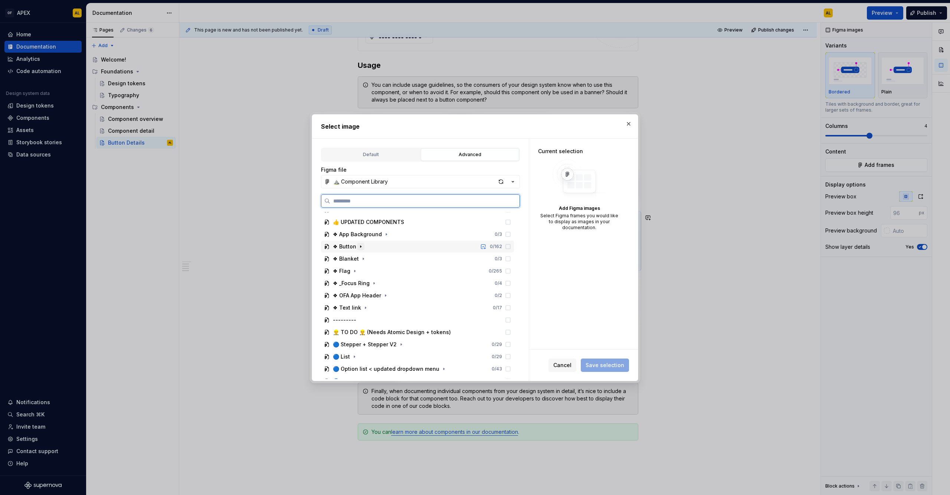
click at [358, 247] on icon "button" at bounding box center [361, 247] width 6 height 6
click at [377, 257] on icon "button" at bounding box center [377, 259] width 6 height 6
click at [361, 284] on div "Button" at bounding box center [355, 283] width 17 height 7
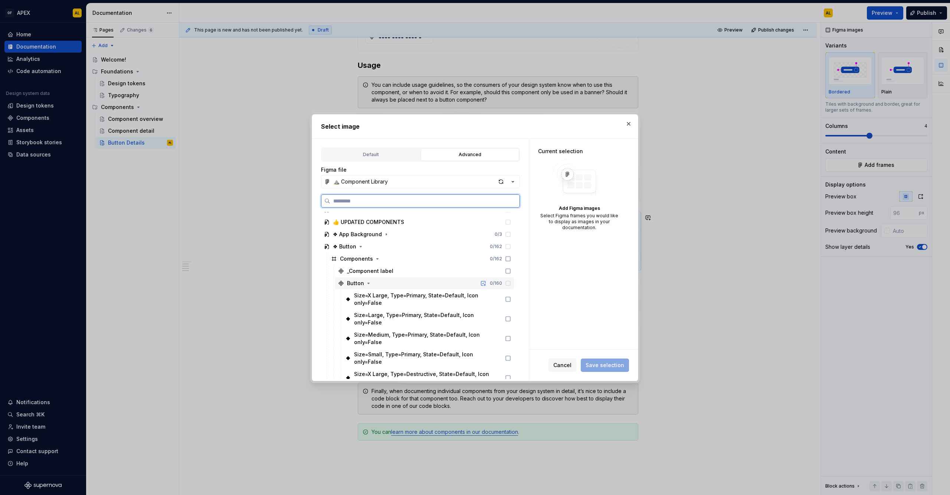
click at [506, 284] on icon at bounding box center [508, 284] width 6 height 6
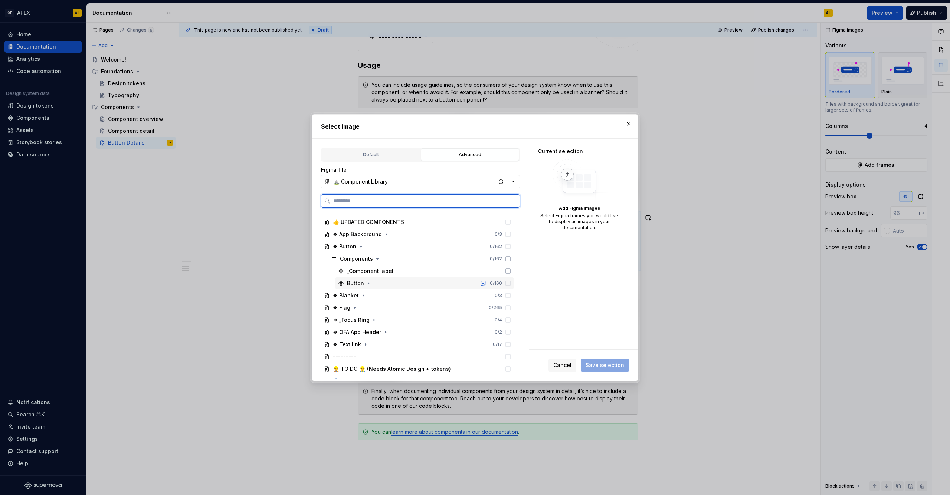
click at [348, 284] on div "Button" at bounding box center [355, 283] width 17 height 7
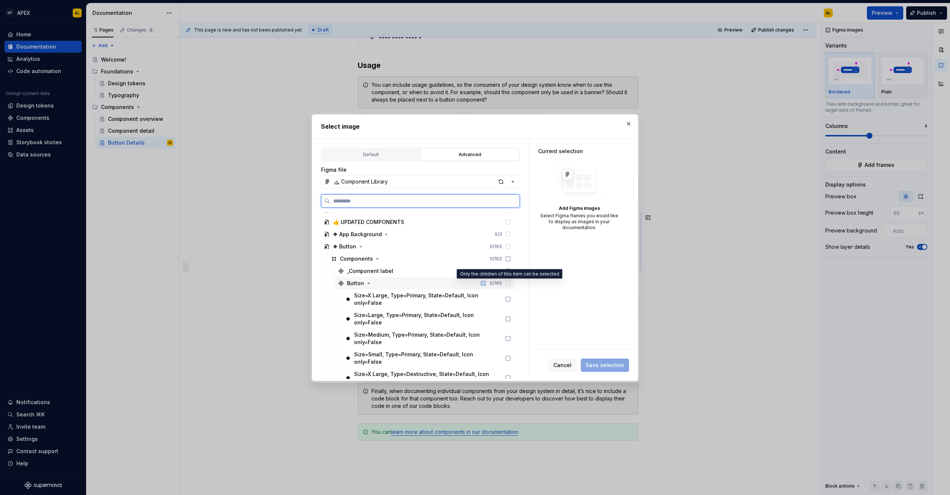
click at [507, 285] on icon at bounding box center [508, 284] width 6 height 6
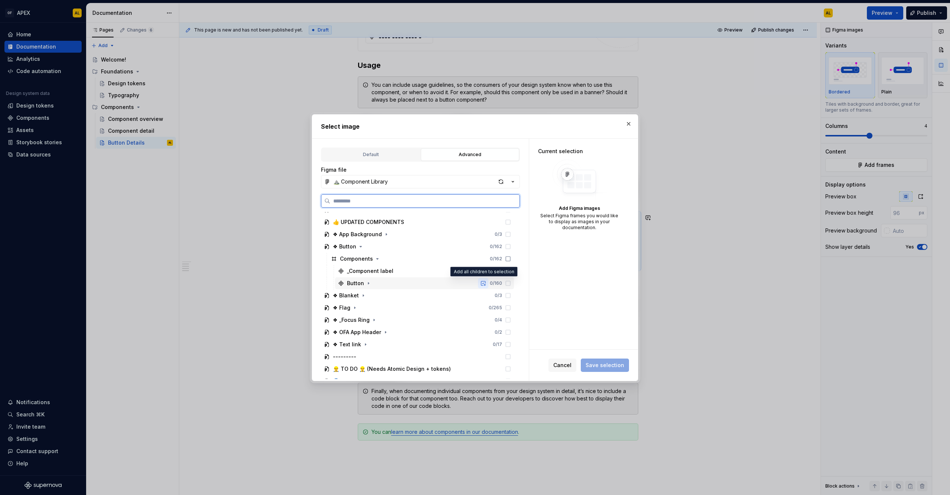
click at [483, 282] on button "button" at bounding box center [483, 283] width 10 height 10
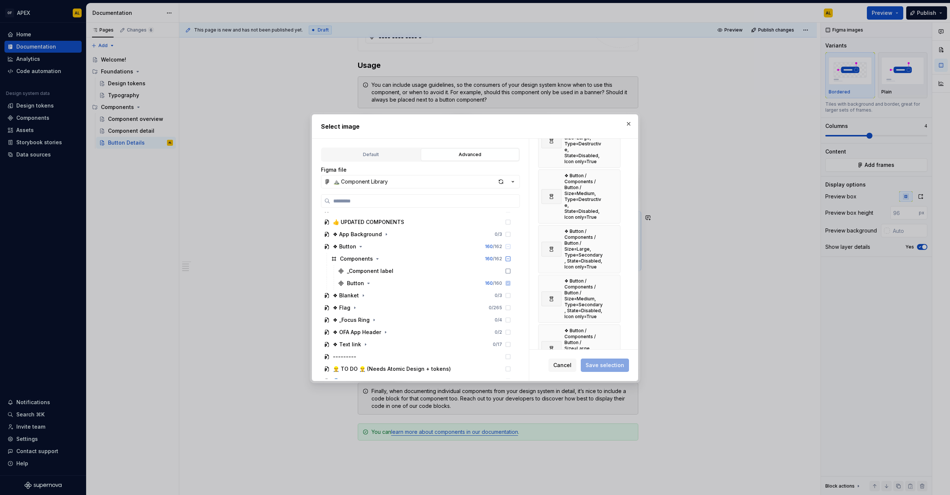
scroll to position [7773, 0]
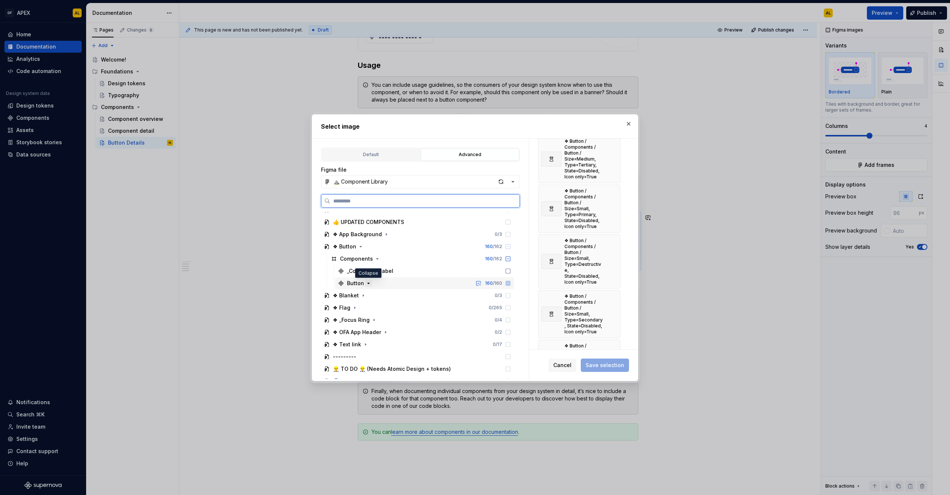
click at [368, 283] on icon "button" at bounding box center [369, 283] width 2 height 1
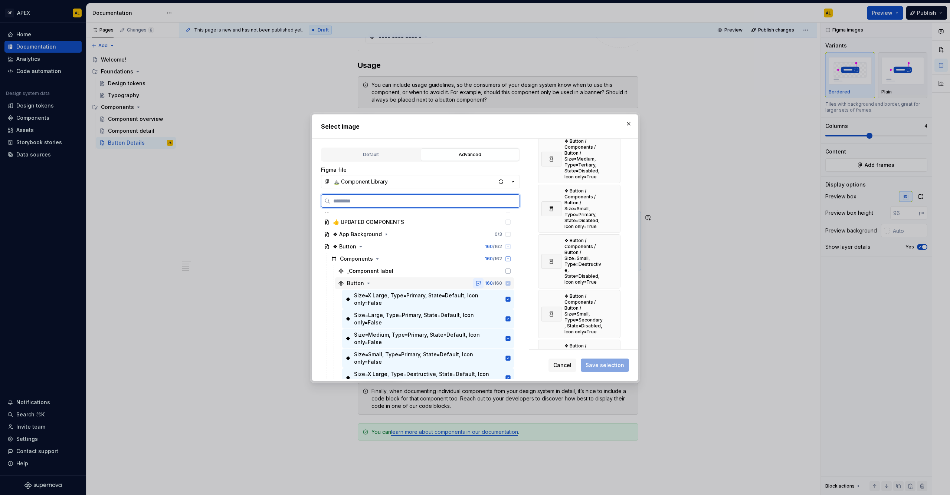
click at [476, 283] on button "button" at bounding box center [478, 283] width 10 height 10
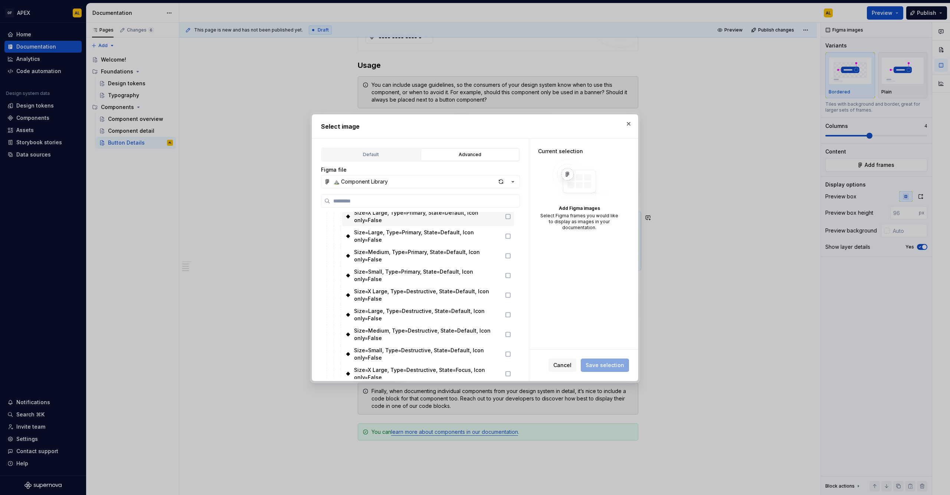
scroll to position [39, 0]
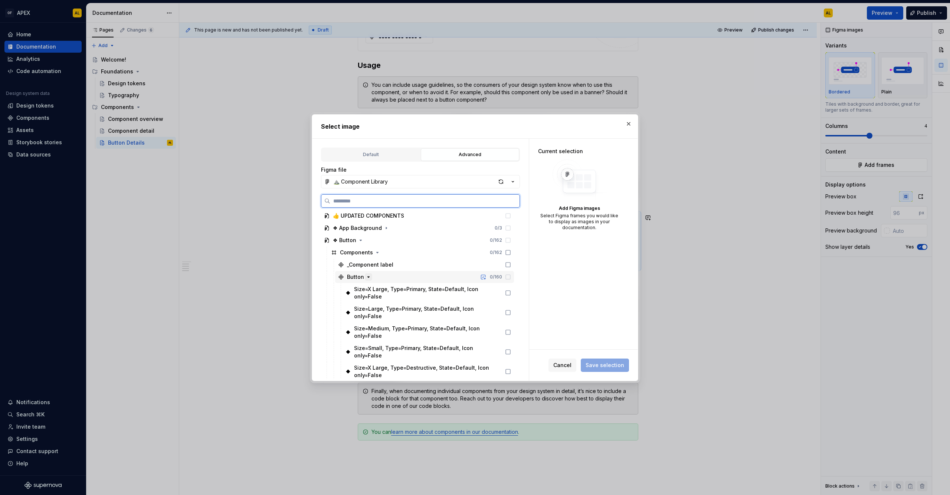
click at [369, 276] on icon "button" at bounding box center [368, 277] width 6 height 6
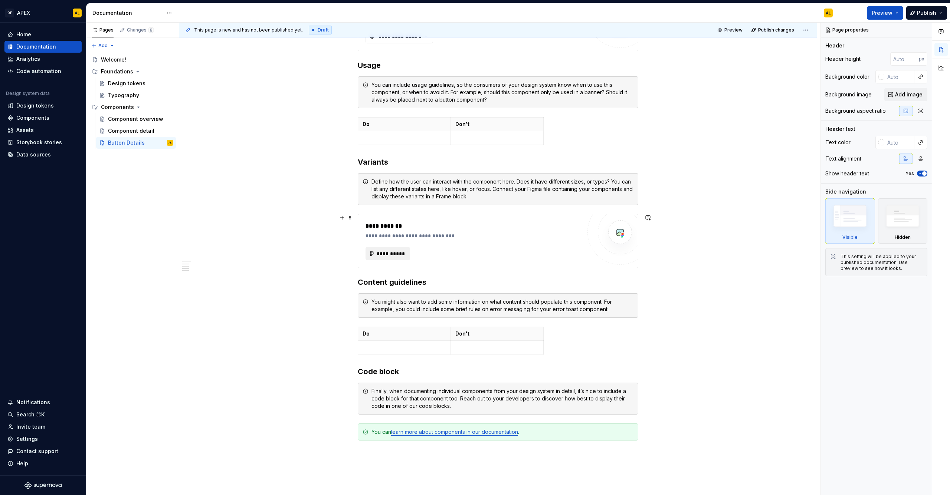
click at [400, 253] on span "**********" at bounding box center [390, 253] width 29 height 7
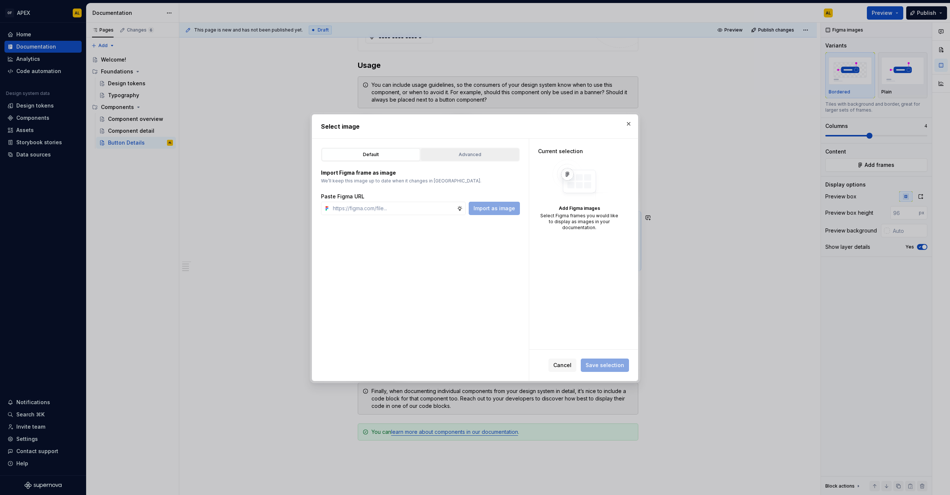
click at [462, 152] on div "Advanced" at bounding box center [469, 154] width 93 height 7
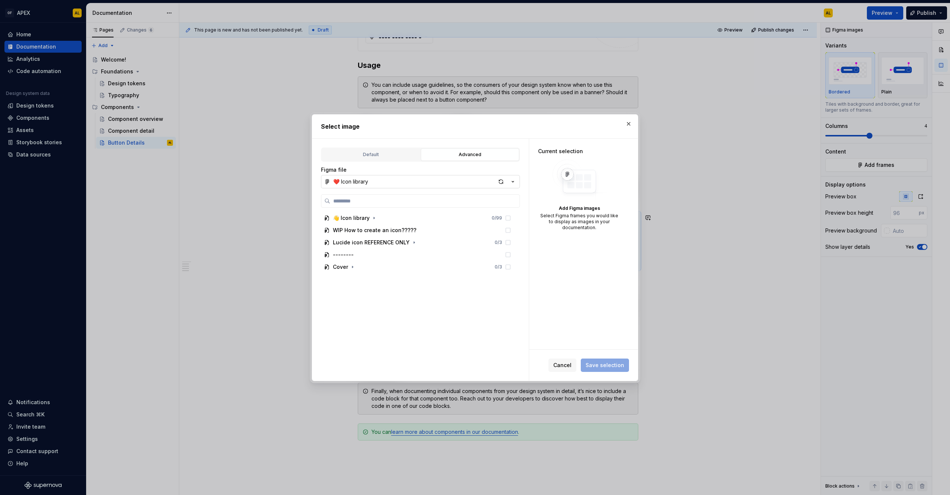
click at [401, 182] on button "❤️ Icon library" at bounding box center [420, 181] width 199 height 13
click at [382, 207] on div "⛰️ Component Library" at bounding box center [370, 209] width 57 height 7
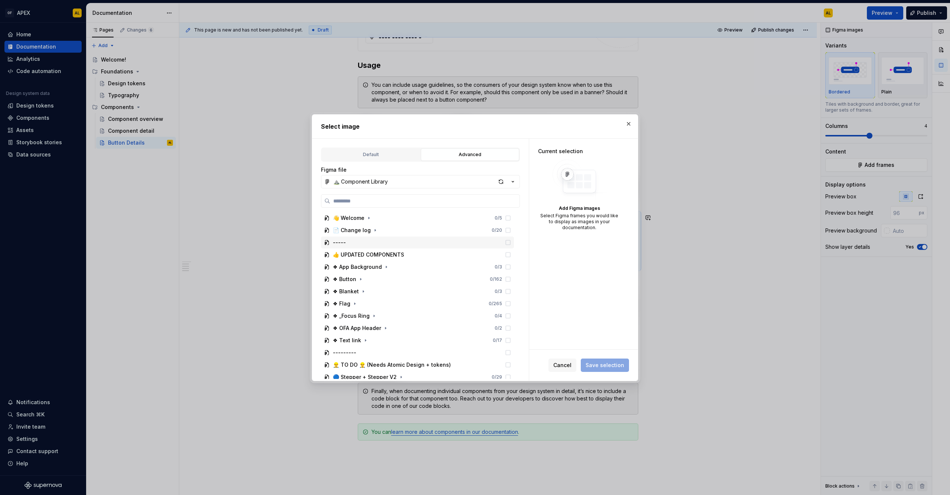
scroll to position [9, 0]
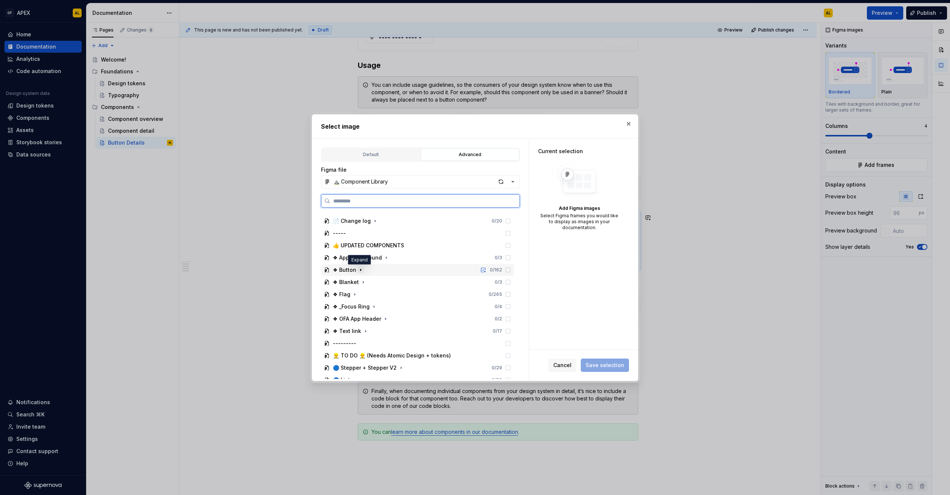
click at [358, 270] on icon "button" at bounding box center [361, 270] width 6 height 6
click at [377, 282] on icon "button" at bounding box center [377, 282] width 1 height 2
click at [368, 305] on icon "button" at bounding box center [368, 307] width 6 height 6
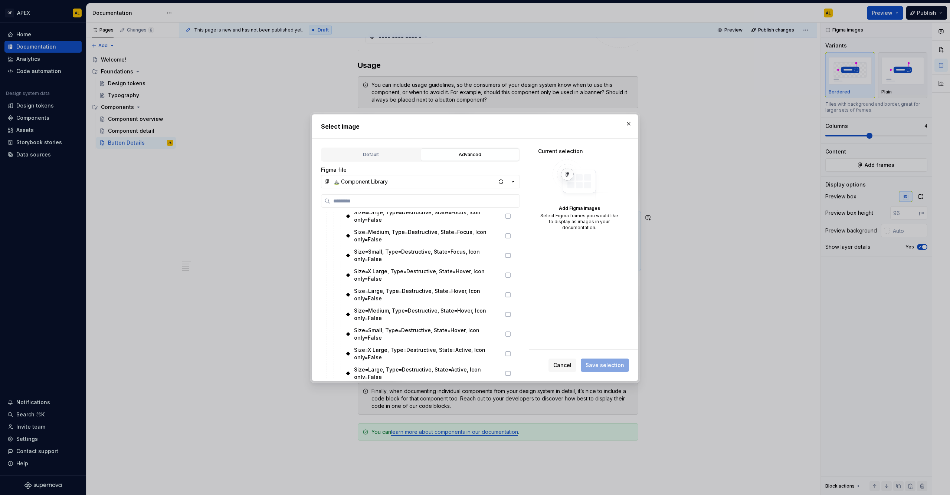
scroll to position [378, 0]
type textarea "*"
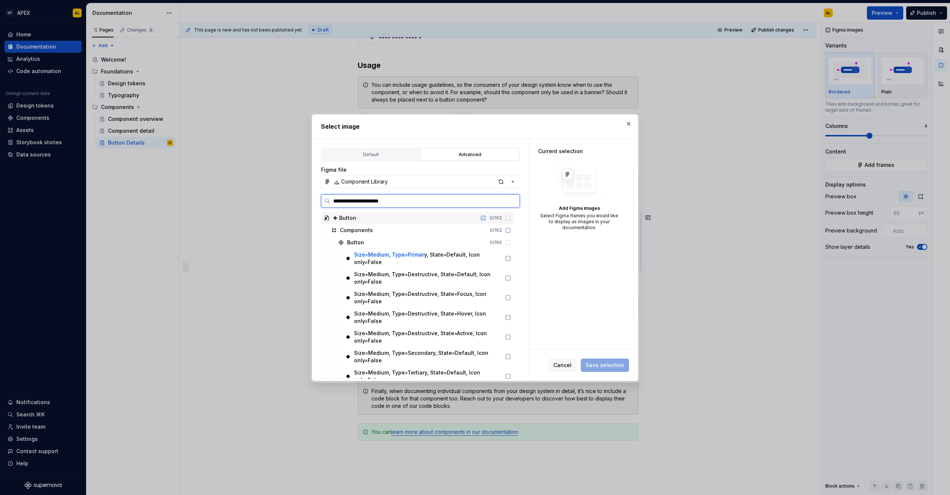
type input "**********"
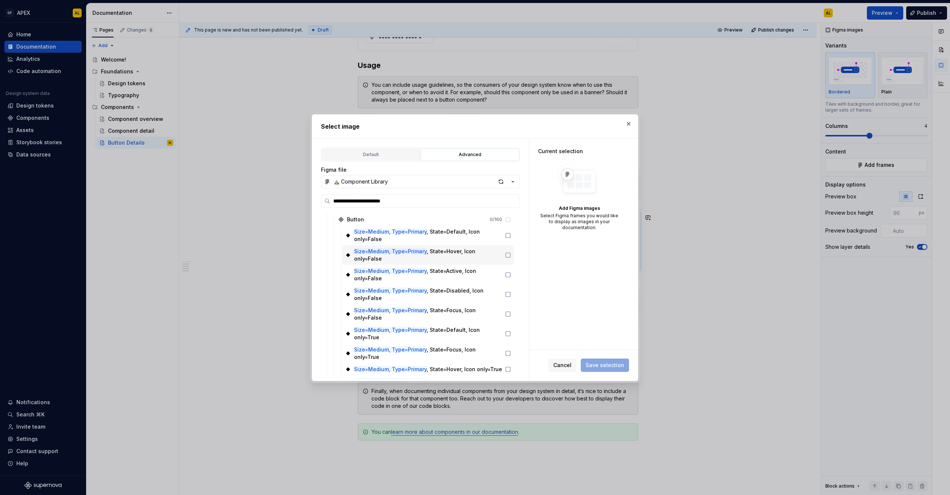
scroll to position [9, 0]
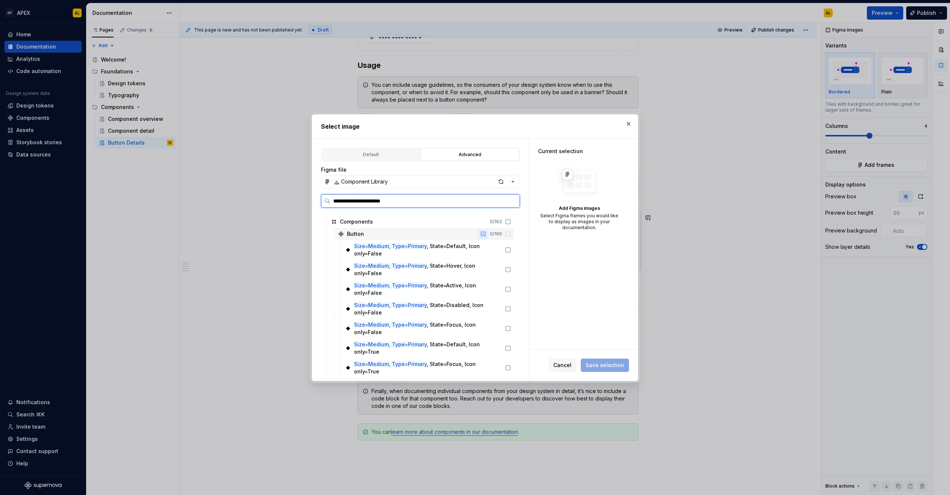
click at [482, 233] on button "button" at bounding box center [483, 234] width 10 height 10
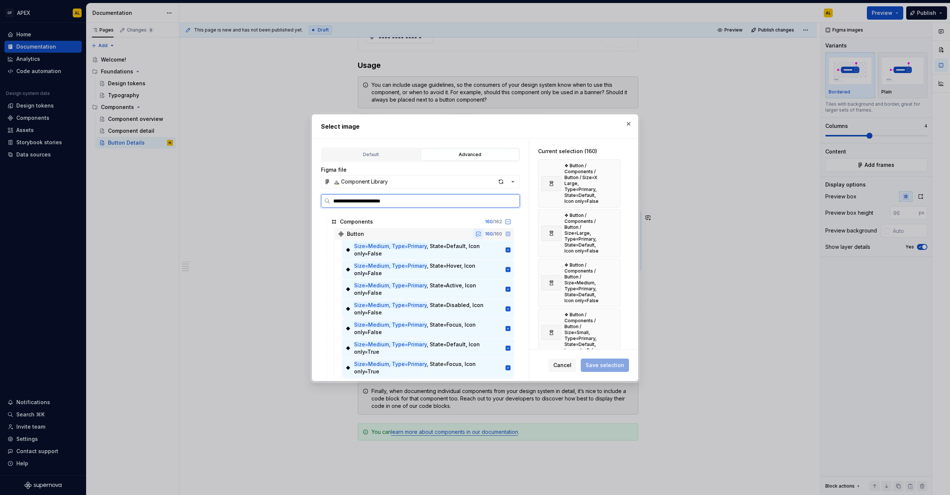
click at [481, 233] on button "button" at bounding box center [478, 234] width 10 height 10
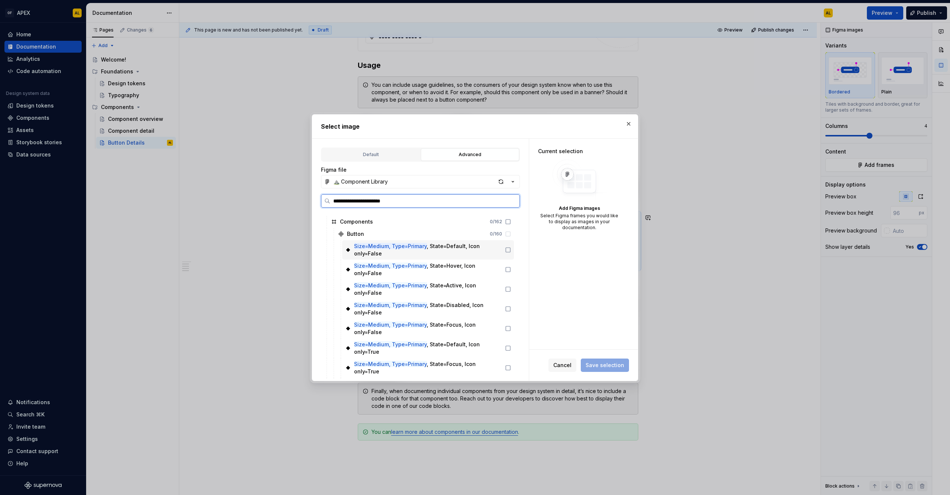
click at [505, 250] on icon at bounding box center [508, 250] width 6 height 6
click at [508, 268] on icon at bounding box center [508, 270] width 4 height 4
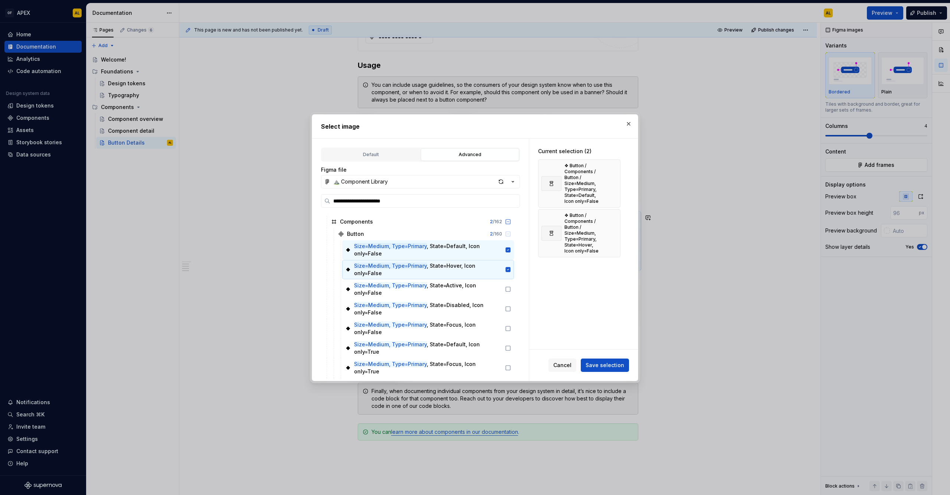
scroll to position [48, 0]
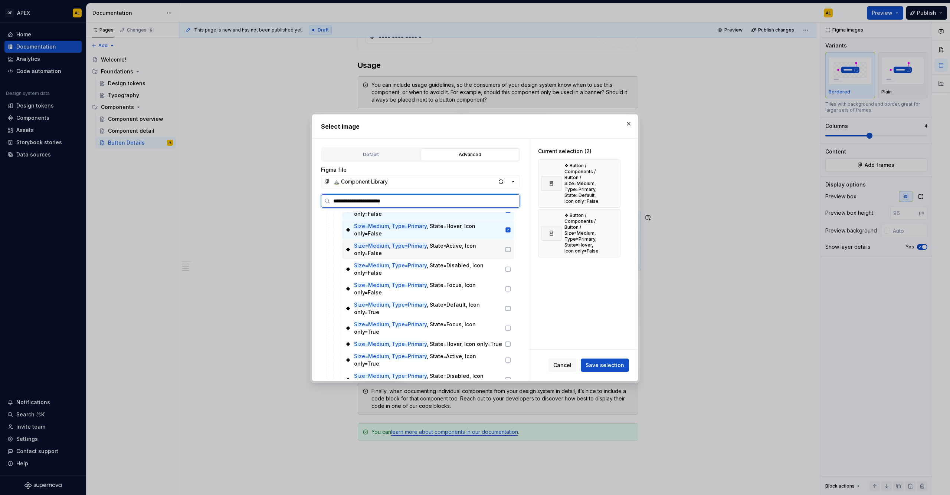
click at [505, 252] on icon at bounding box center [508, 250] width 6 height 6
click at [506, 269] on icon at bounding box center [508, 269] width 6 height 6
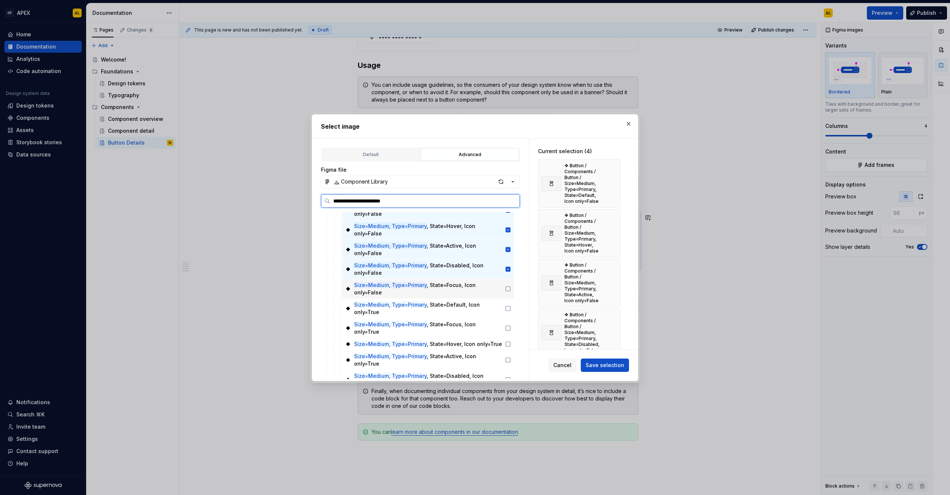
click at [508, 291] on icon at bounding box center [508, 289] width 4 height 4
click at [508, 308] on icon at bounding box center [508, 309] width 6 height 6
click at [507, 328] on div "Size=Medium, Type=Primary , State=Focus, Icon only=True" at bounding box center [428, 328] width 172 height 19
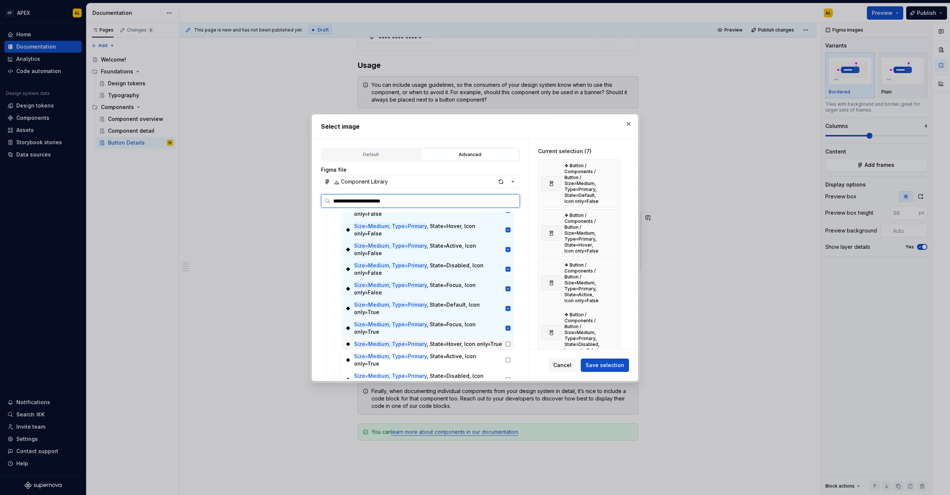
click at [506, 341] on icon at bounding box center [508, 344] width 6 height 6
click at [507, 357] on icon at bounding box center [508, 360] width 6 height 6
click at [504, 377] on div at bounding box center [506, 380] width 9 height 6
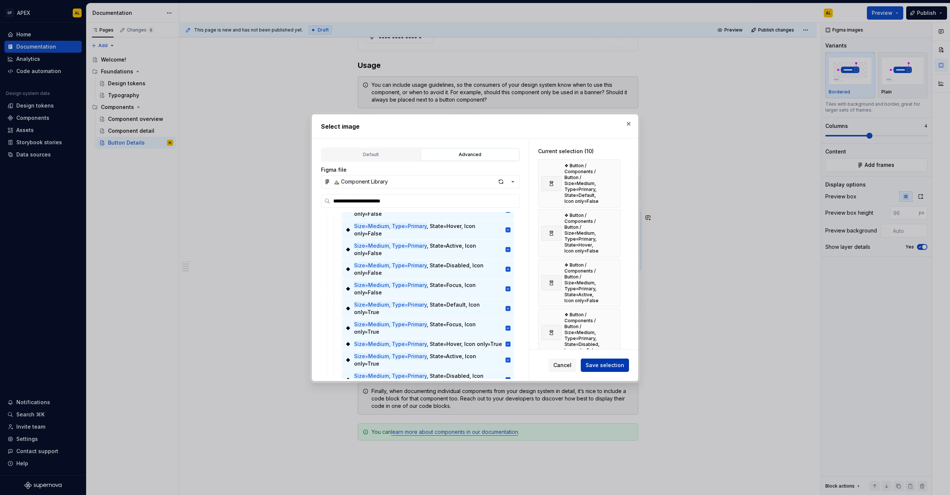
click at [596, 366] on span "Save selection" at bounding box center [605, 365] width 39 height 7
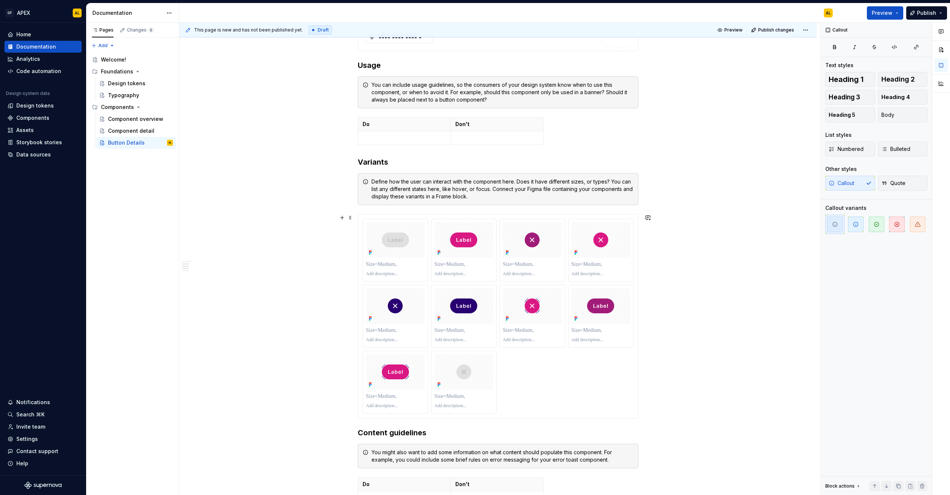
click at [304, 348] on div "**********" at bounding box center [497, 303] width 637 height 927
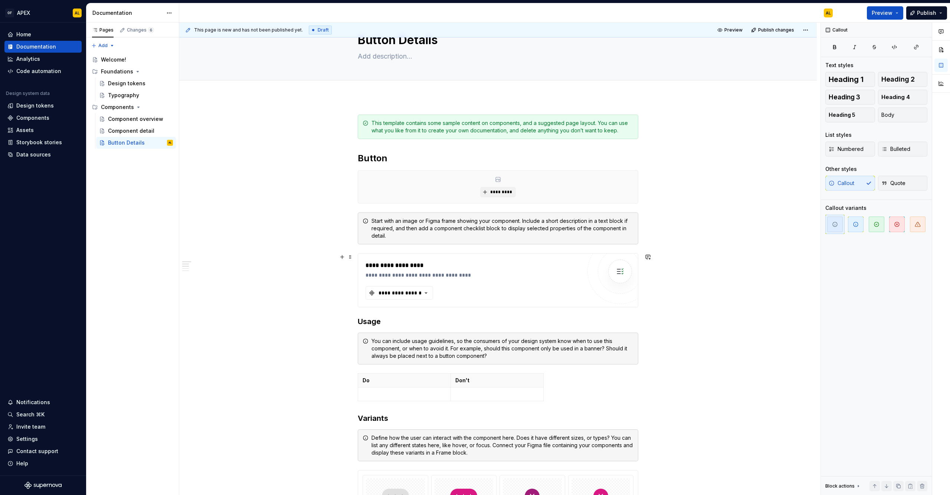
scroll to position [0, 0]
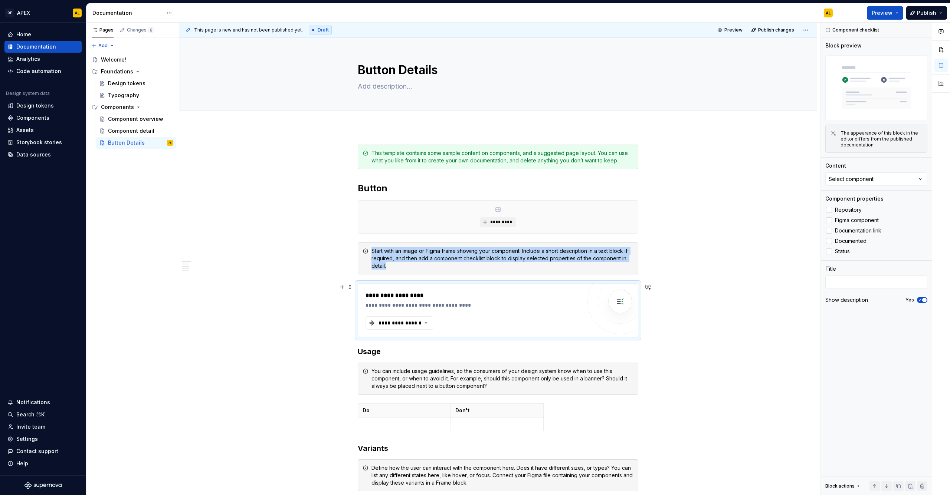
type textarea "*"
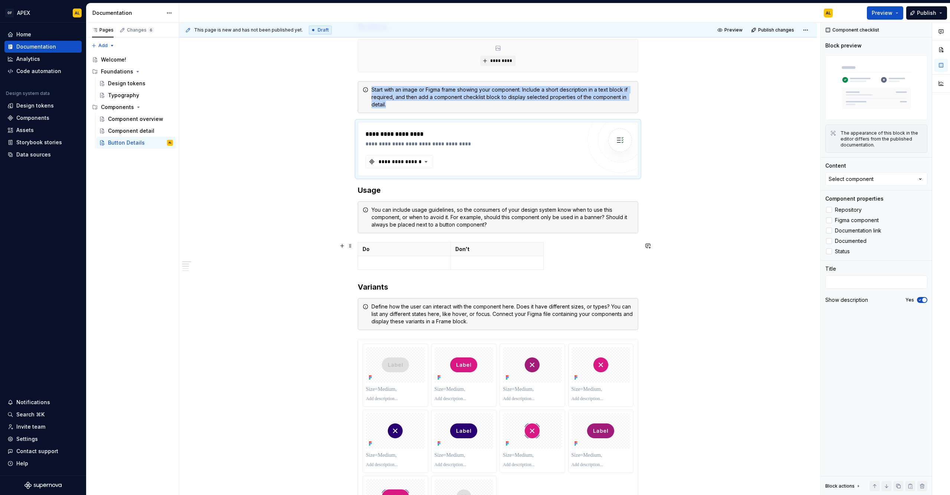
scroll to position [274, 0]
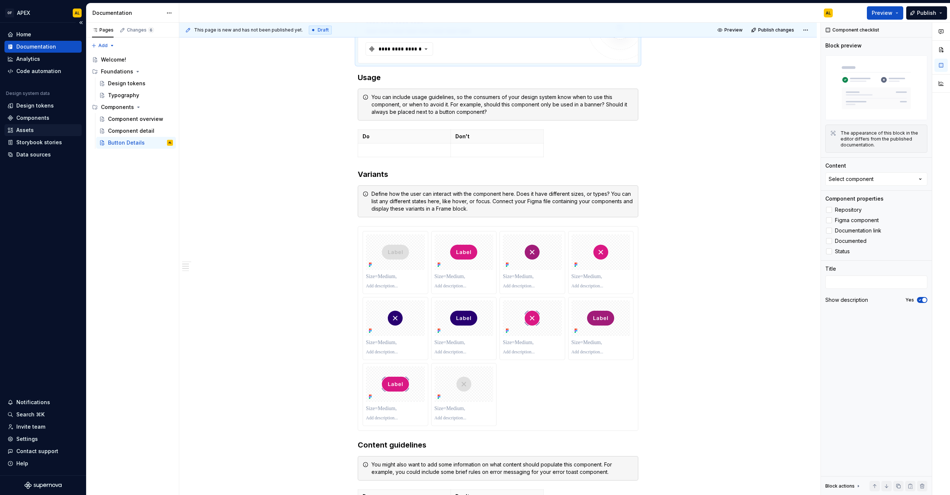
click at [40, 127] on div "Assets" at bounding box center [42, 130] width 71 height 7
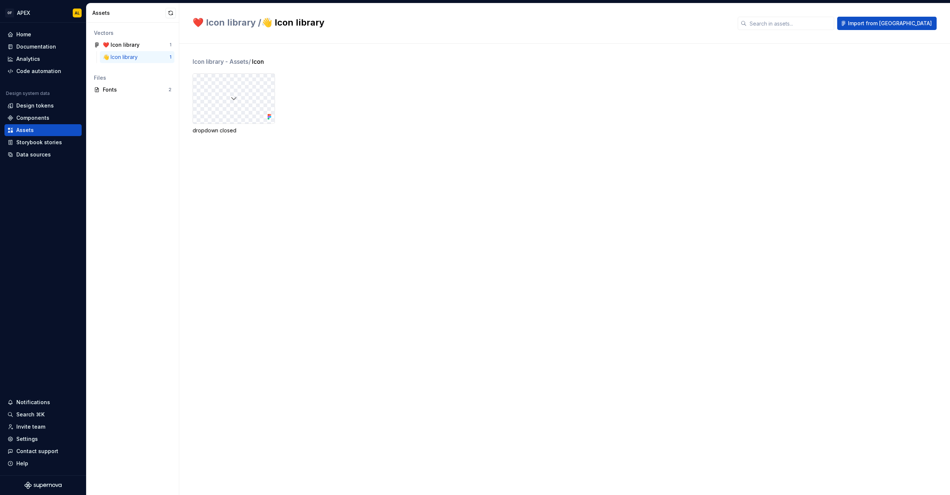
click at [214, 101] on div at bounding box center [234, 99] width 82 height 50
click at [235, 98] on img at bounding box center [233, 98] width 9 height 9
click at [221, 130] on div "dropdown closed" at bounding box center [234, 130] width 82 height 7
click at [136, 49] on div "❤️ Icon library 1" at bounding box center [132, 45] width 83 height 12
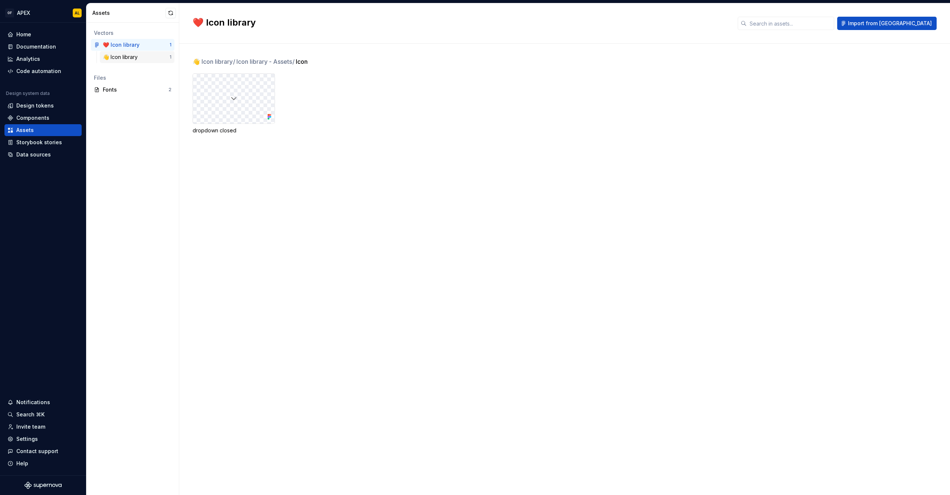
click at [140, 55] on div "👋 Icon library" at bounding box center [122, 56] width 38 height 7
click at [221, 105] on div at bounding box center [234, 99] width 82 height 50
click at [219, 134] on div "dropdown closed" at bounding box center [234, 130] width 82 height 7
click at [269, 116] on icon at bounding box center [269, 117] width 2 height 2
click at [49, 131] on div "Assets" at bounding box center [42, 130] width 71 height 7
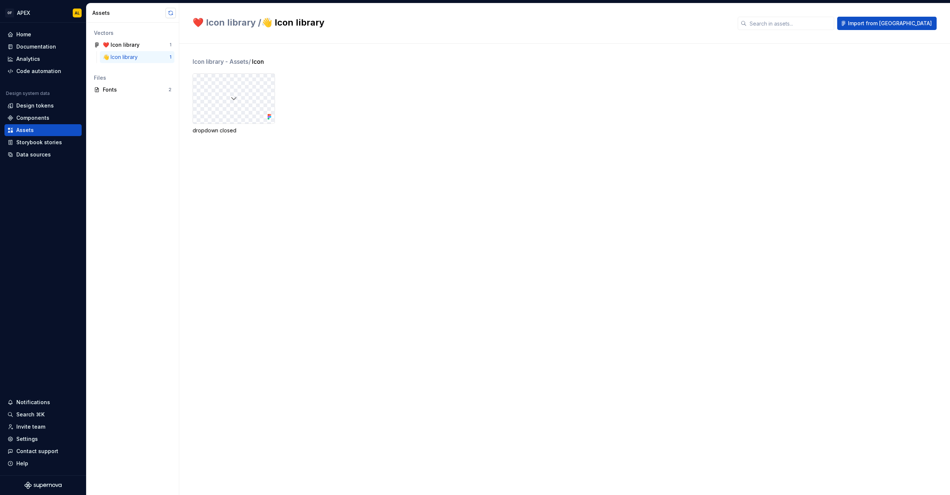
click at [169, 13] on button "button" at bounding box center [170, 13] width 10 height 10
click at [53, 129] on div "Assets" at bounding box center [42, 130] width 71 height 7
click at [43, 36] on div "Home" at bounding box center [42, 34] width 71 height 7
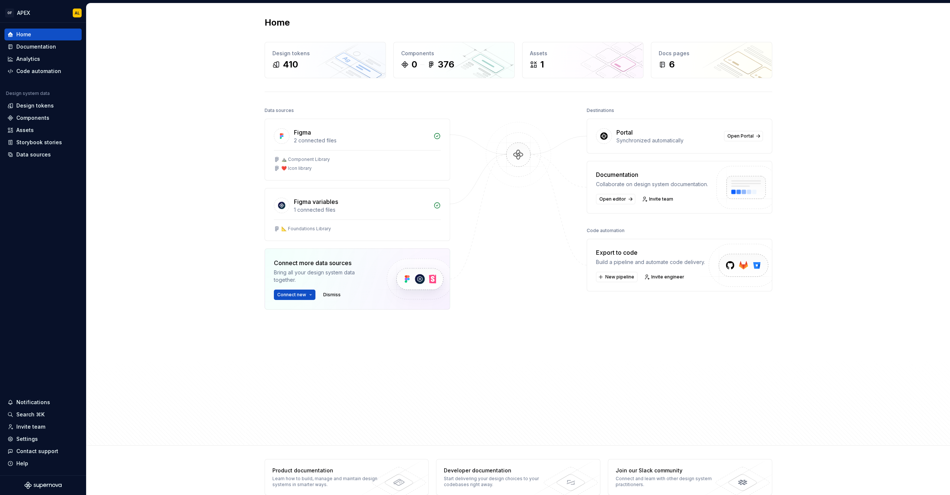
scroll to position [14, 0]
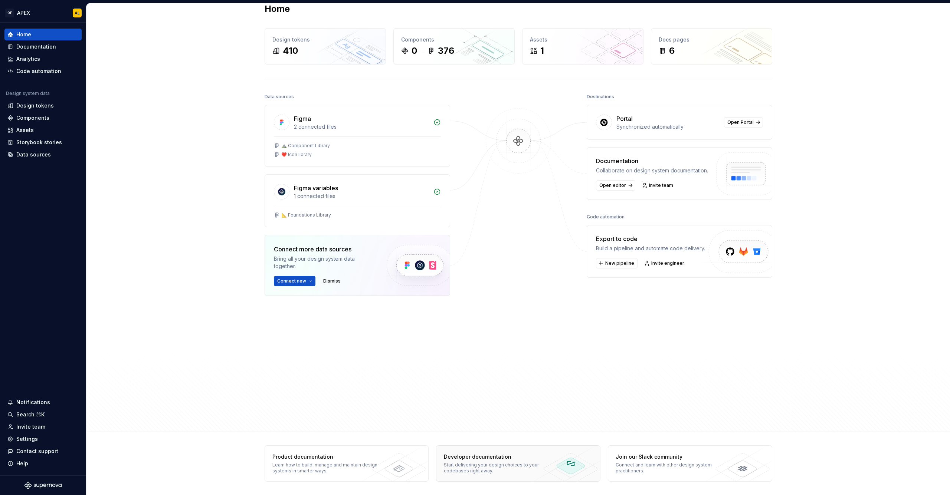
click at [513, 457] on div "Developer documentation" at bounding box center [498, 456] width 108 height 7
click at [295, 285] on button "Connect new" at bounding box center [295, 281] width 42 height 10
click at [328, 322] on p "Import components and stories." at bounding box center [320, 324] width 70 height 6
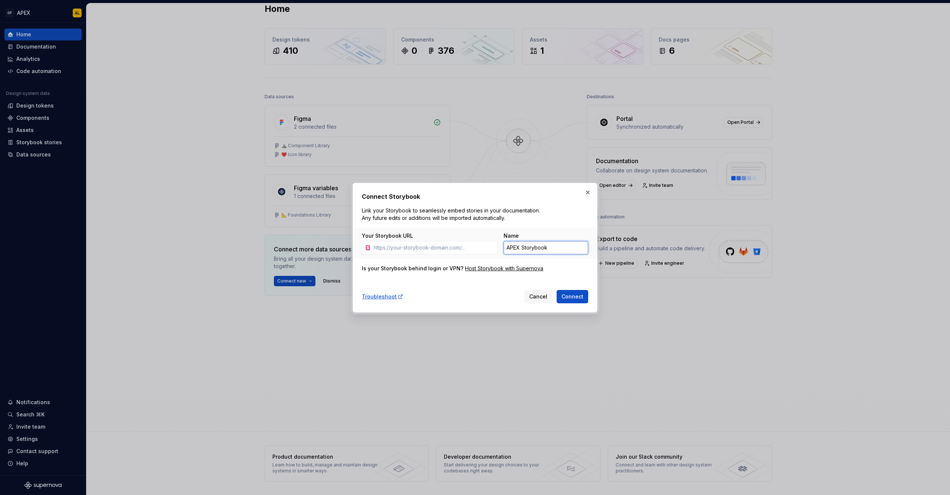
click at [535, 250] on input "APEX Storybook" at bounding box center [546, 247] width 85 height 13
click at [537, 297] on span "Cancel" at bounding box center [538, 296] width 18 height 7
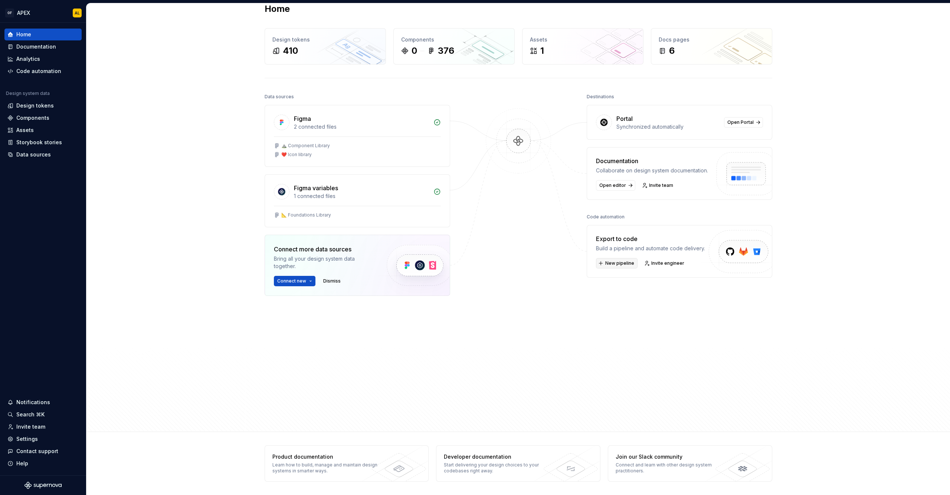
click at [618, 263] on span "New pipeline" at bounding box center [619, 263] width 29 height 6
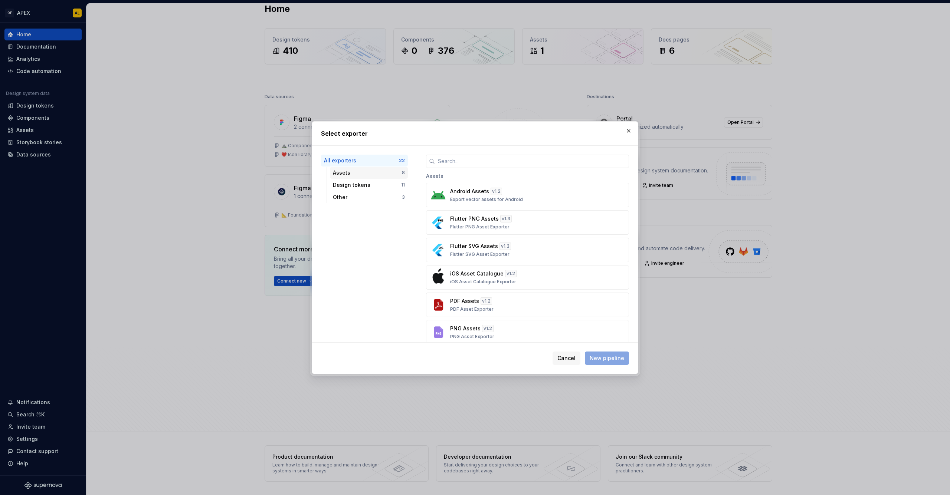
click at [358, 172] on div "Assets" at bounding box center [367, 172] width 69 height 7
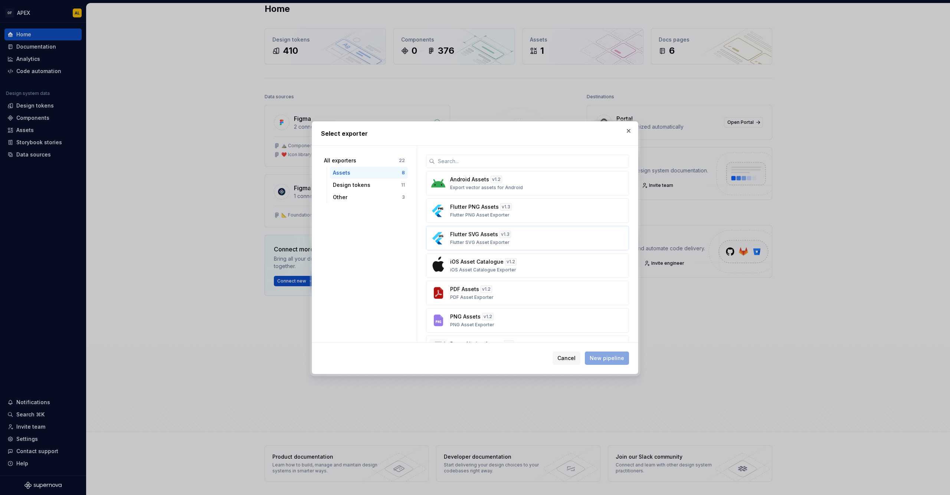
scroll to position [54, 0]
click at [358, 181] on div "Design tokens 11" at bounding box center [369, 185] width 78 height 12
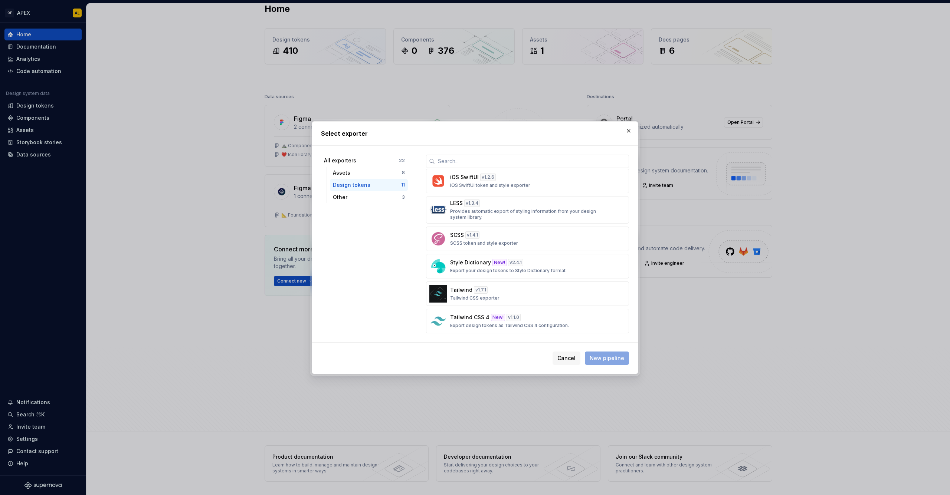
scroll to position [0, 0]
click at [575, 356] on span "Cancel" at bounding box center [566, 358] width 18 height 7
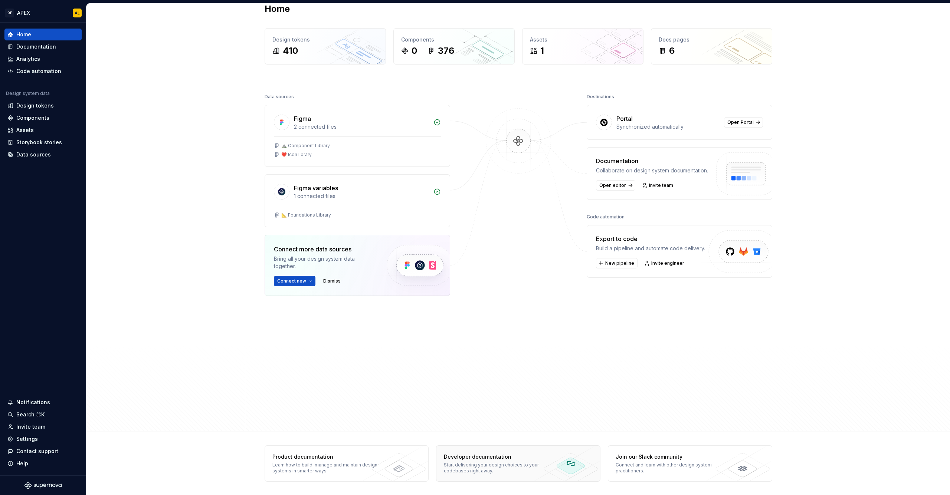
click at [522, 468] on div "Start delivering your design choices to your codebases right away." at bounding box center [498, 468] width 108 height 12
click at [20, 132] on div "Assets" at bounding box center [24, 130] width 17 height 7
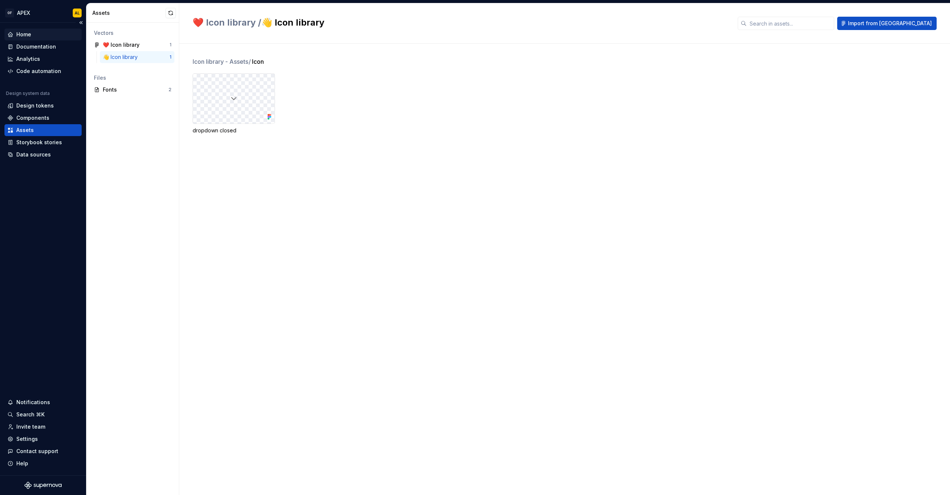
click at [44, 31] on div "Home" at bounding box center [42, 34] width 71 height 7
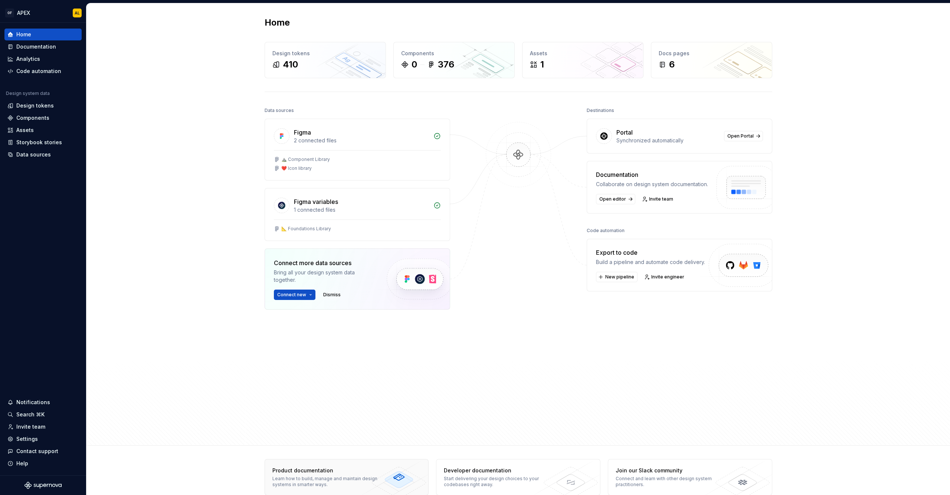
click at [325, 475] on div "Product documentation Learn how to build, manage and maintain design systems in…" at bounding box center [326, 478] width 123 height 36
click at [35, 126] on div "Assets" at bounding box center [42, 130] width 77 height 12
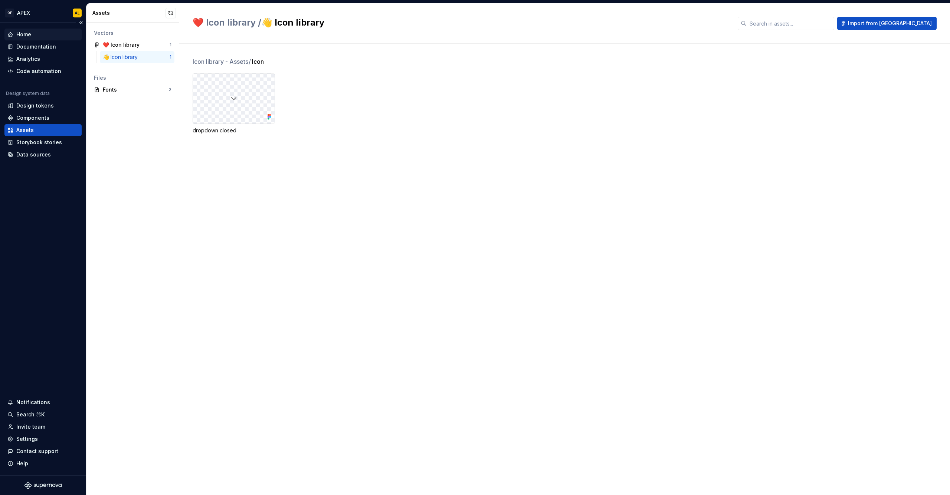
click at [30, 36] on div "Home" at bounding box center [23, 34] width 15 height 7
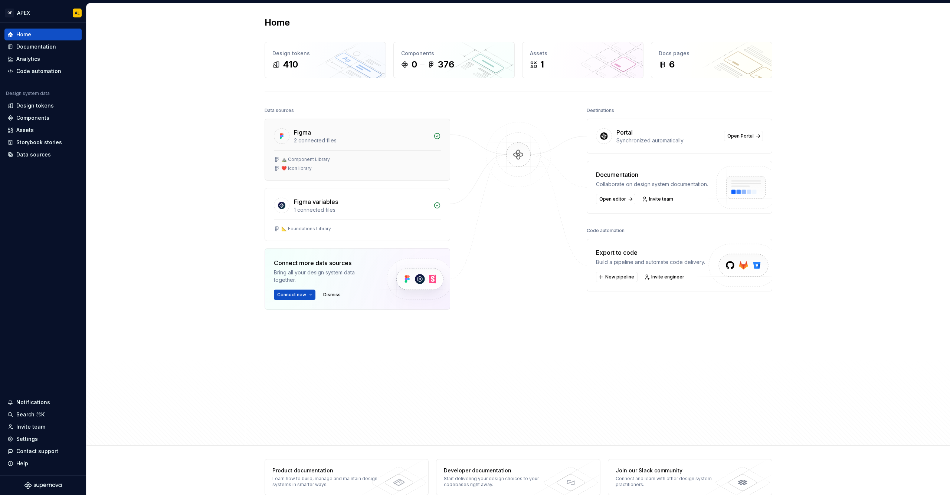
click at [318, 157] on div "⛰️ Component Library" at bounding box center [305, 160] width 49 height 6
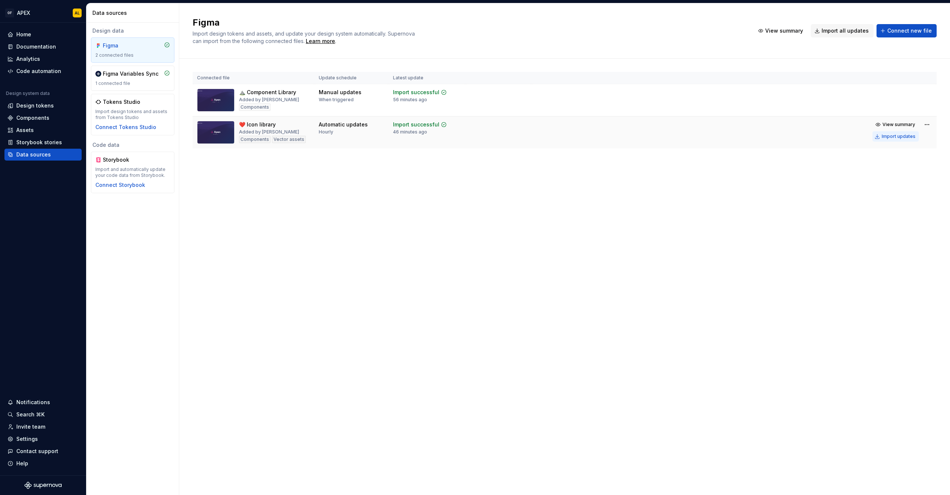
click at [904, 135] on div "Import updates" at bounding box center [899, 137] width 34 height 6
click at [901, 136] on div "Import updates" at bounding box center [899, 137] width 34 height 6
click at [24, 127] on div "Assets" at bounding box center [24, 130] width 17 height 7
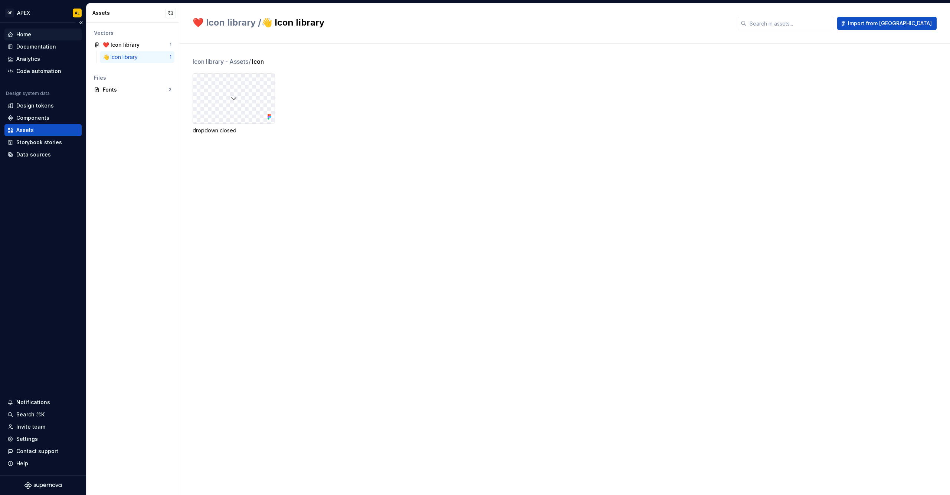
click at [32, 32] on div "Home" at bounding box center [42, 34] width 71 height 7
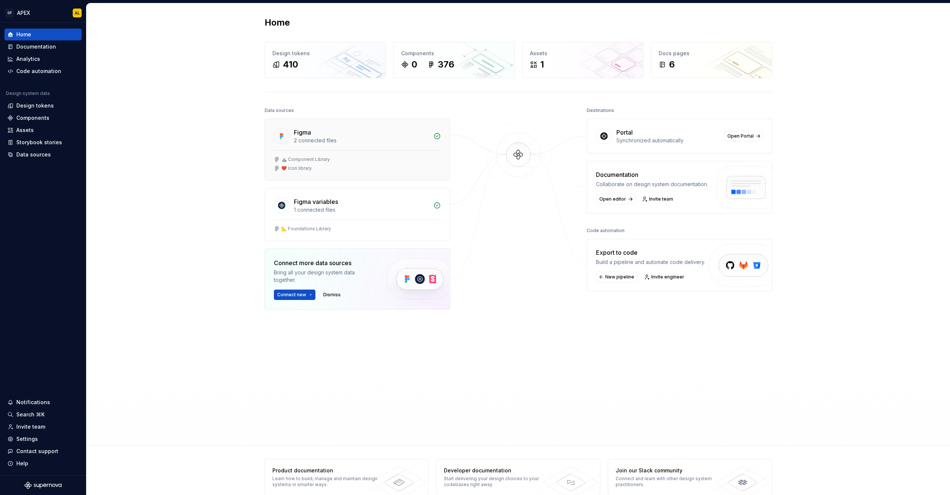
click at [337, 164] on div "⛰️ Component Library ❤️ Icon library" at bounding box center [357, 164] width 167 height 15
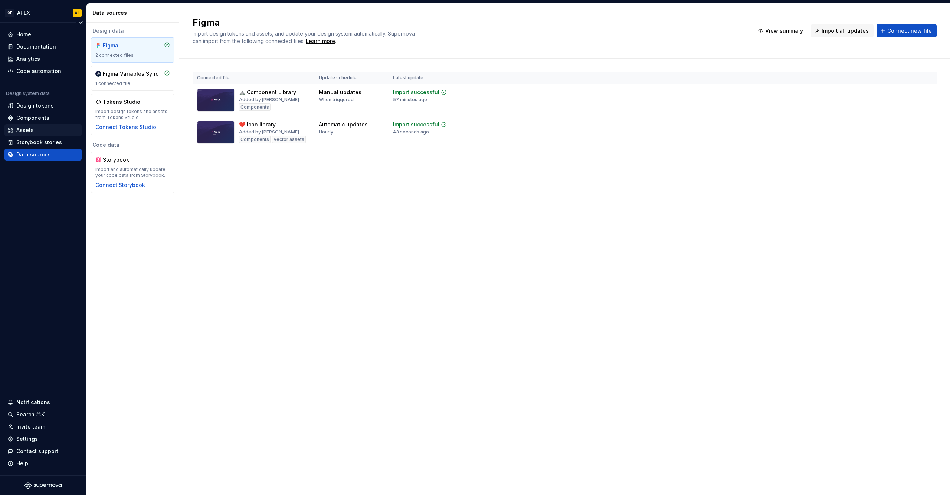
click at [42, 128] on div "Assets" at bounding box center [42, 130] width 71 height 7
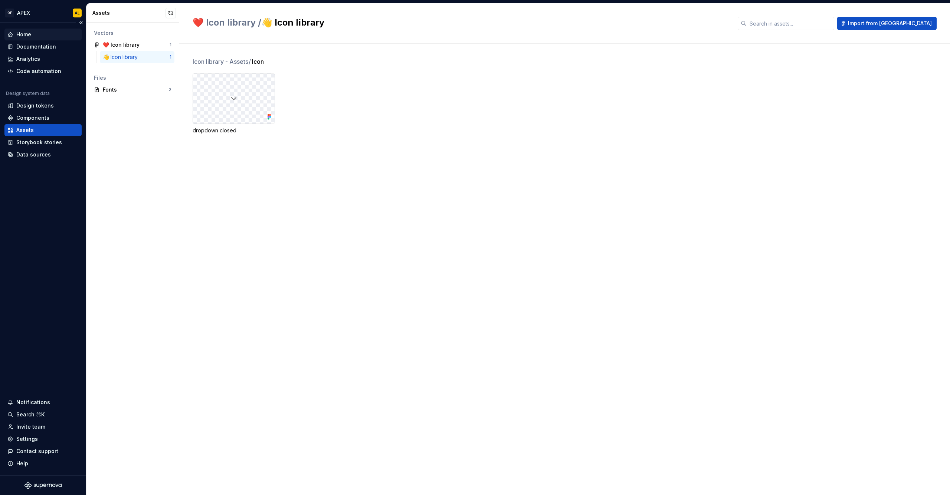
click at [40, 40] on div "Home" at bounding box center [42, 35] width 77 height 12
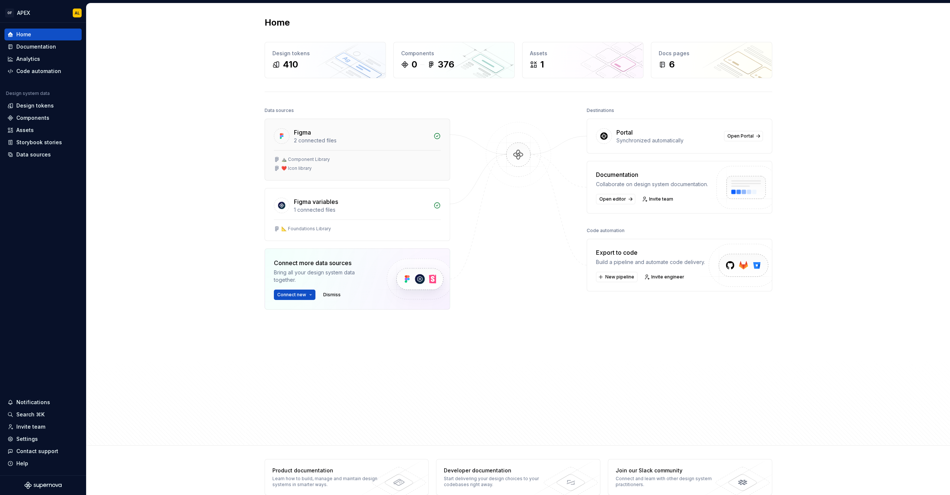
click at [302, 168] on div "❤️ Icon library" at bounding box center [296, 168] width 30 height 6
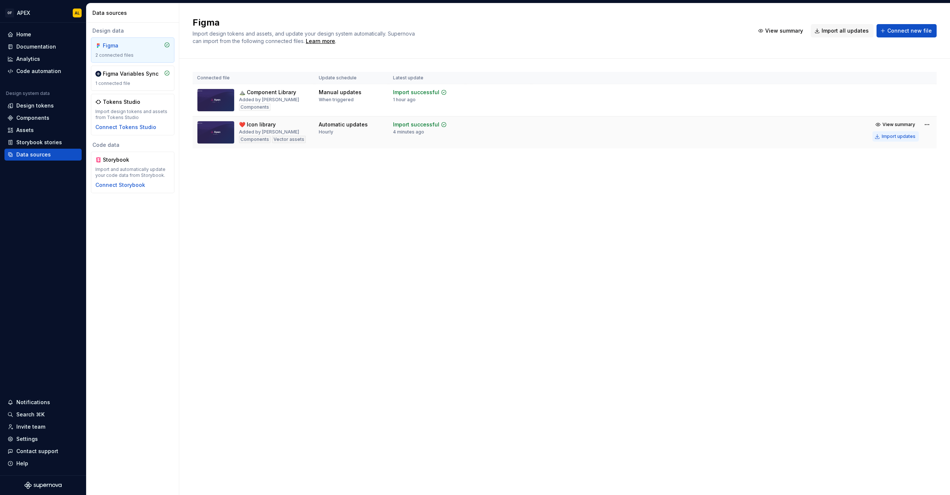
click at [902, 134] on div "Import updates" at bounding box center [899, 137] width 34 height 6
click at [24, 128] on div "Assets" at bounding box center [24, 130] width 17 height 7
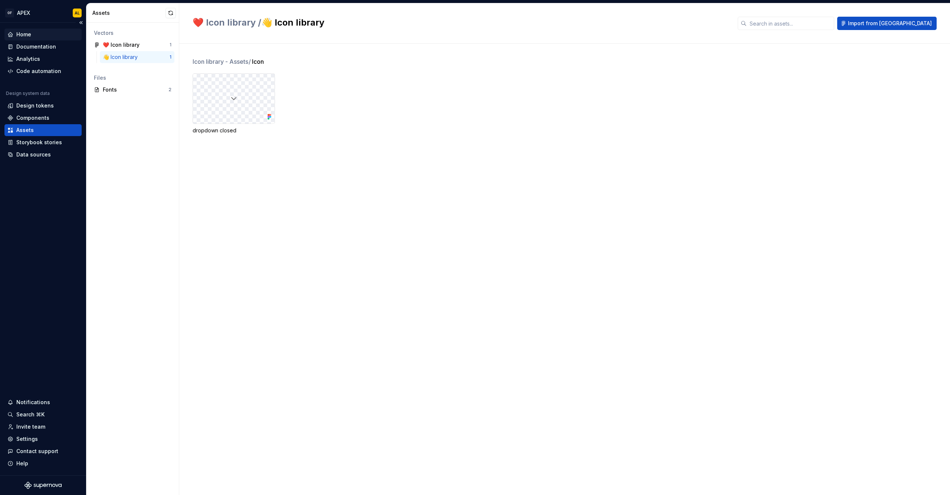
click at [46, 36] on div "Home" at bounding box center [42, 34] width 71 height 7
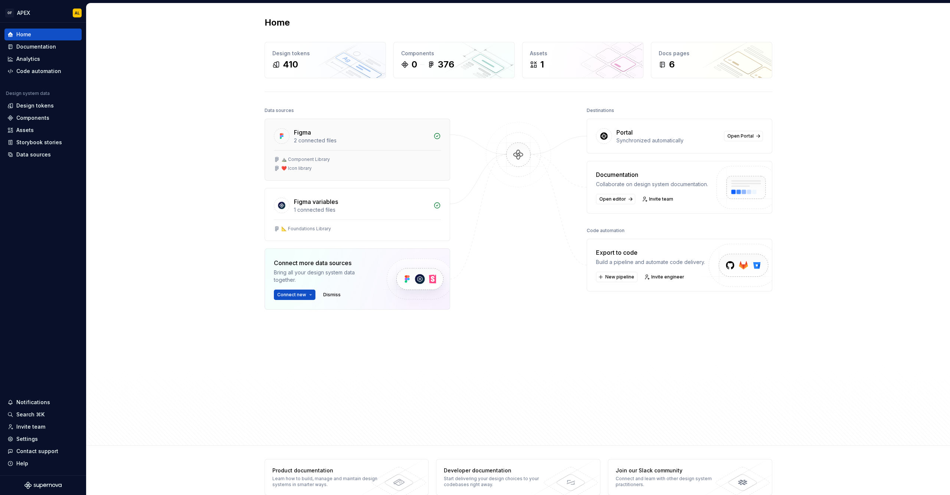
click at [295, 166] on div "❤️ Icon library" at bounding box center [296, 168] width 30 height 6
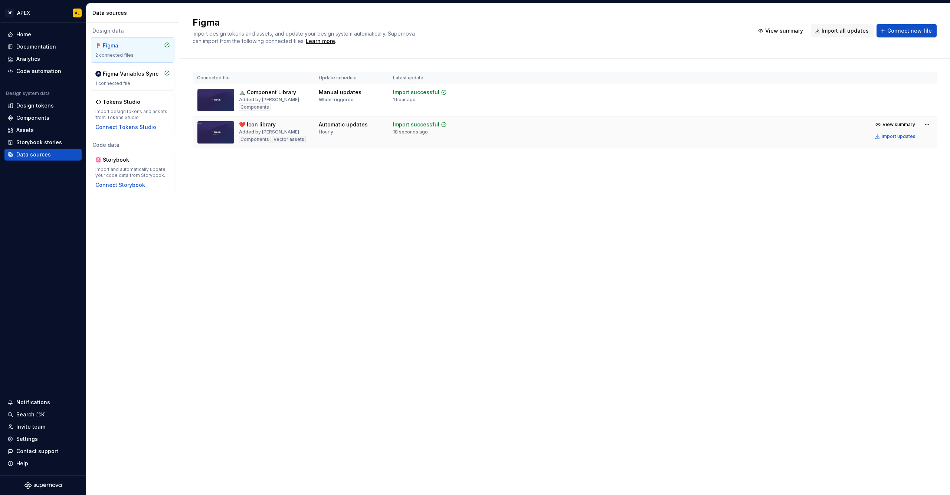
click at [264, 126] on div "❤️ Icon library" at bounding box center [257, 124] width 37 height 7
click at [896, 122] on button "View summary" at bounding box center [895, 124] width 46 height 10
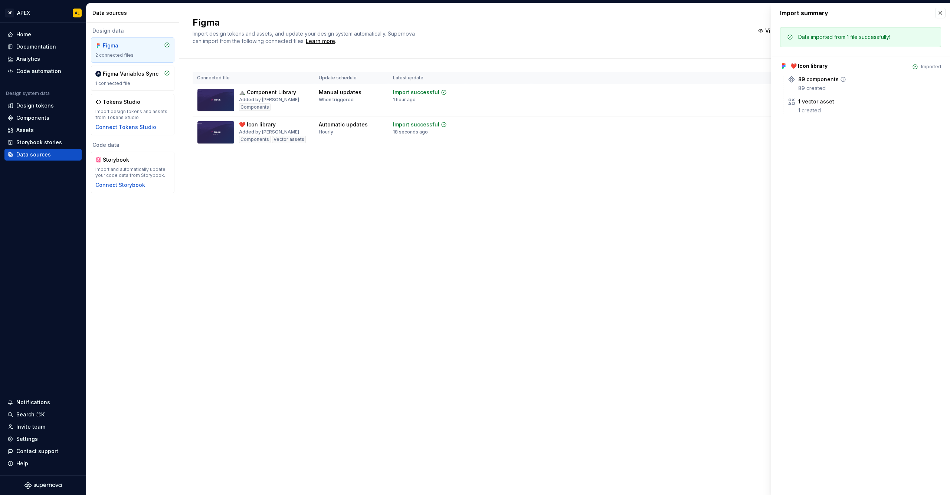
click at [841, 79] on icon at bounding box center [843, 79] width 6 height 6
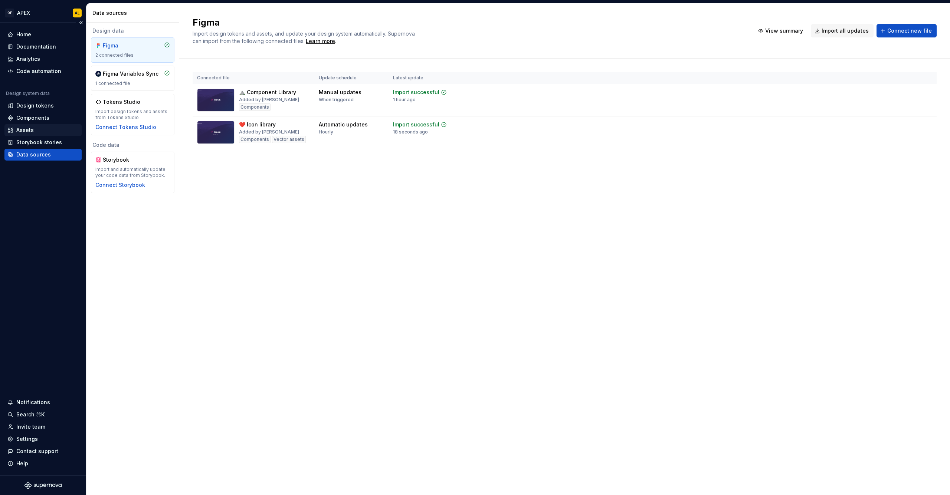
click at [29, 128] on div "Assets" at bounding box center [24, 130] width 17 height 7
